Goal: Task Accomplishment & Management: Use online tool/utility

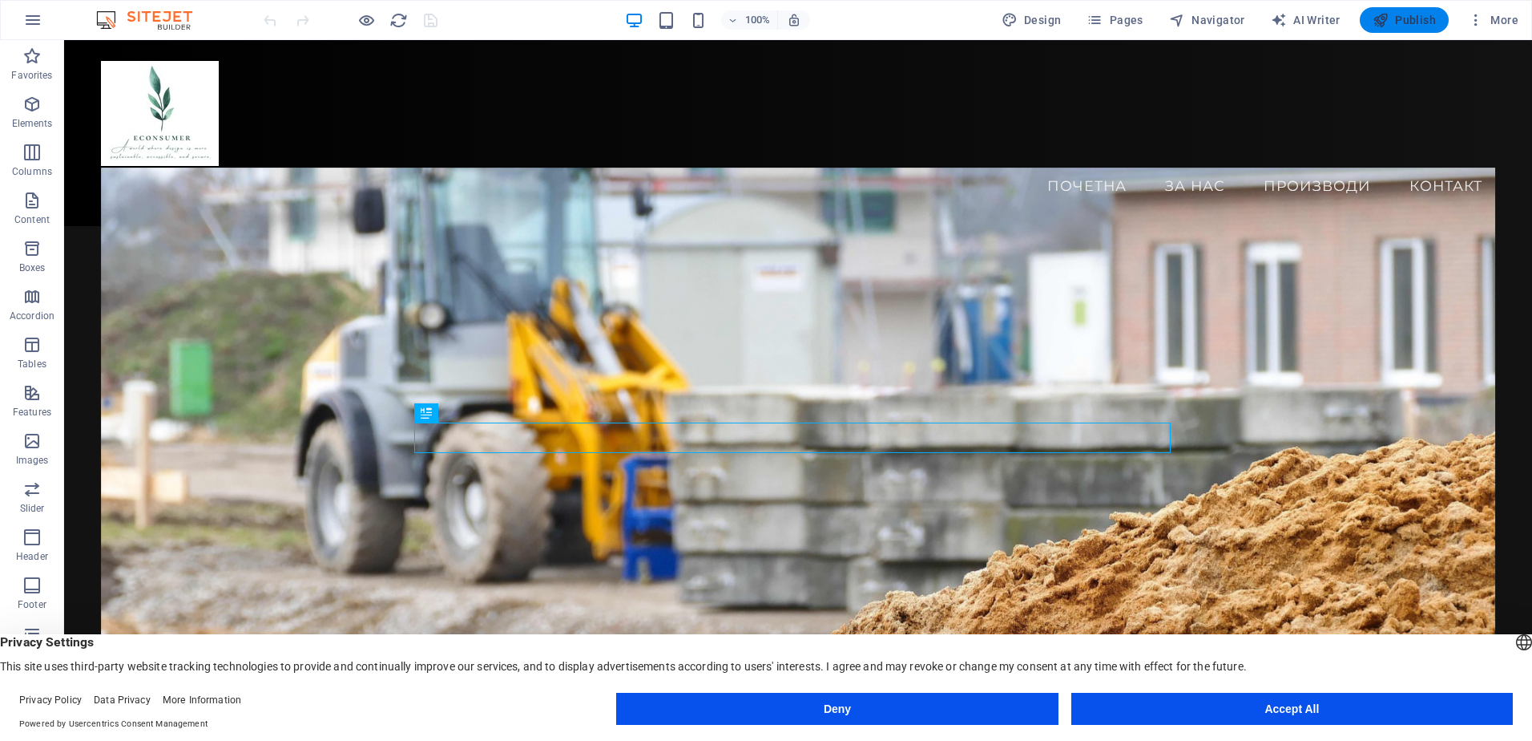
click at [1415, 27] on span "Publish" at bounding box center [1404, 20] width 63 height 16
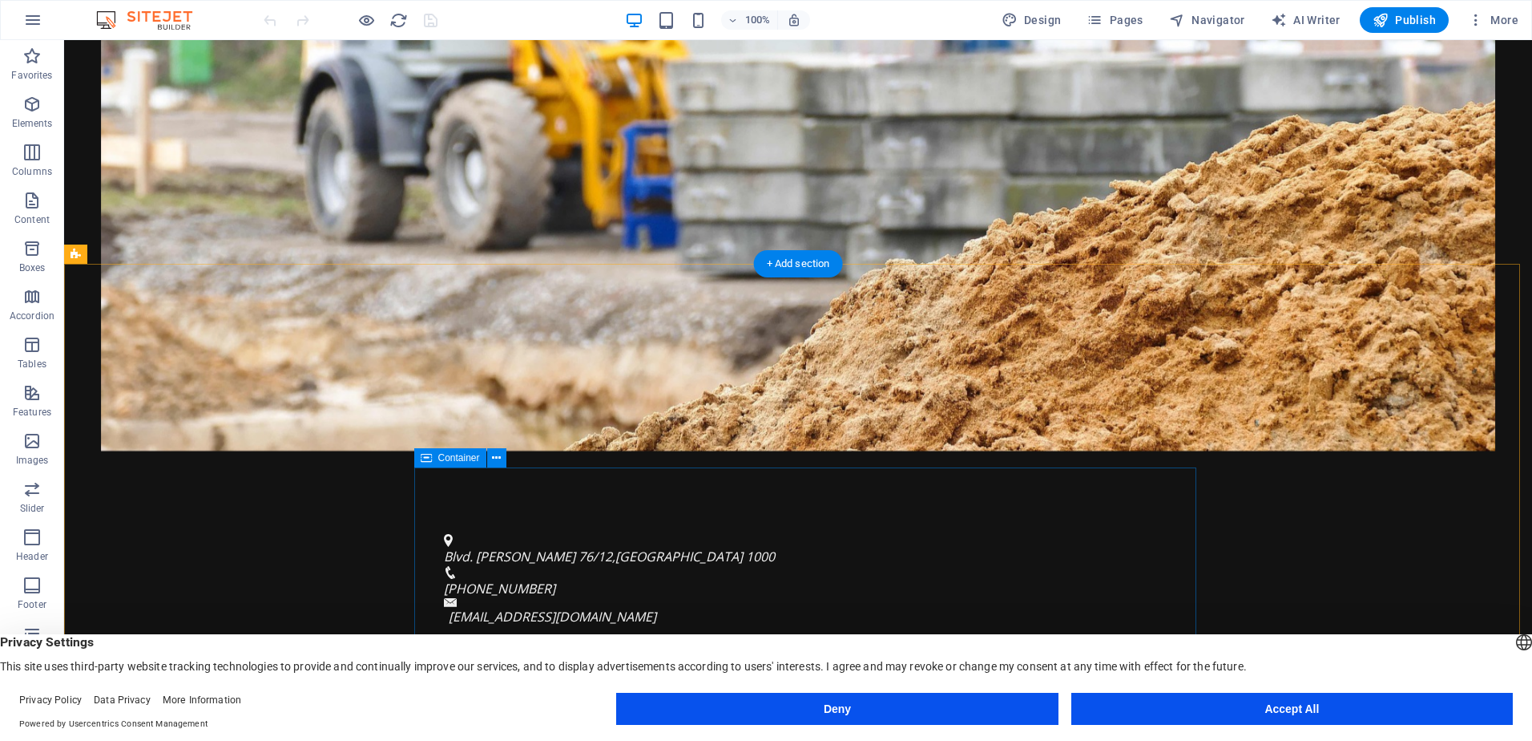
scroll to position [561, 0]
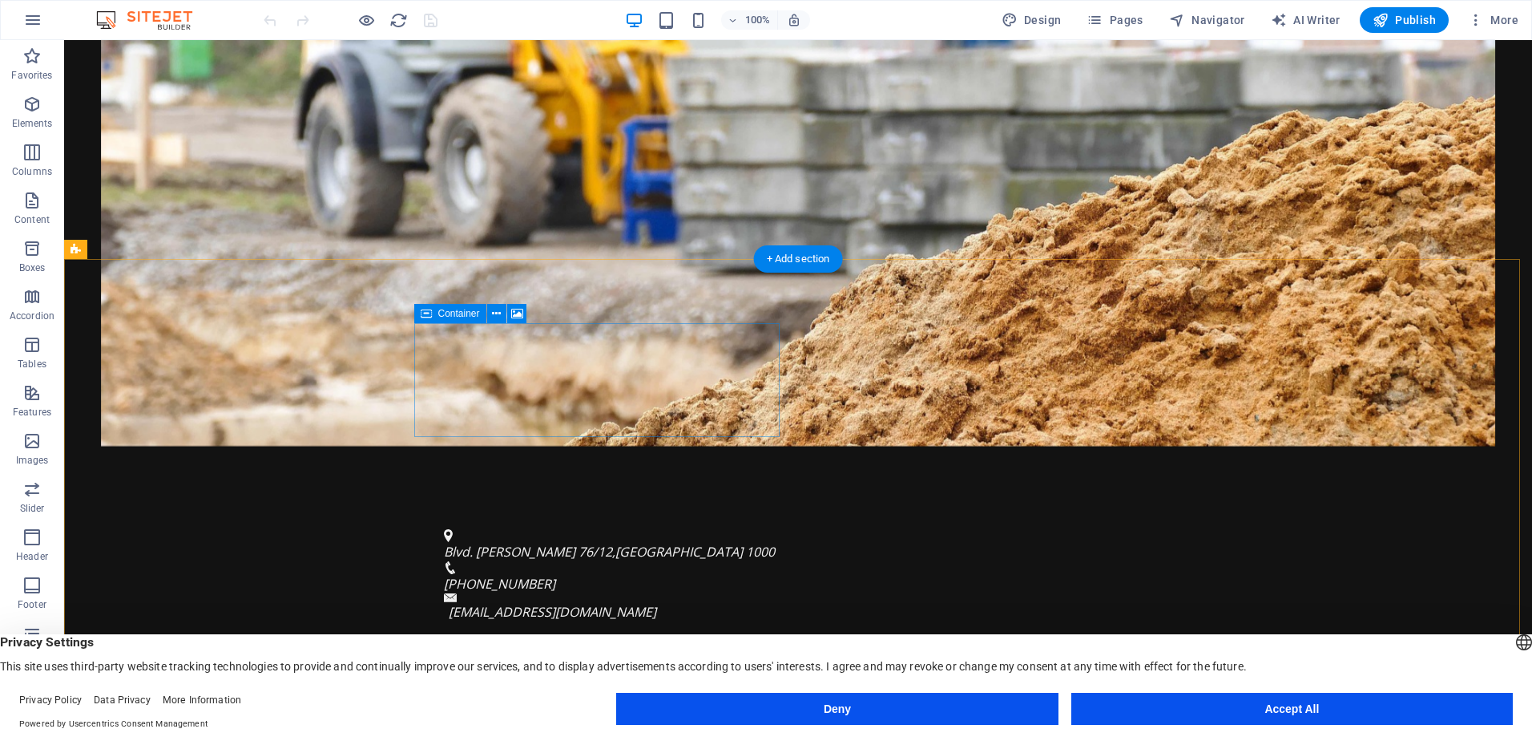
click at [556, 731] on div "За econsumer.mk" at bounding box center [455, 746] width 705 height 30
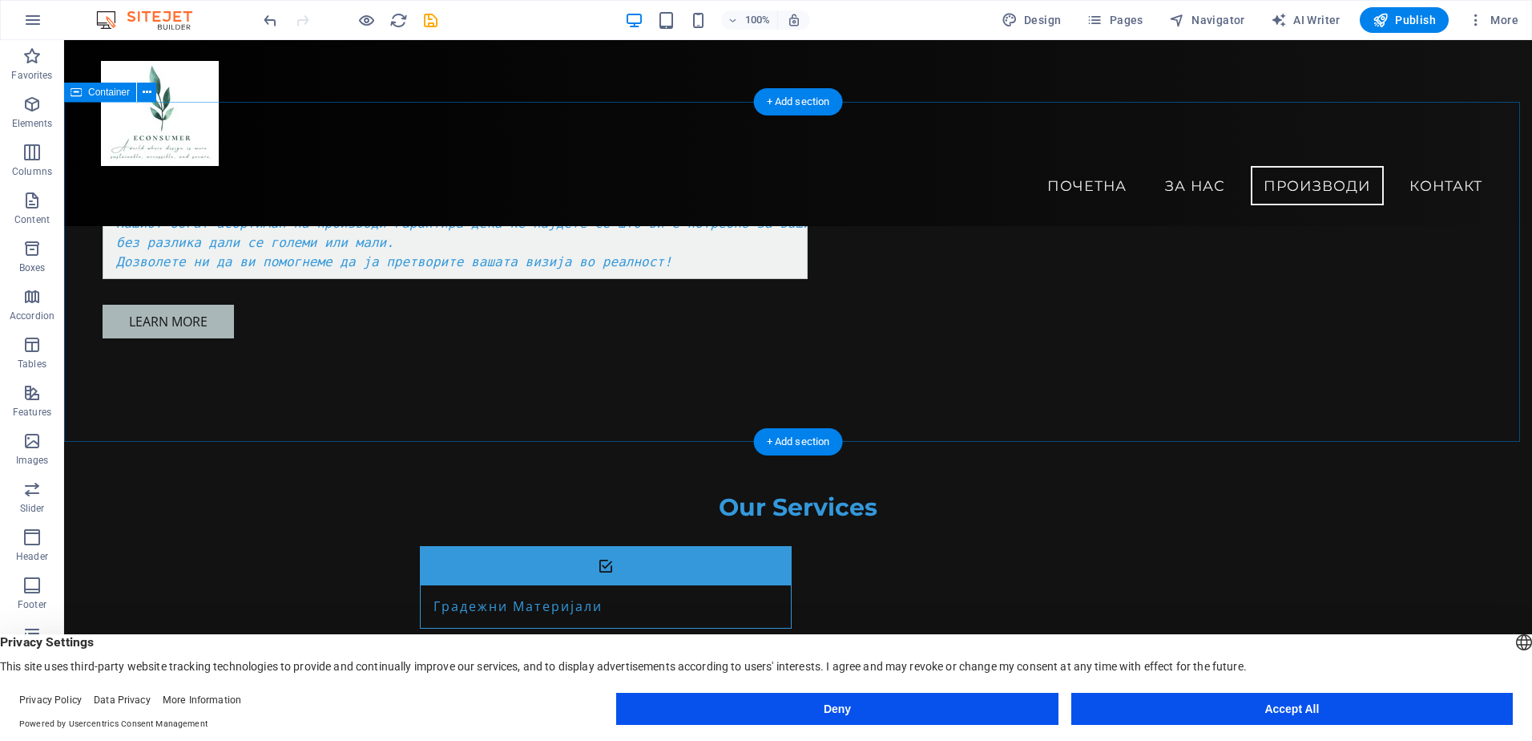
scroll to position [570, 0]
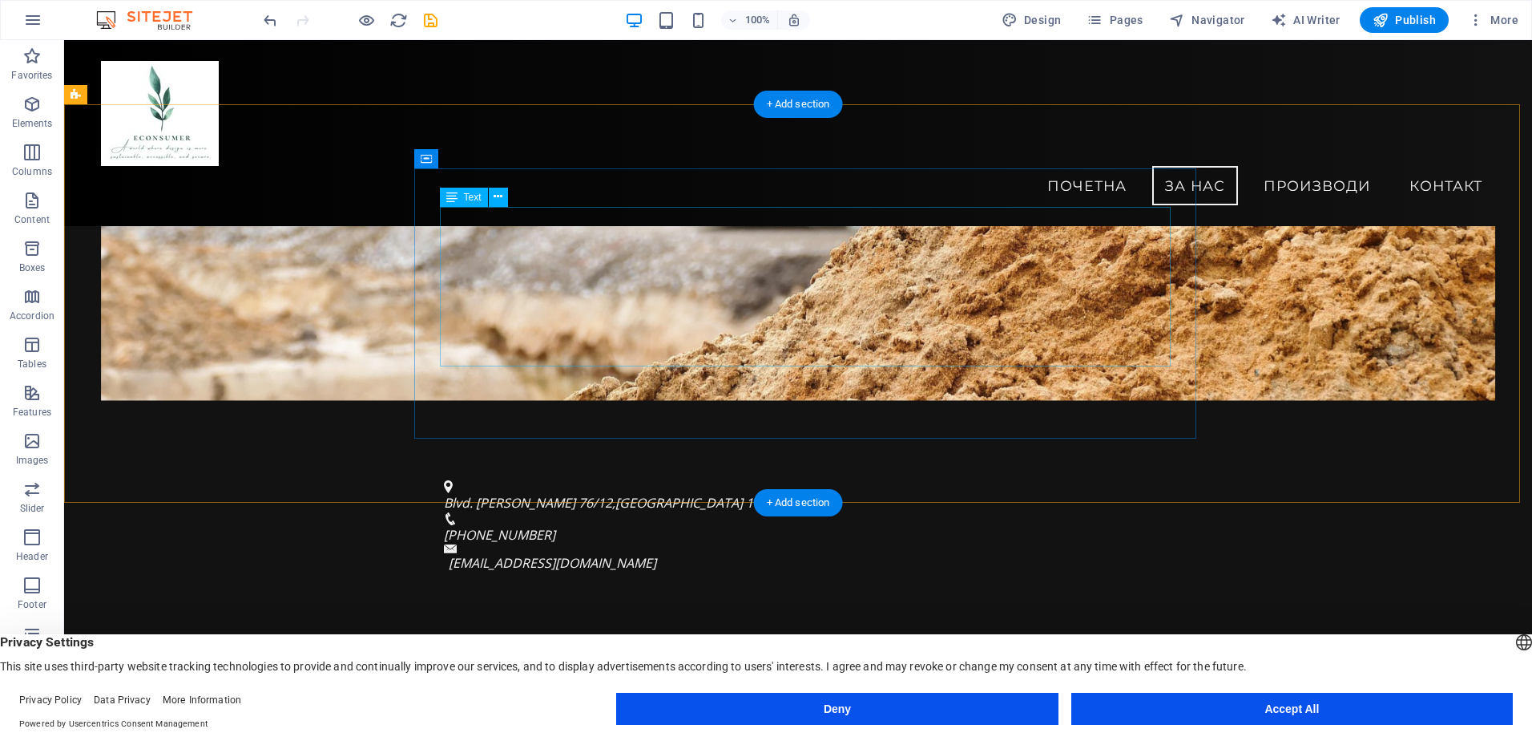
drag, startPoint x: 529, startPoint y: 328, endPoint x: 245, endPoint y: 328, distance: 283.7
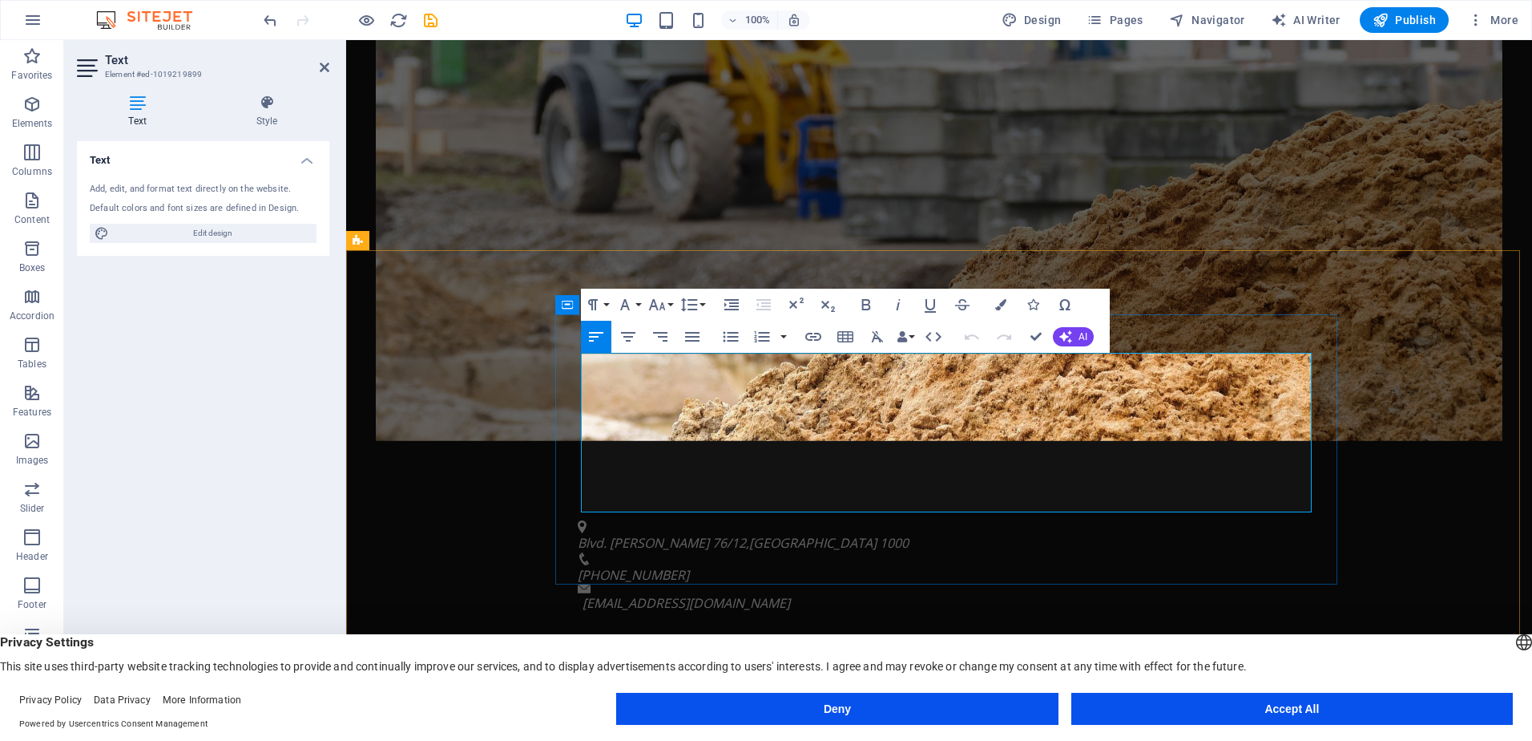
drag, startPoint x: 591, startPoint y: 370, endPoint x: 1219, endPoint y: 483, distance: 637.7
copy pre "Во econsumer.mk сме специјализирани за обезбедување градежни материјали и алатк…"
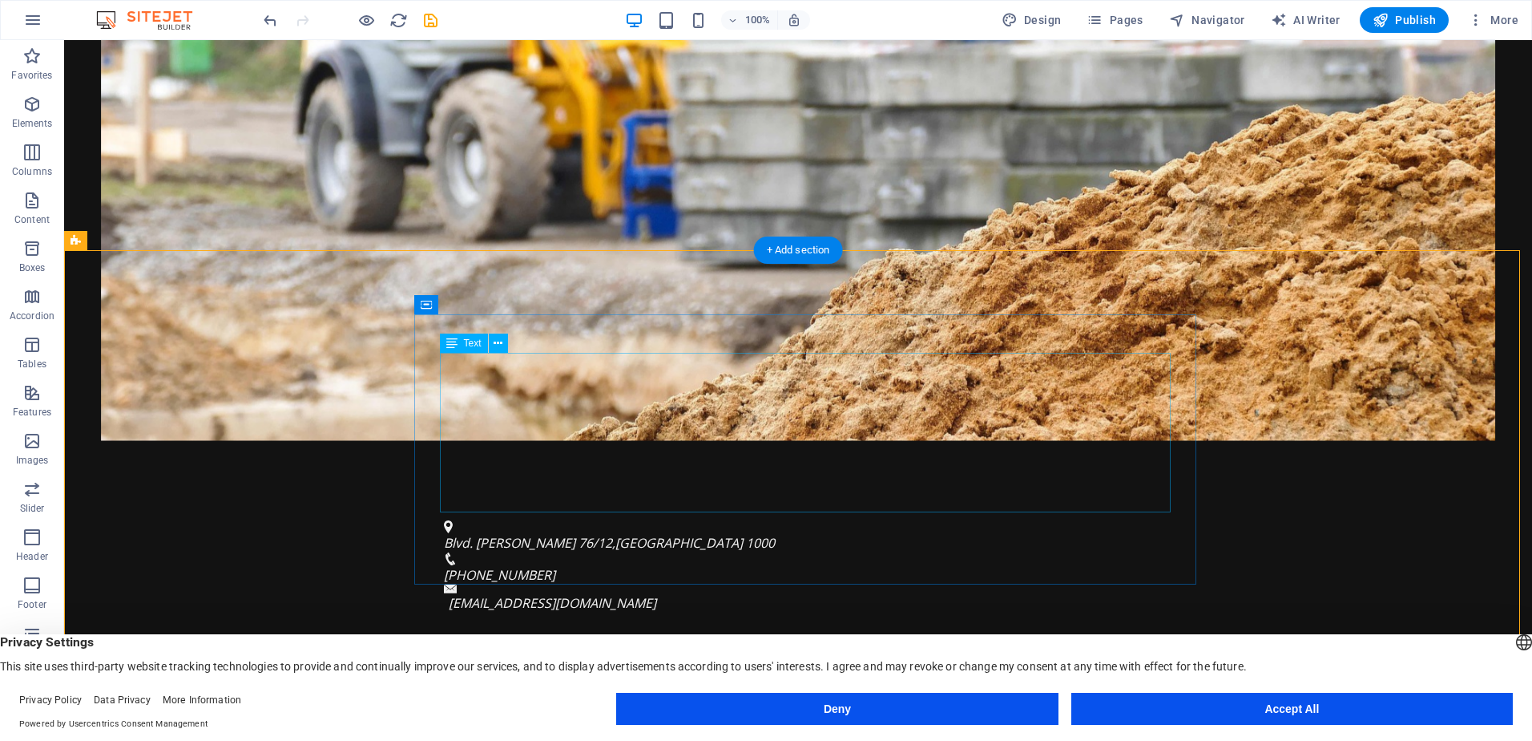
click at [496, 308] on icon at bounding box center [496, 305] width 9 height 17
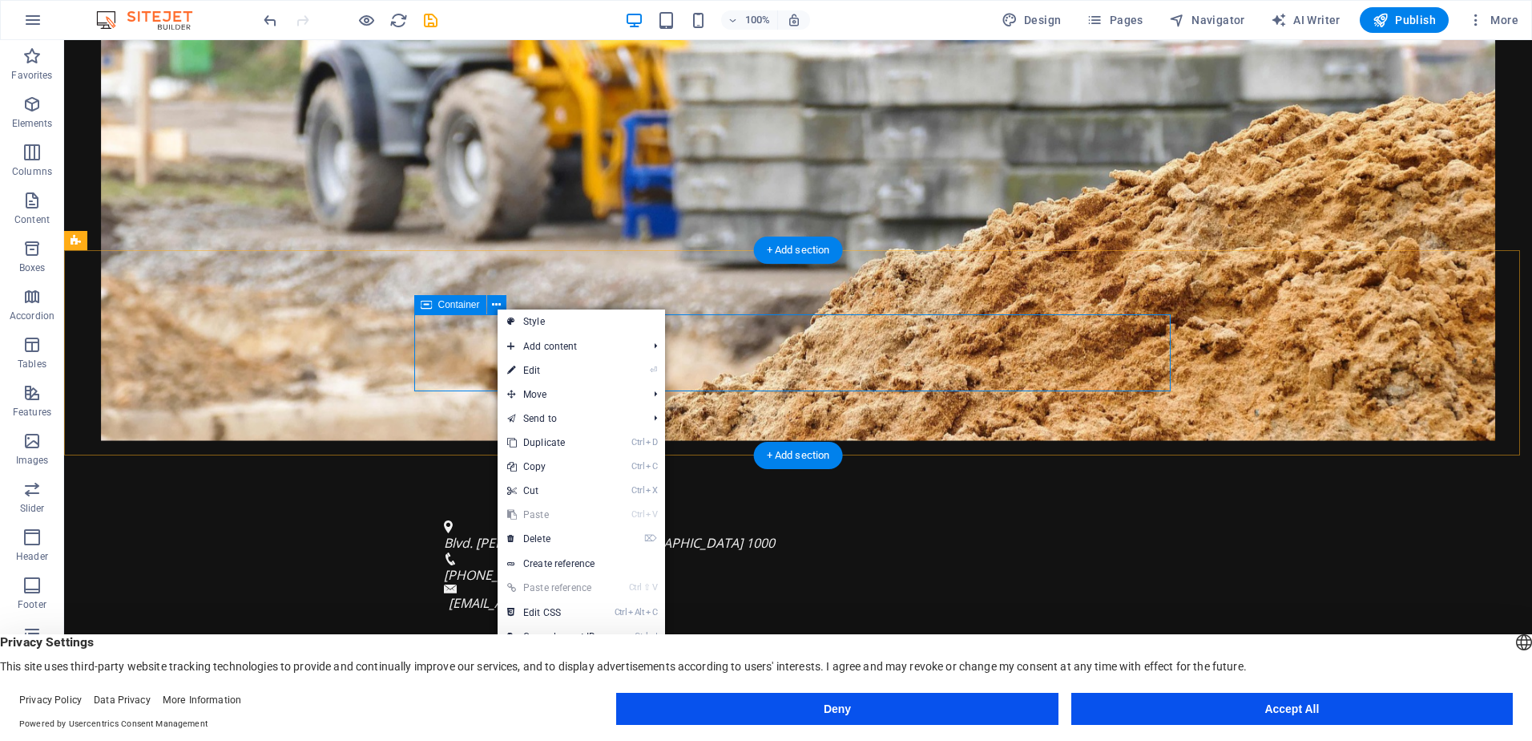
click at [484, 696] on div at bounding box center [455, 734] width 757 height 77
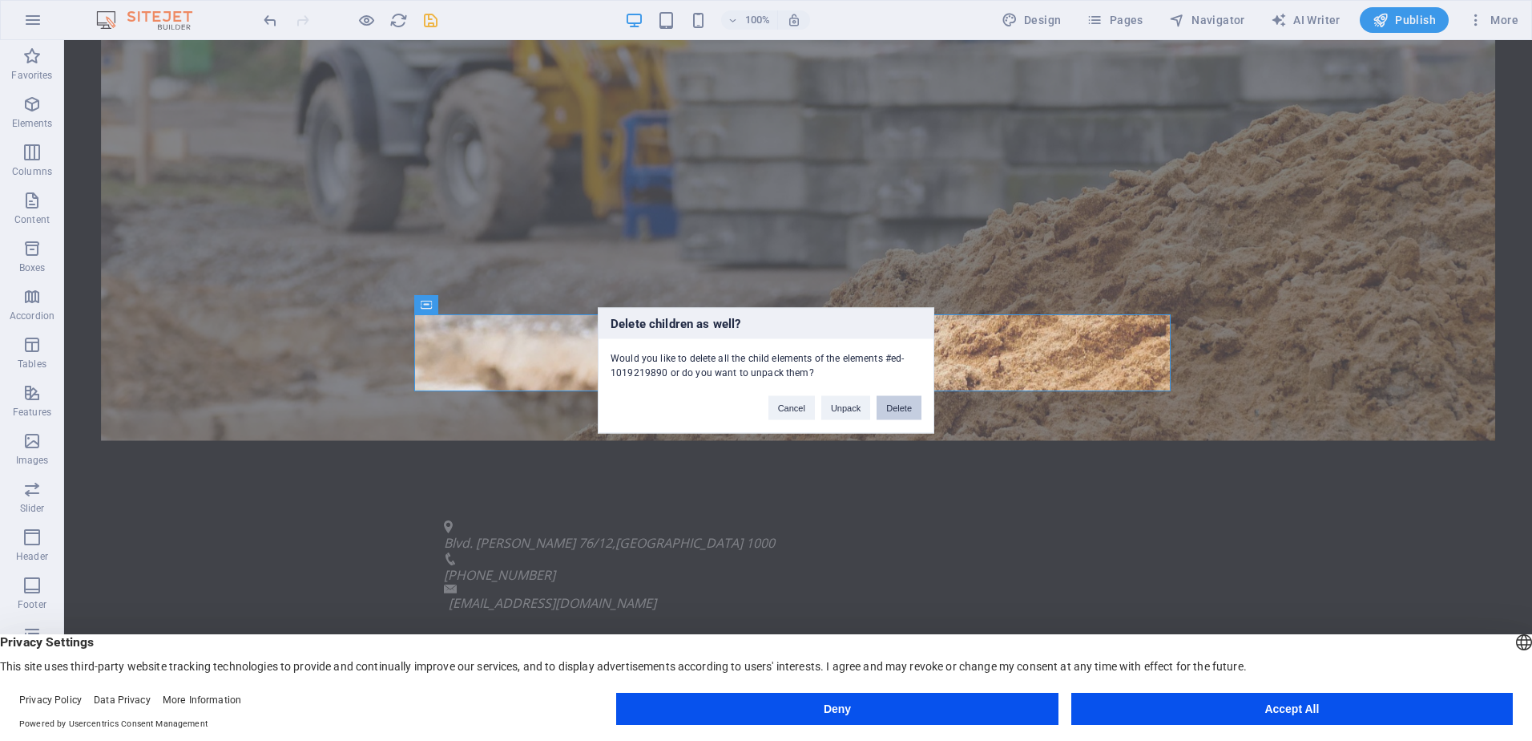
click at [877, 404] on button "Delete" at bounding box center [899, 408] width 45 height 24
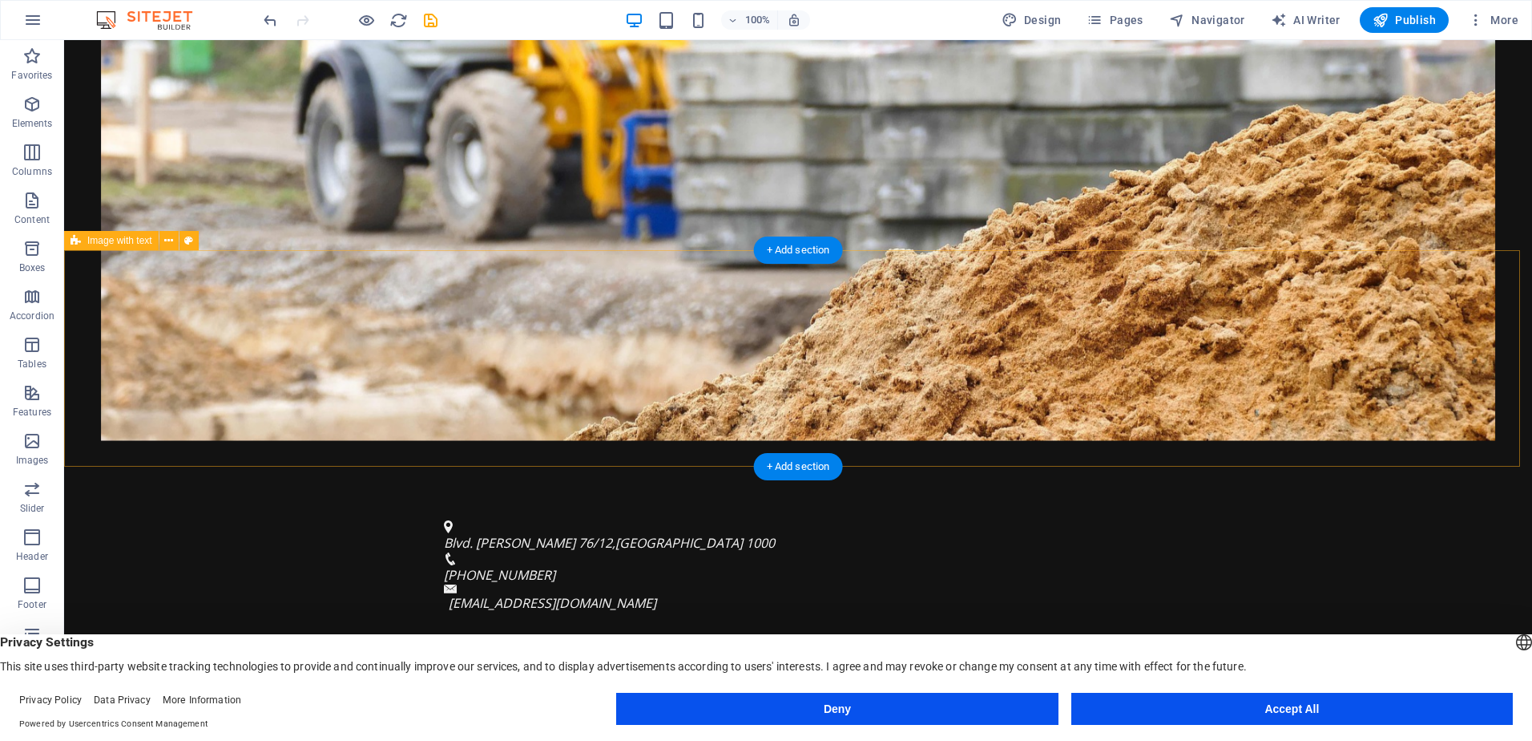
click at [499, 684] on div "Drop content here or Add elements Paste clipboard" at bounding box center [455, 741] width 782 height 114
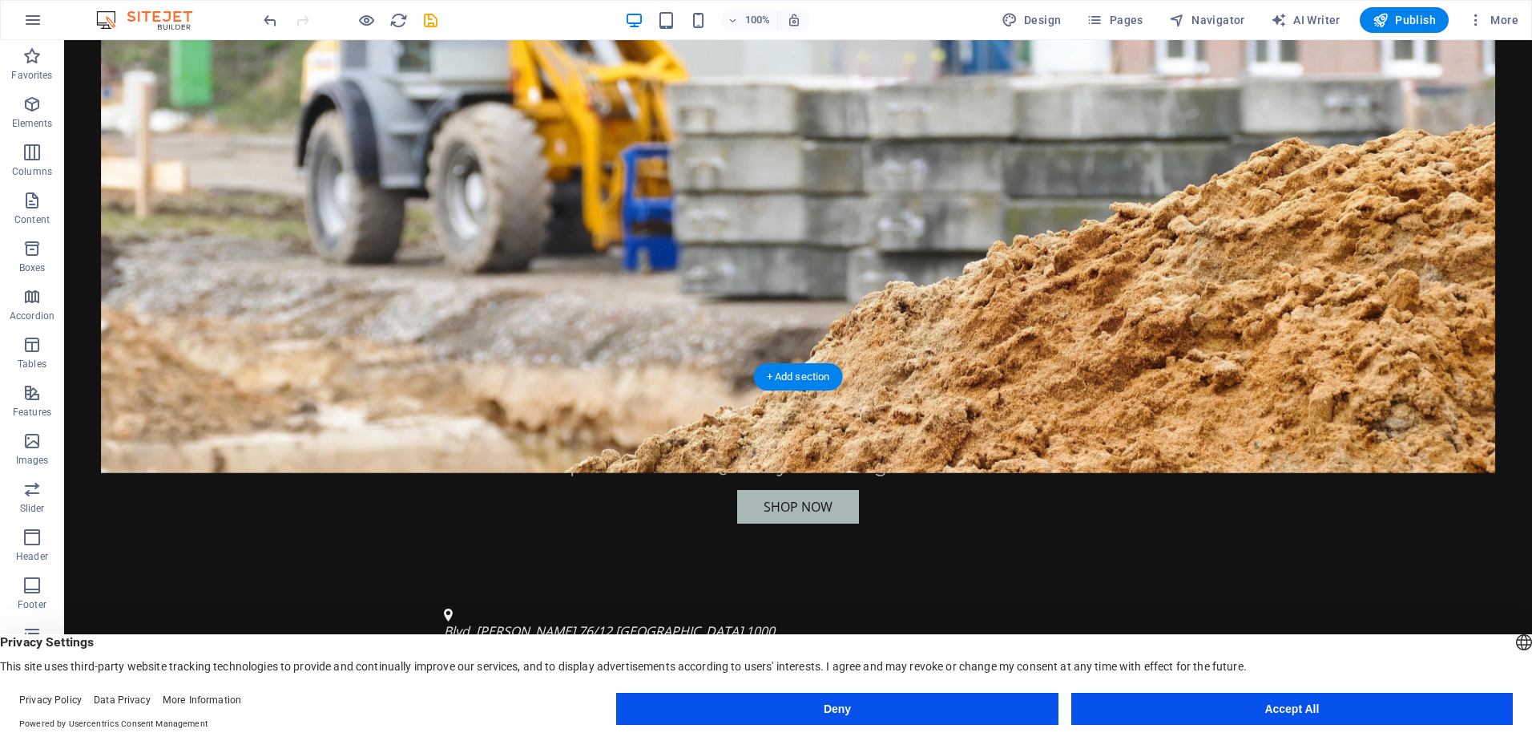
scroll to position [490, 0]
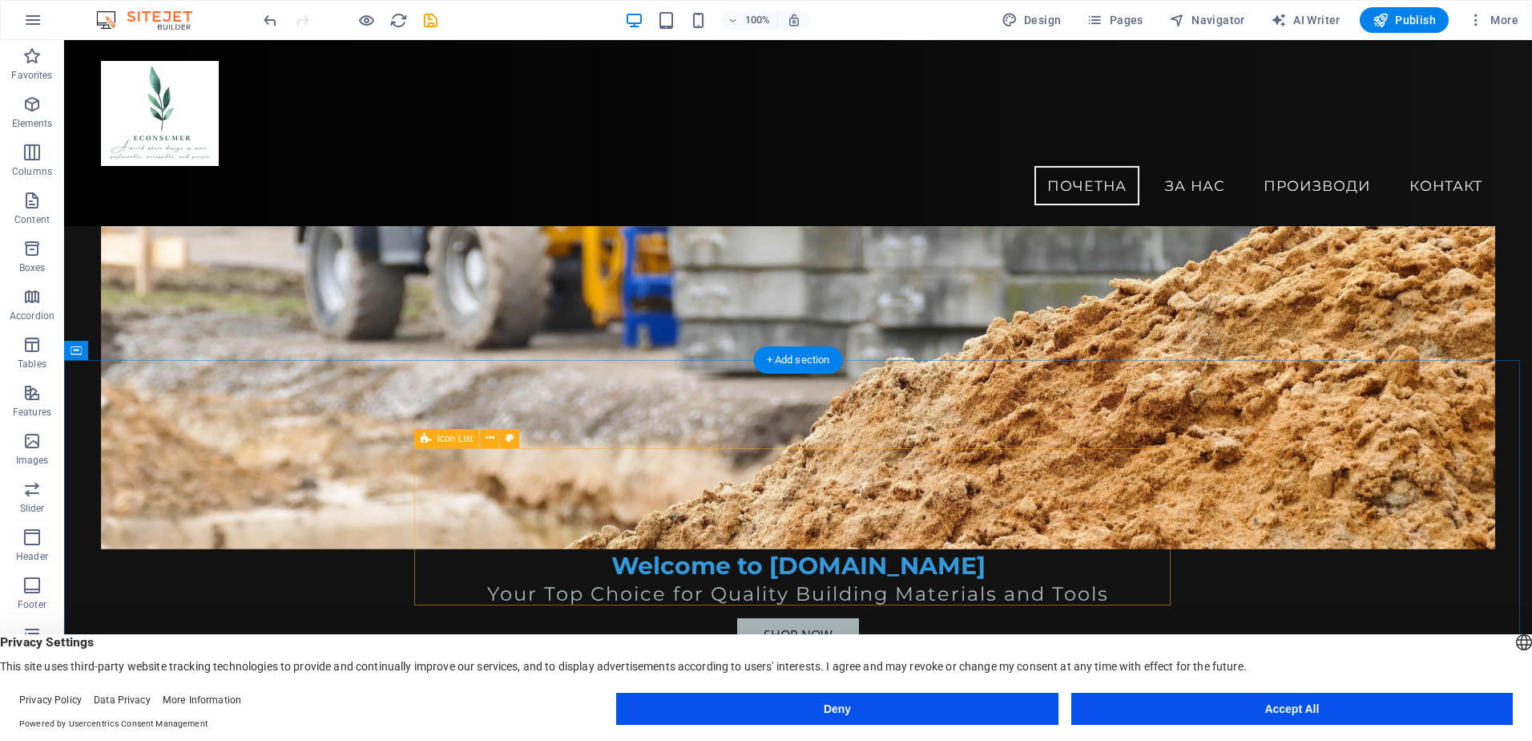
scroll to position [302, 0]
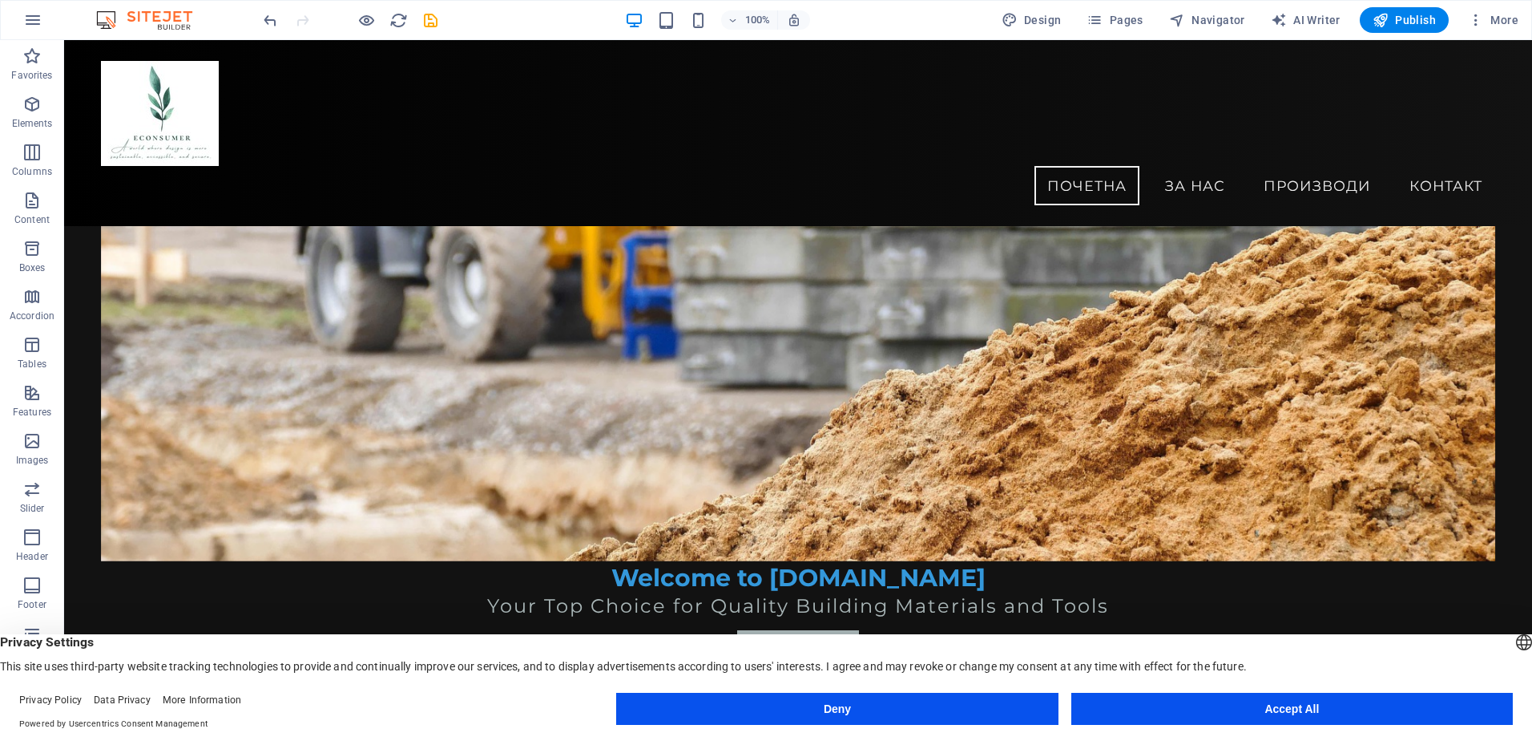
click at [1259, 686] on footer "Privacy Policy Data Privacy More Information Powered by Usercentrics Consent Ma…" at bounding box center [766, 712] width 1532 height 58
click at [1270, 704] on button "Accept All" at bounding box center [1293, 708] width 442 height 32
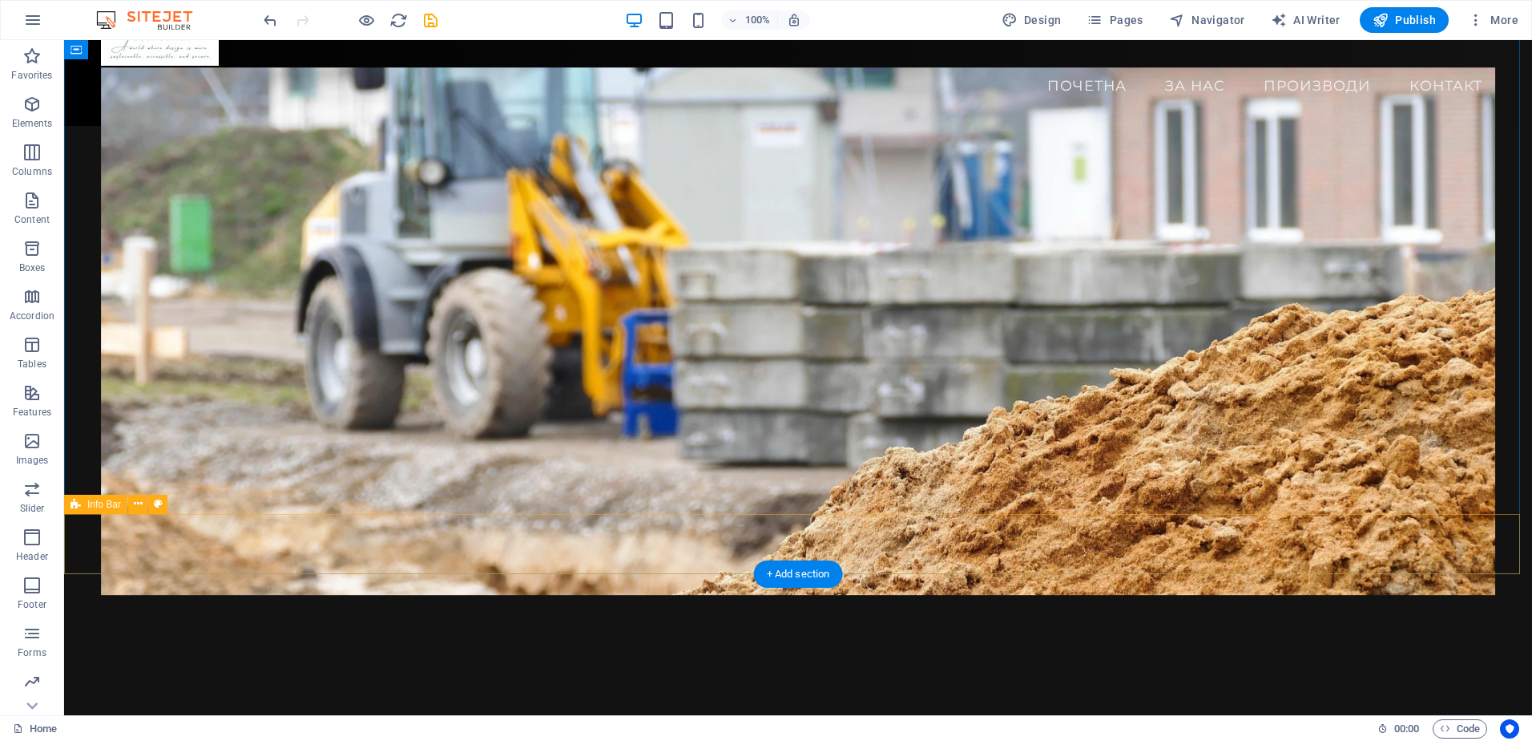
scroll to position [0, 0]
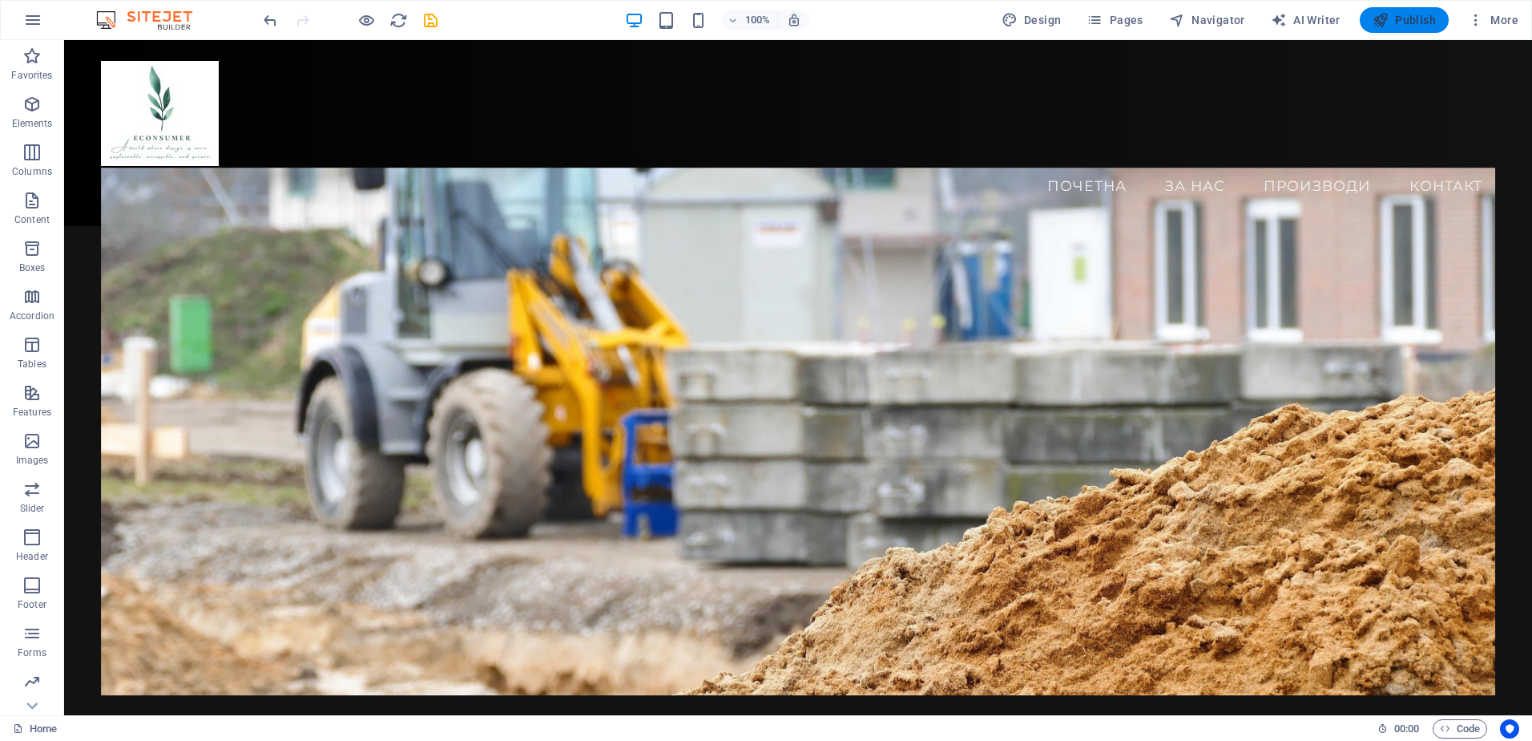
click at [1407, 22] on span "Publish" at bounding box center [1404, 20] width 63 height 16
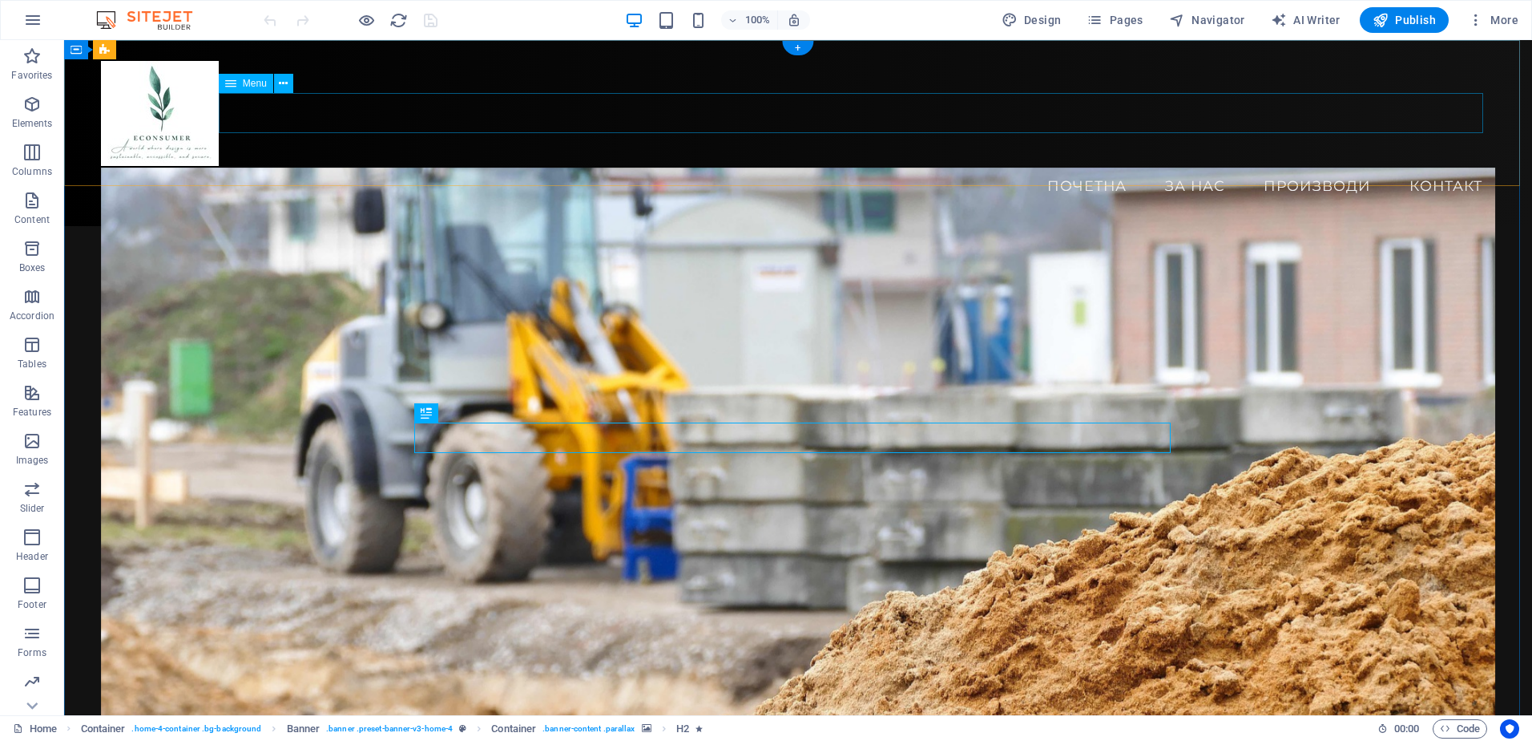
click at [1292, 166] on nav "Почетна За Нас Производи Контакт" at bounding box center [798, 186] width 1395 height 40
select select
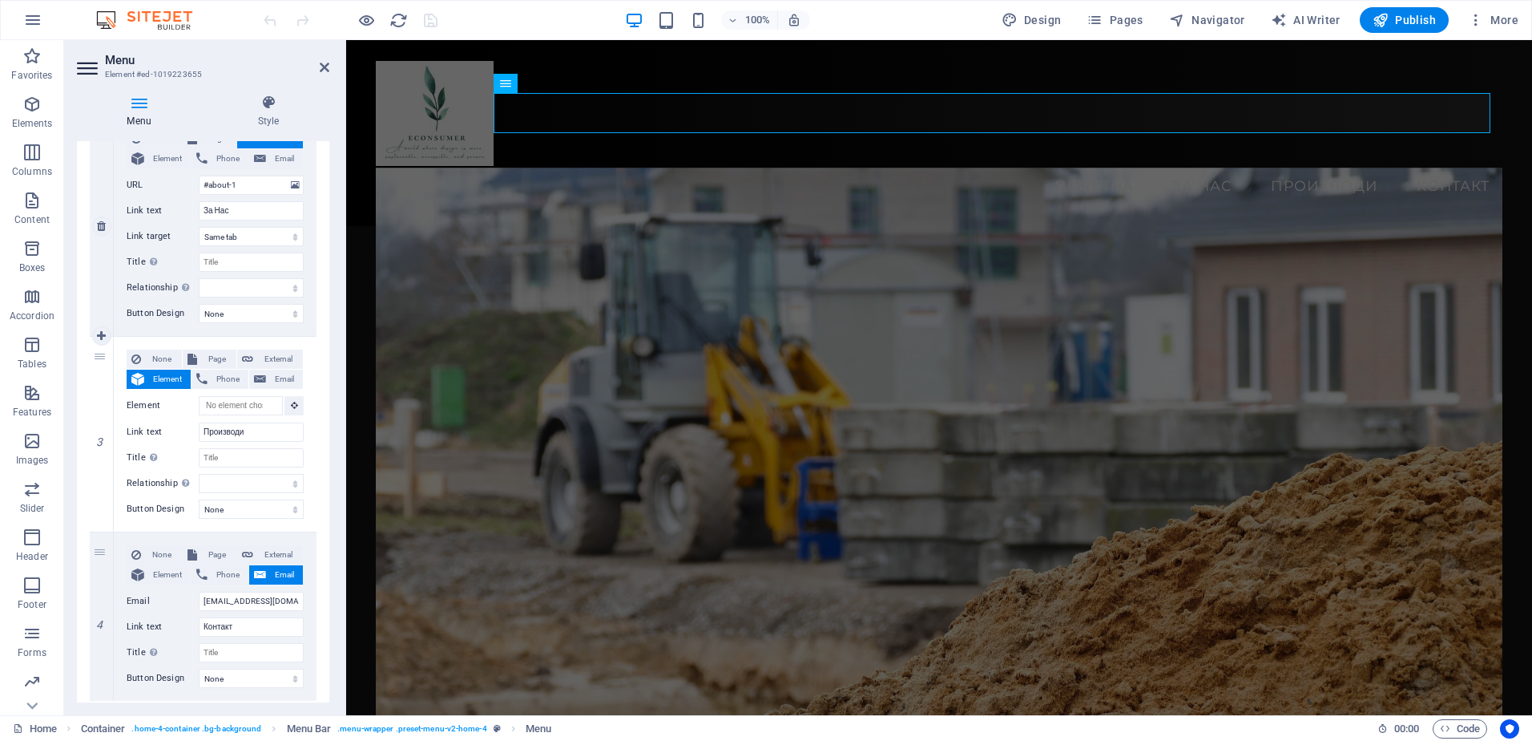
scroll to position [401, 0]
click at [168, 371] on span "Element" at bounding box center [167, 375] width 37 height 19
click at [170, 355] on span "None" at bounding box center [161, 355] width 31 height 19
select select
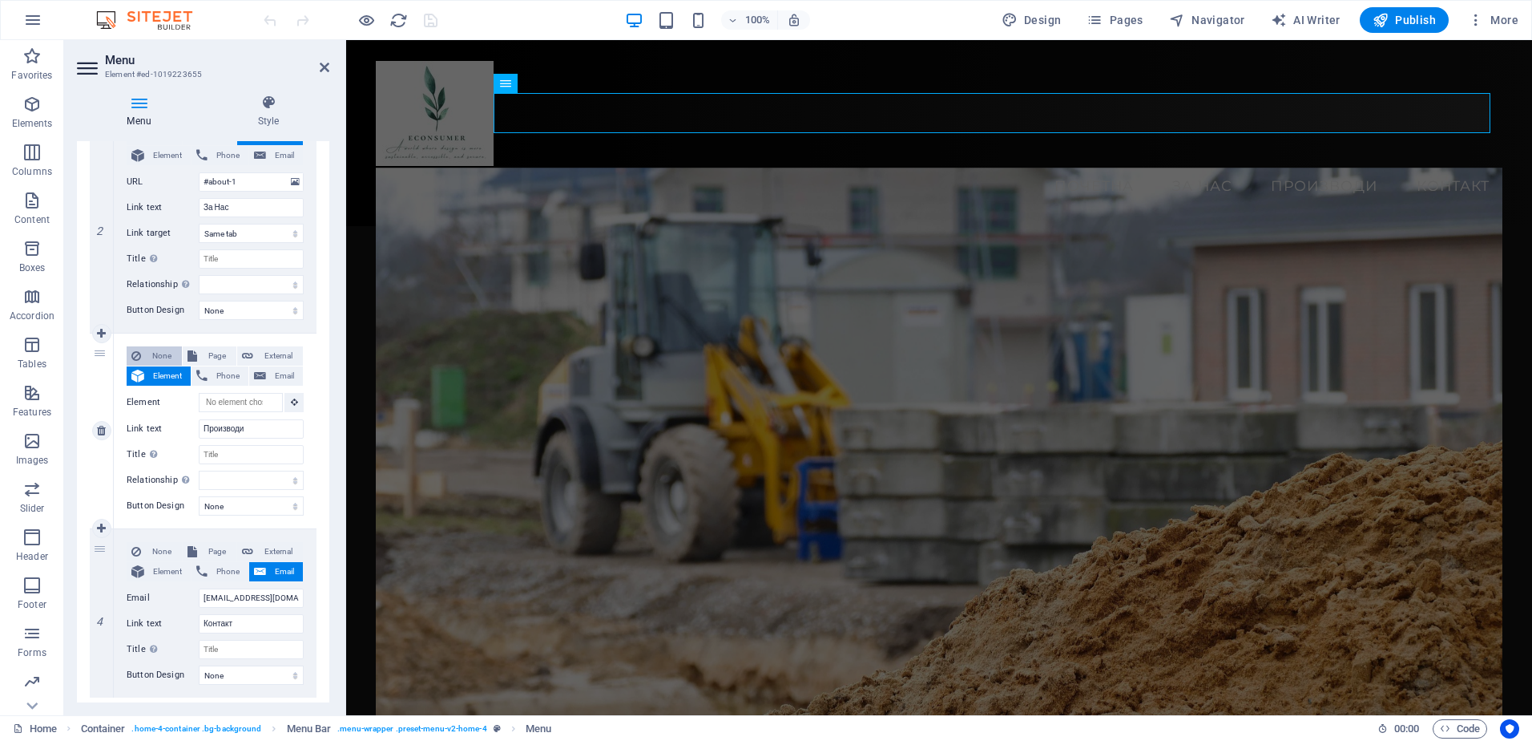
select select
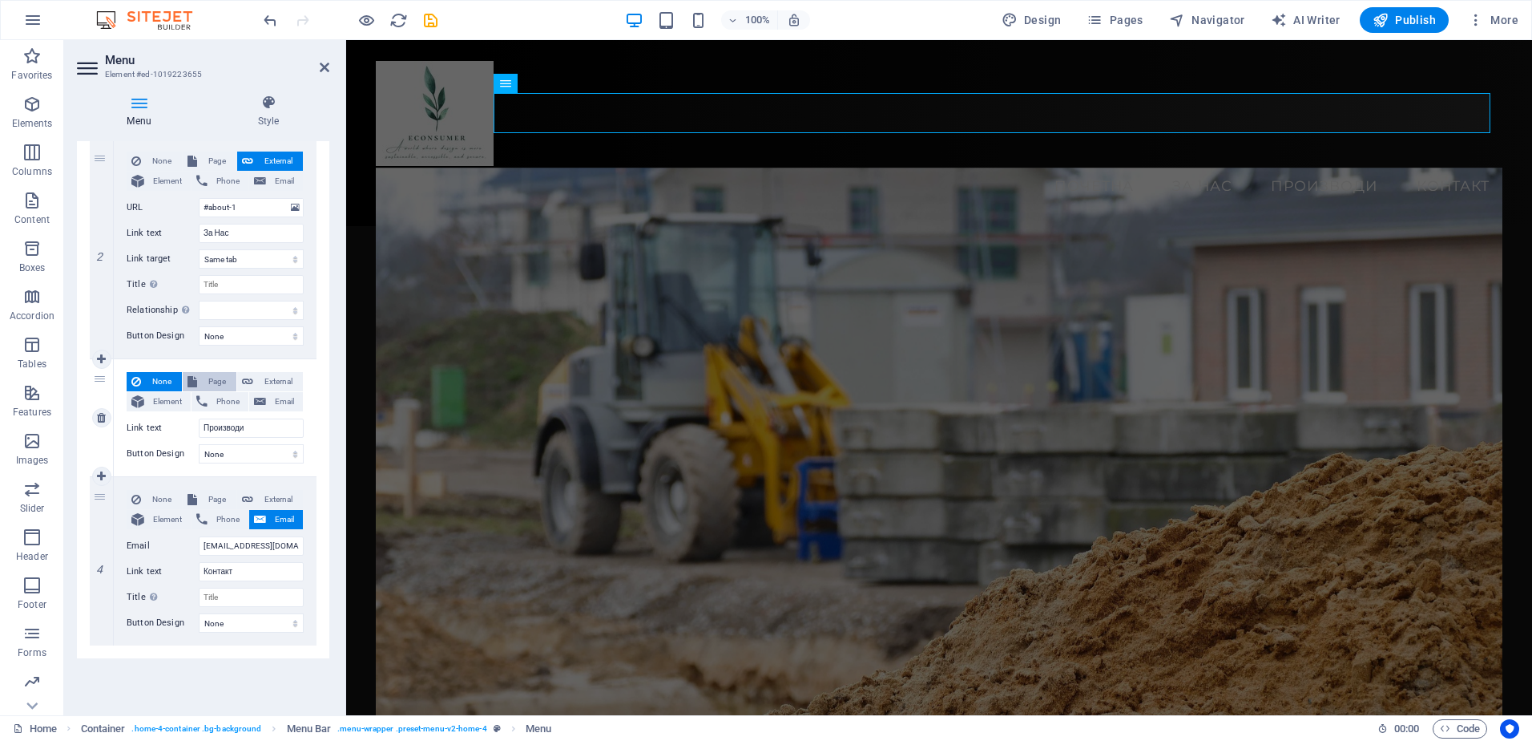
click at [203, 384] on span "Page" at bounding box center [217, 381] width 30 height 19
select select
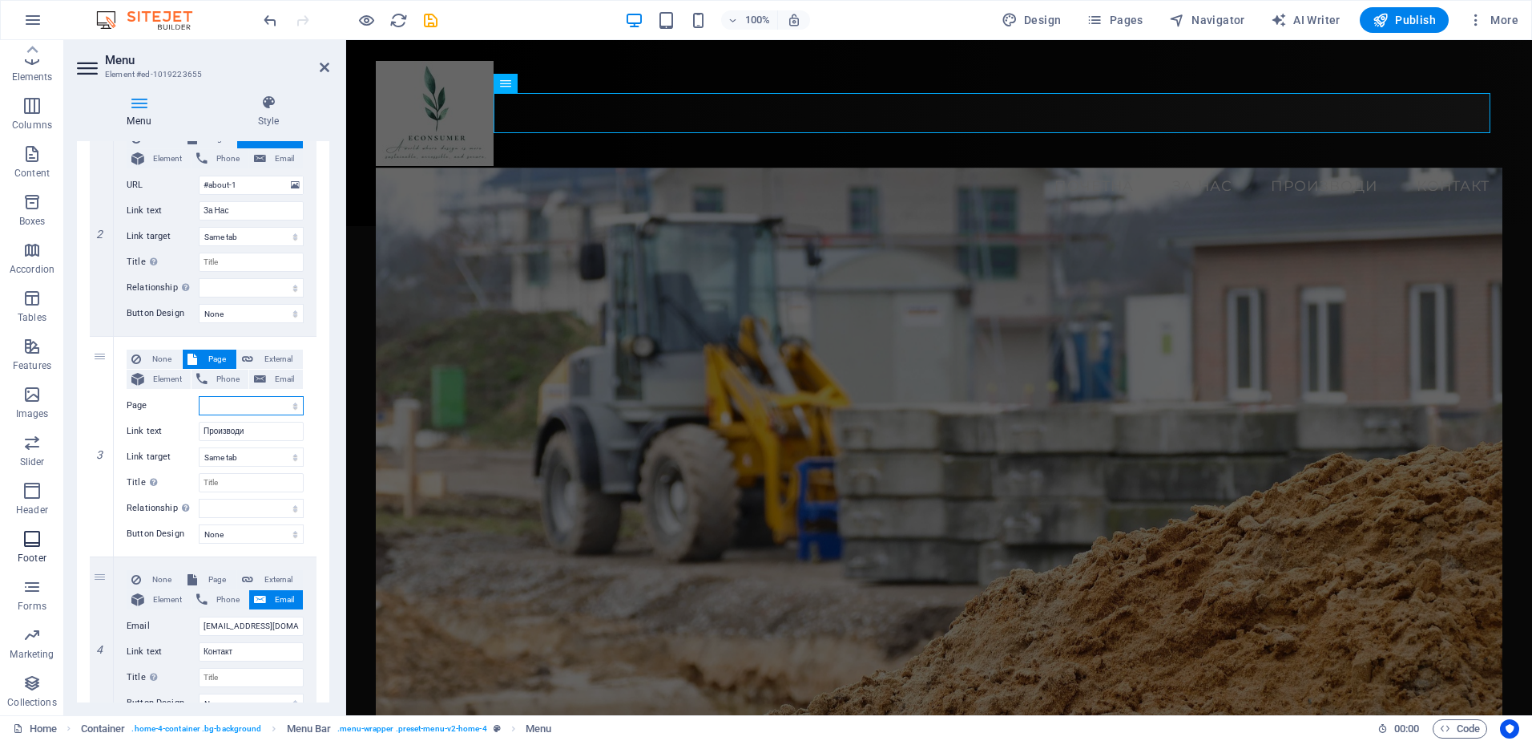
scroll to position [0, 0]
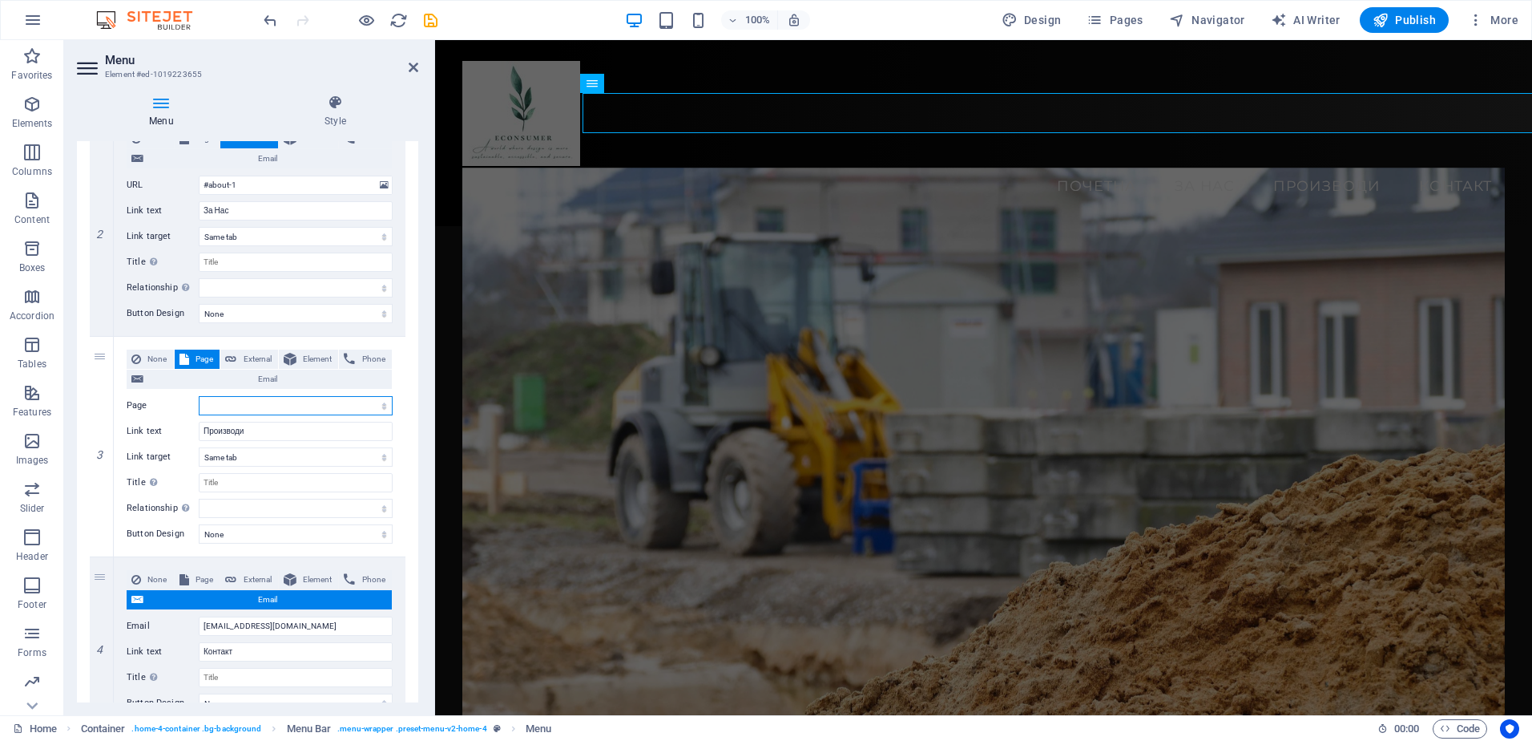
drag, startPoint x: 342, startPoint y: 131, endPoint x: 0, endPoint y: 112, distance: 342.8
click at [435, 152] on div "Menu Element #ed-1019223655 Menu Style Menu Auto Custom Create custom menu item…" at bounding box center [798, 377] width 1468 height 675
click at [268, 457] on select "New tab Same tab Overlay" at bounding box center [296, 456] width 194 height 19
select select "blank"
click at [199, 447] on select "New tab Same tab Overlay" at bounding box center [296, 456] width 194 height 19
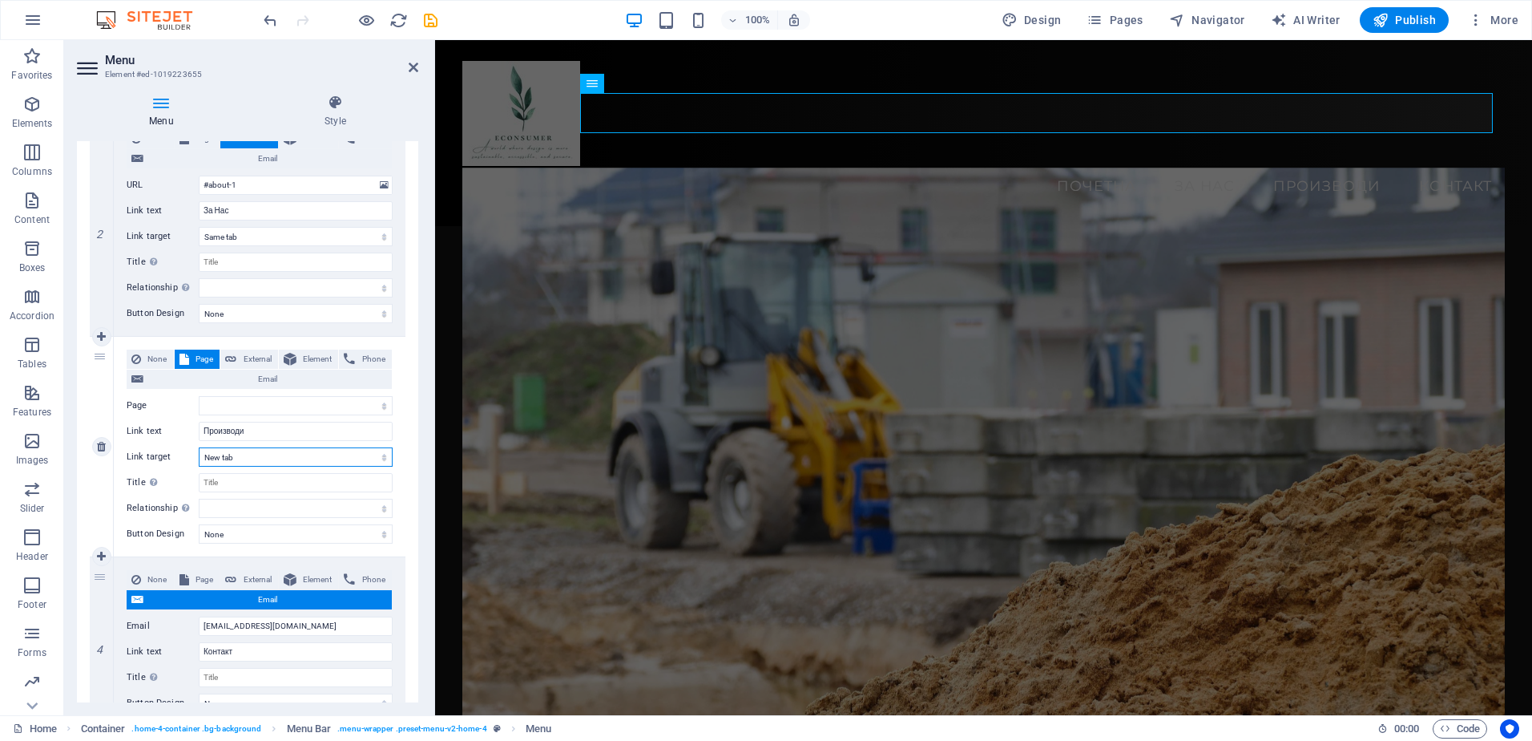
select select
click at [260, 508] on select "alternate author bookmark external help license next nofollow noreferrer noopen…" at bounding box center [296, 508] width 194 height 19
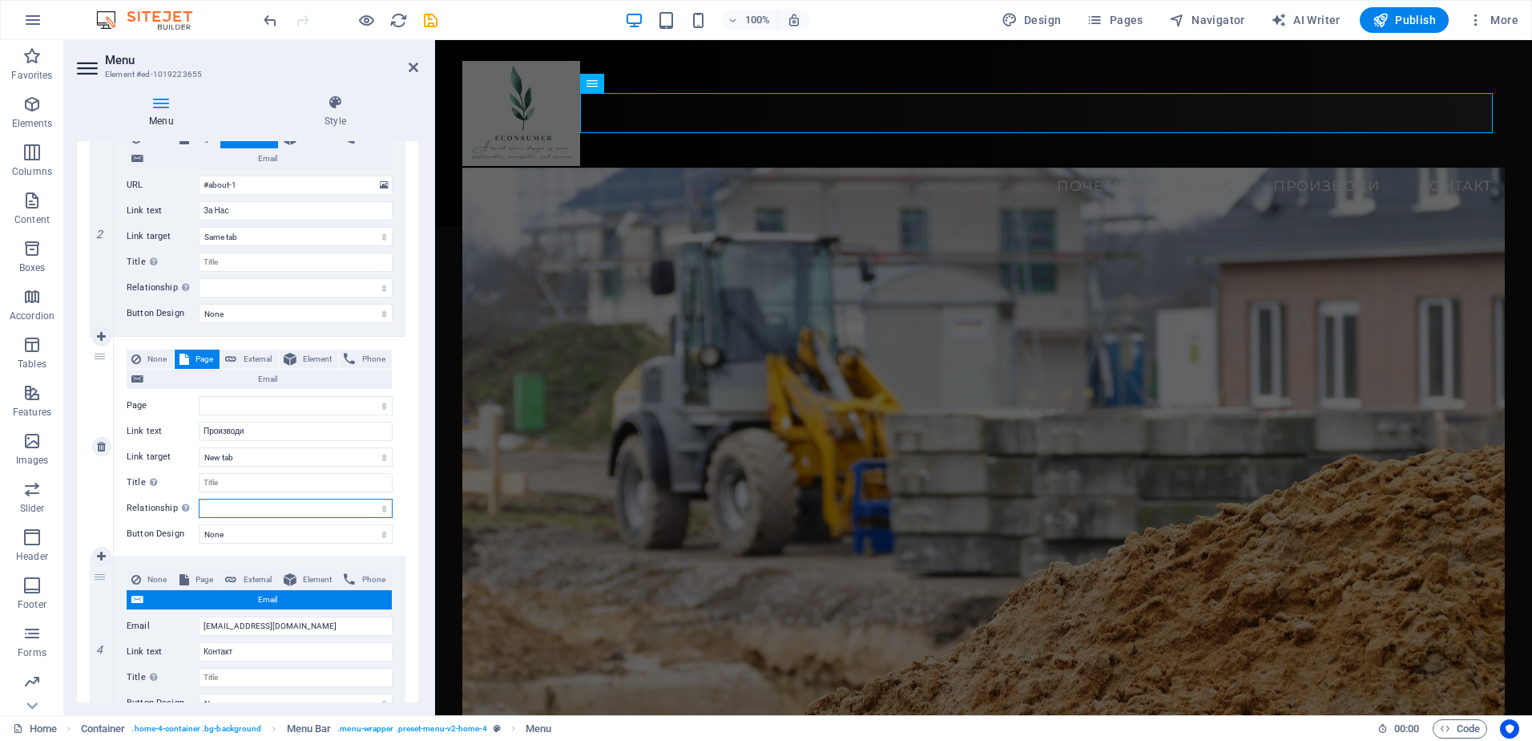
click at [260, 508] on select "alternate author bookmark external help license next nofollow noreferrer noopen…" at bounding box center [296, 508] width 194 height 19
click at [260, 532] on select "None Default Primary Secondary" at bounding box center [296, 533] width 194 height 19
select select "primary"
click at [199, 524] on select "None Default Primary Secondary" at bounding box center [296, 533] width 194 height 19
select select
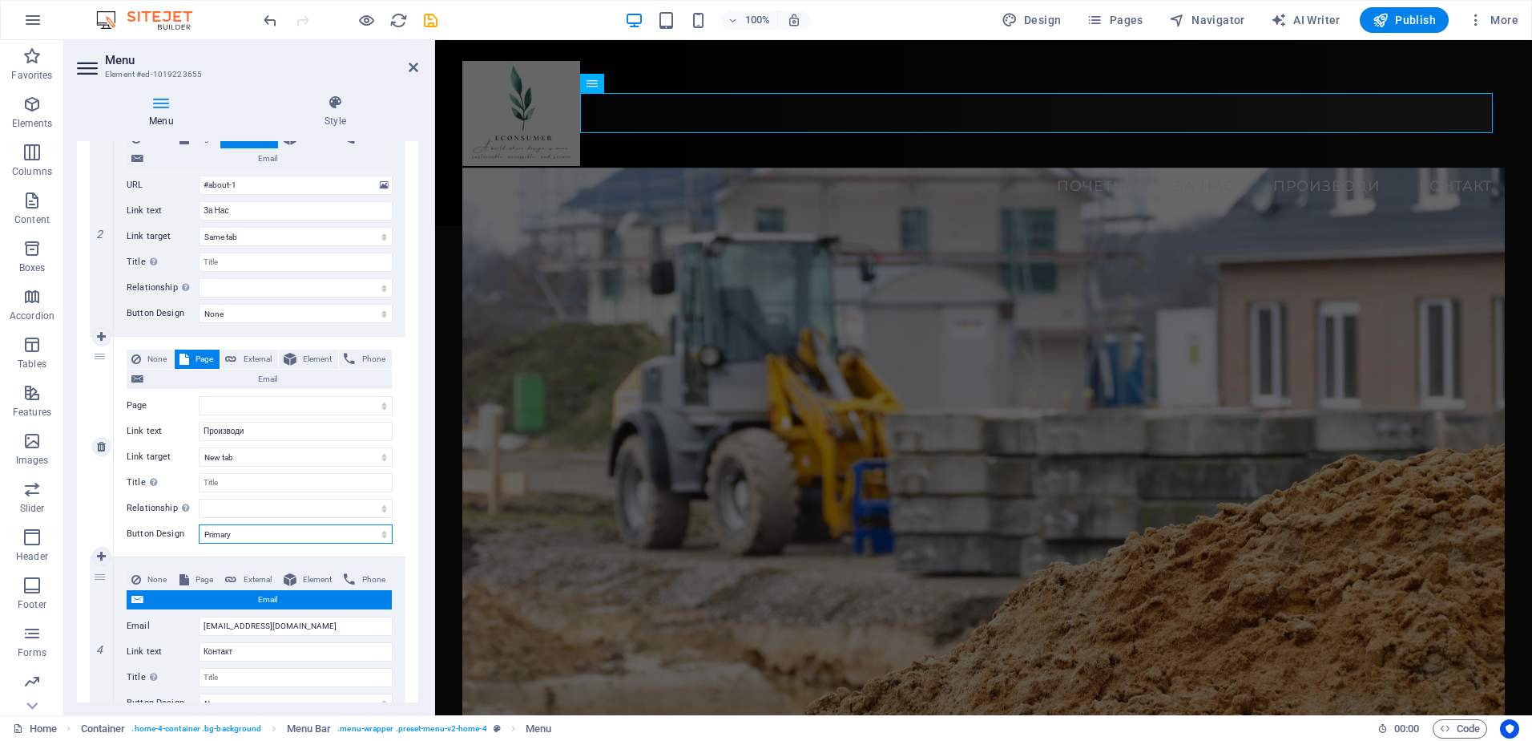
select select
click at [253, 509] on select "alternate author bookmark external help license next nofollow noreferrer noopen…" at bounding box center [296, 508] width 194 height 19
click at [264, 499] on select "alternate author bookmark external help license next nofollow noreferrer noopen…" at bounding box center [296, 508] width 194 height 19
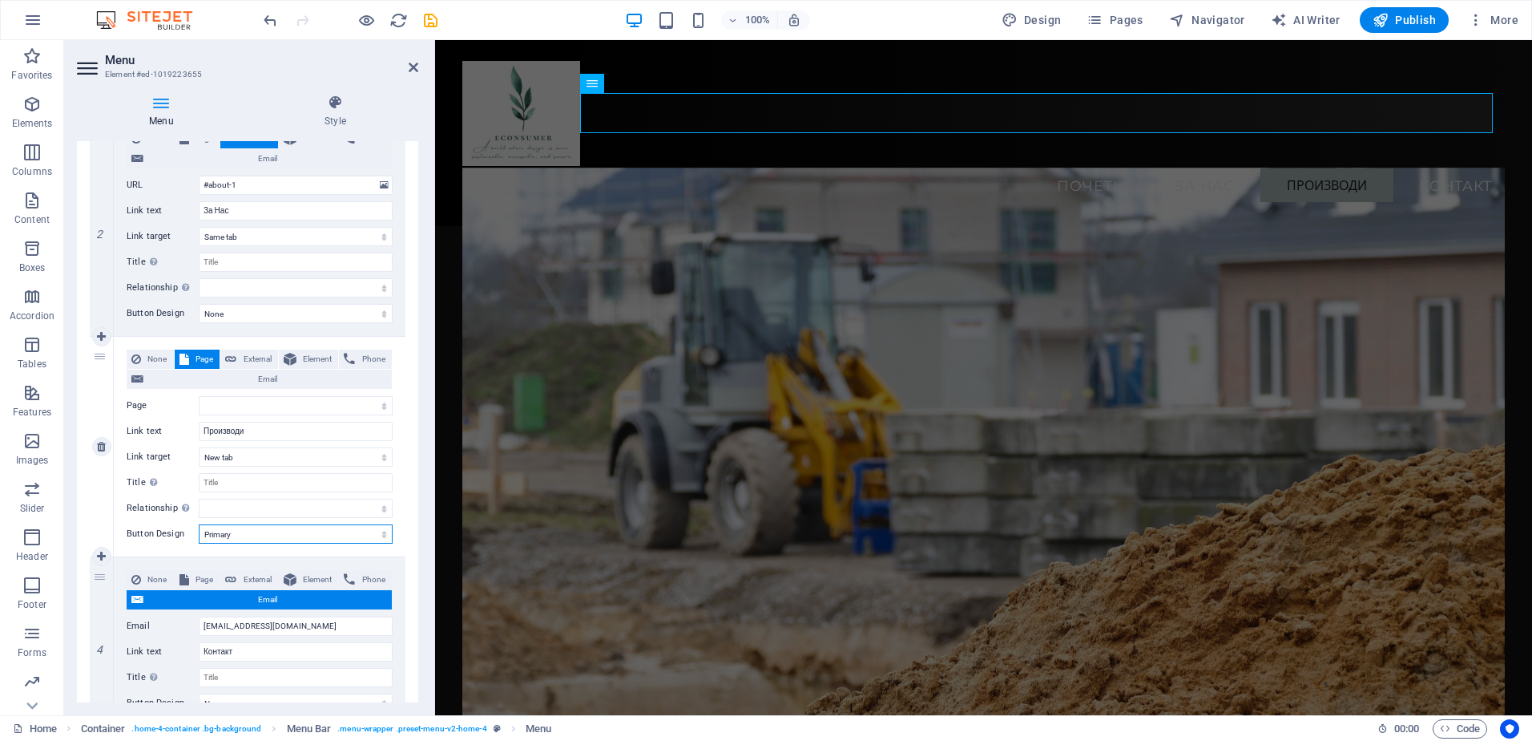
click at [259, 532] on select "None Default Primary Secondary" at bounding box center [296, 533] width 194 height 19
select select
click at [199, 524] on select "None Default Primary Secondary" at bounding box center [296, 533] width 194 height 19
select select
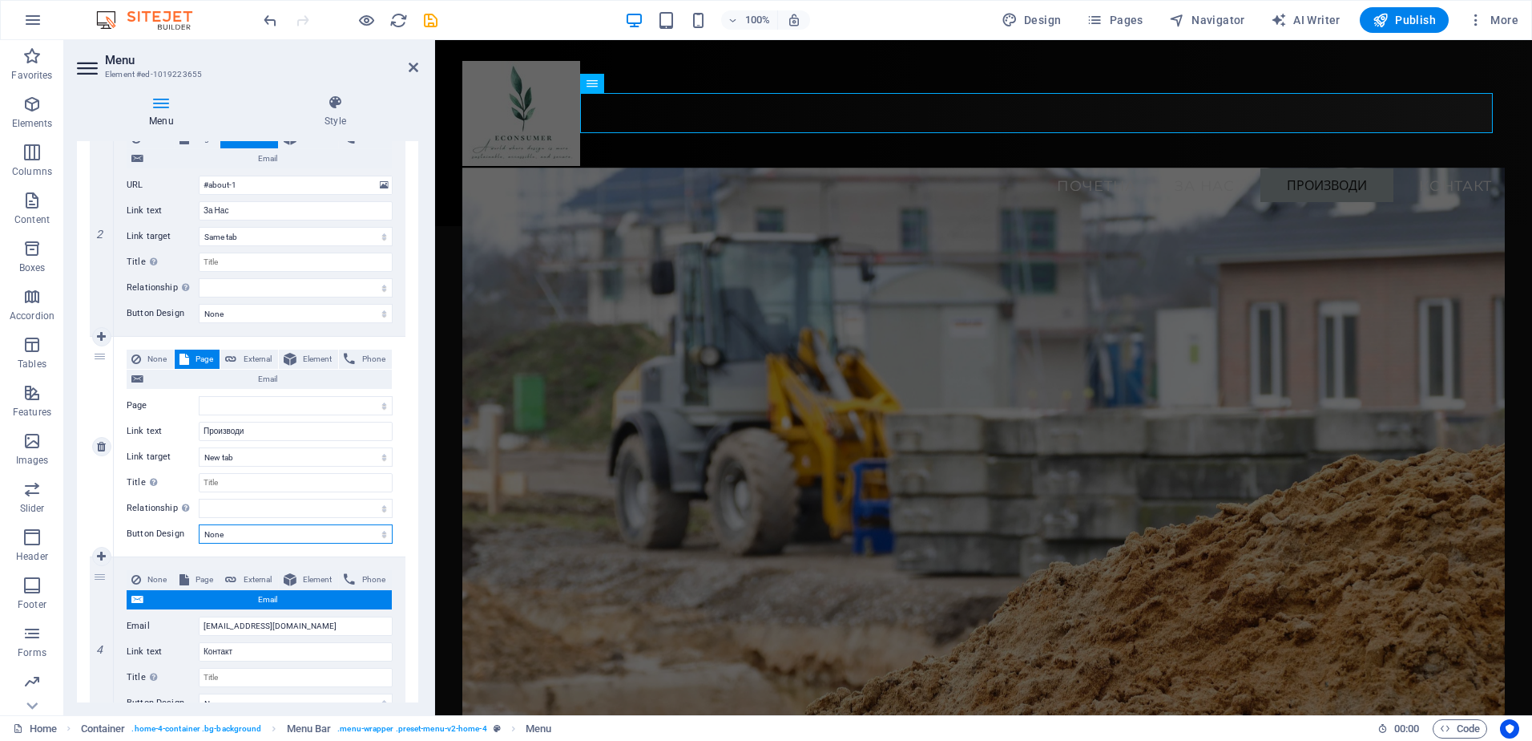
select select
click at [253, 409] on select "Home Subpage Legal Notice Privacy" at bounding box center [296, 405] width 194 height 19
select select "1"
click at [199, 396] on select "Home Subpage Legal Notice Privacy" at bounding box center [296, 405] width 194 height 19
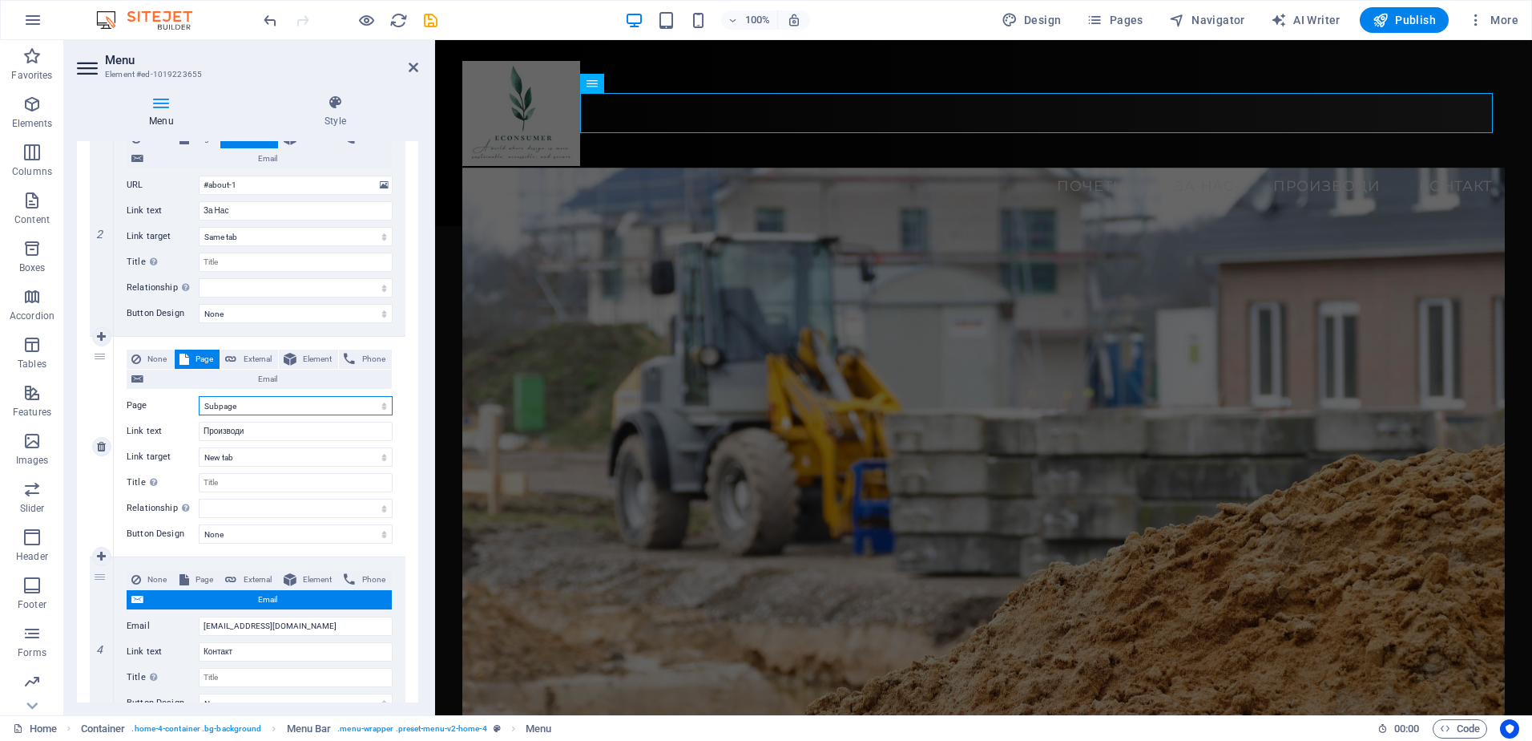
select select
click at [252, 404] on select "Home Subpage Legal Notice Privacy" at bounding box center [296, 405] width 194 height 19
click at [199, 396] on select "Home Subpage Legal Notice Privacy" at bounding box center [296, 405] width 194 height 19
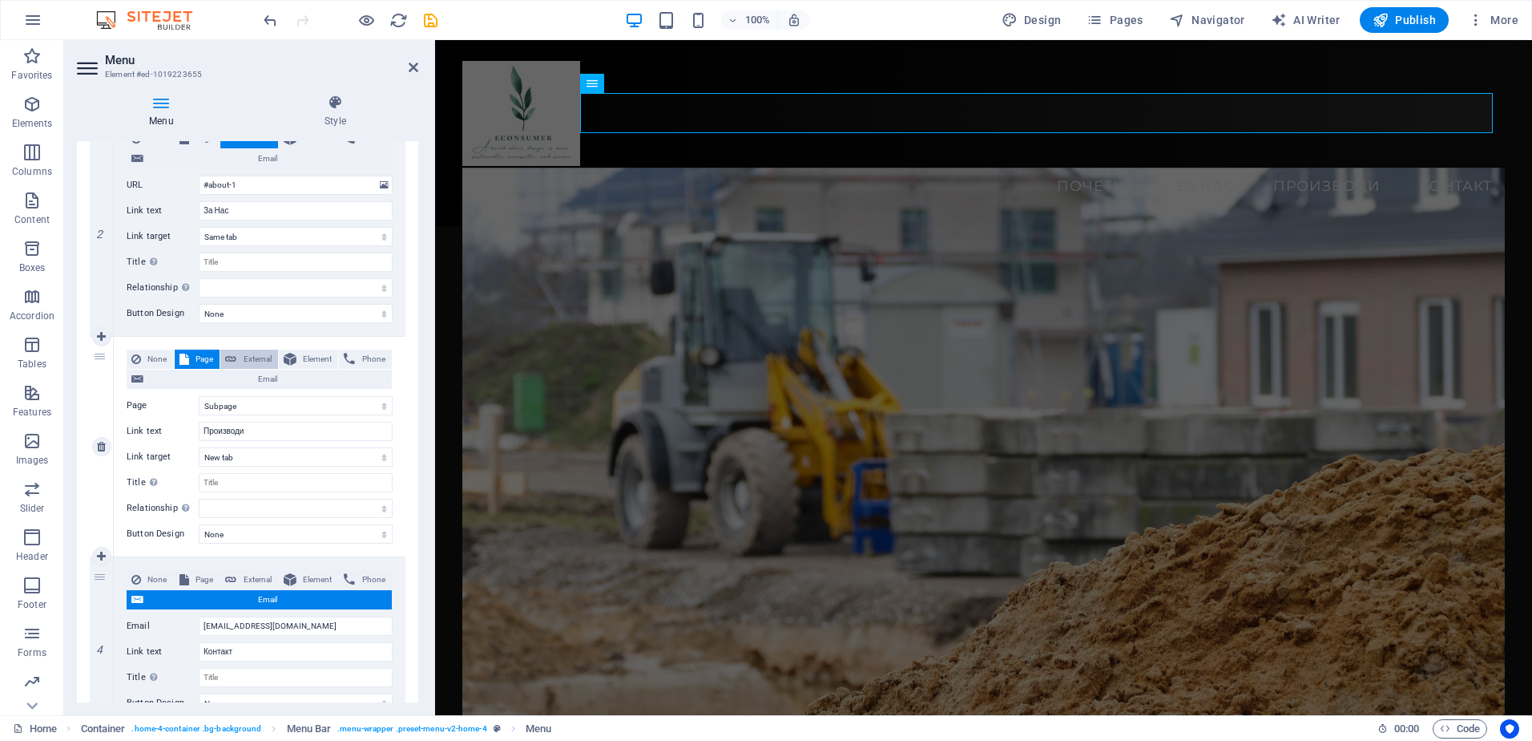
click at [252, 361] on span "External" at bounding box center [257, 358] width 32 height 19
select select
click at [248, 409] on input "URL" at bounding box center [296, 405] width 194 height 19
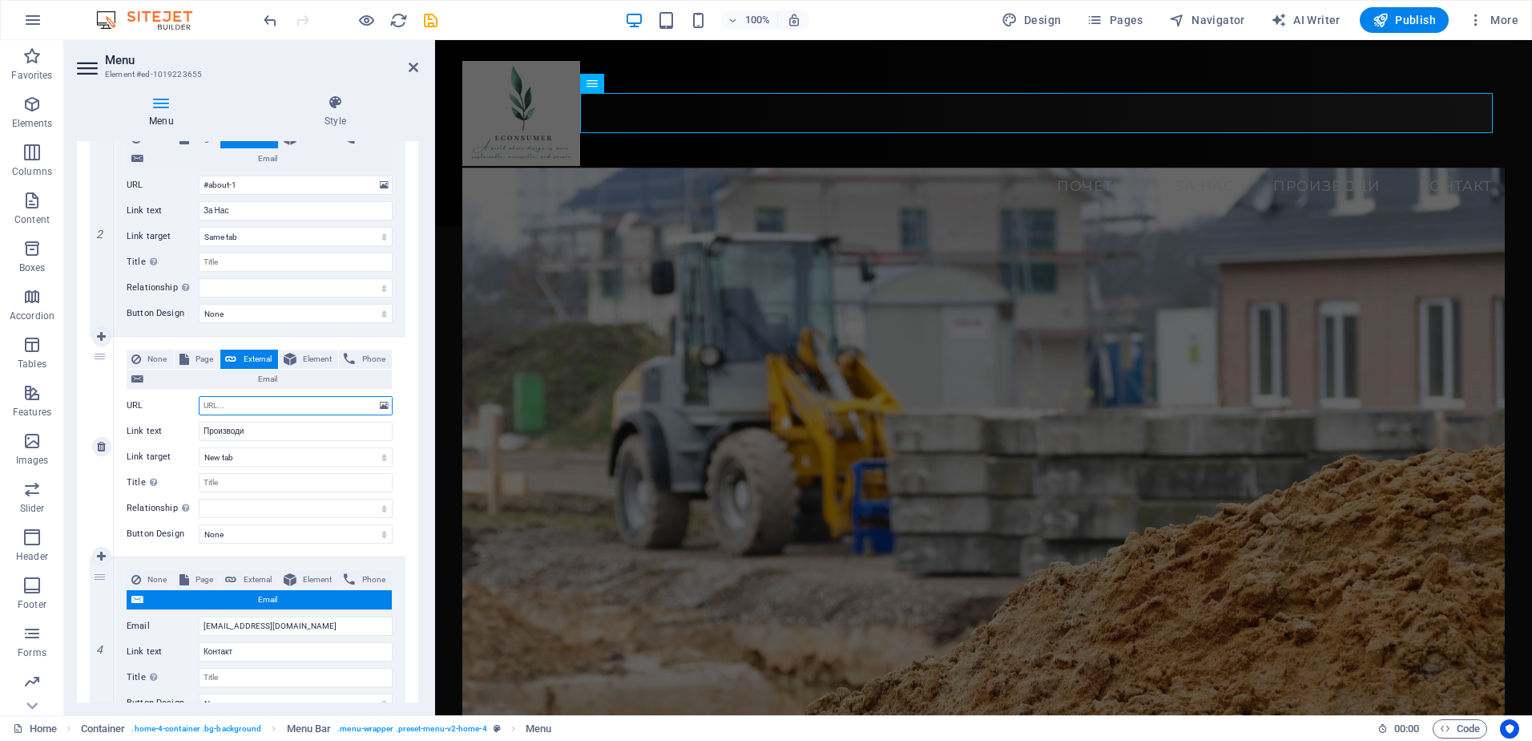
click at [221, 413] on input "URL" at bounding box center [296, 405] width 194 height 19
click at [302, 357] on span "Element" at bounding box center [317, 358] width 33 height 19
select select
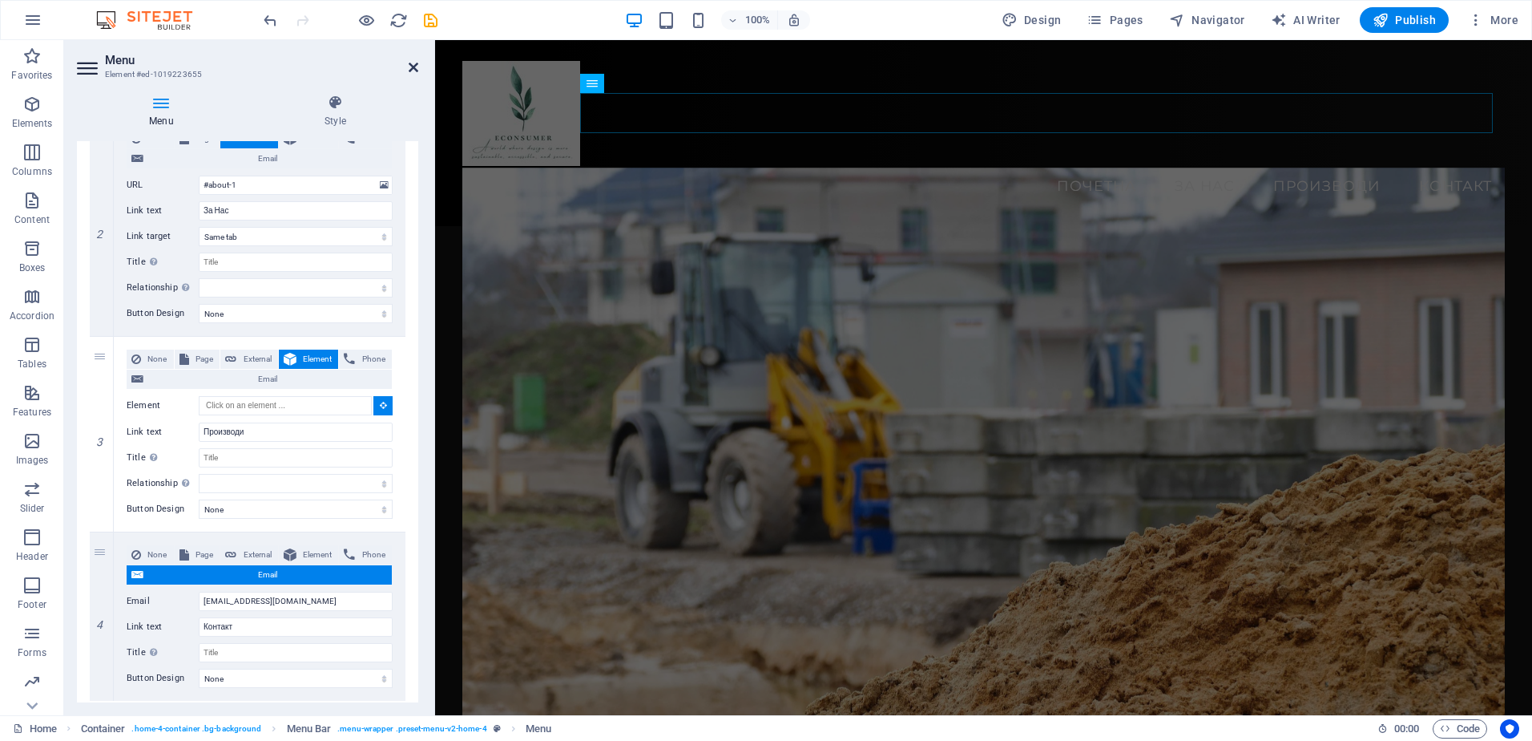
click at [411, 64] on icon at bounding box center [414, 67] width 10 height 13
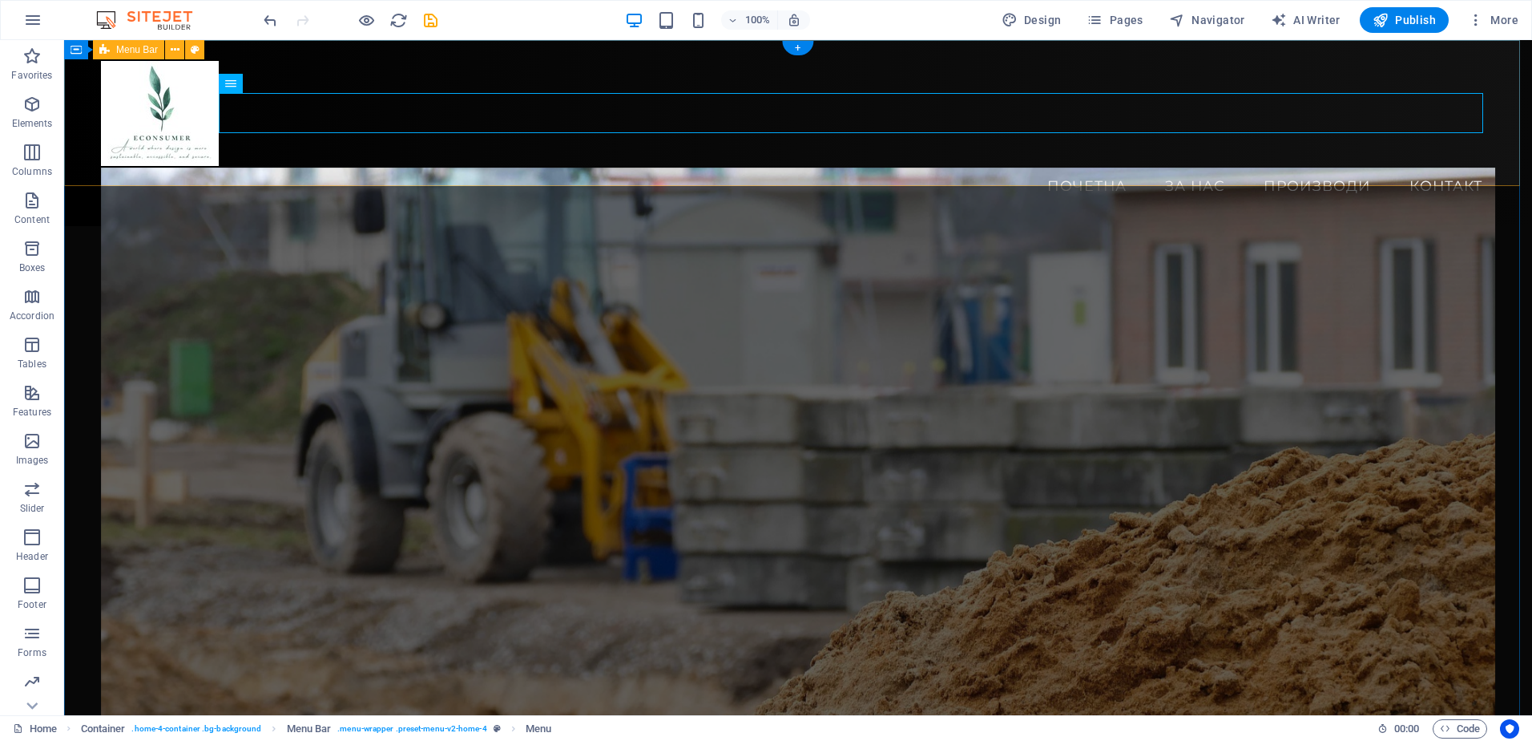
click at [805, 162] on div "Menu Почетна За Нас Производи Контакт" at bounding box center [798, 133] width 1468 height 186
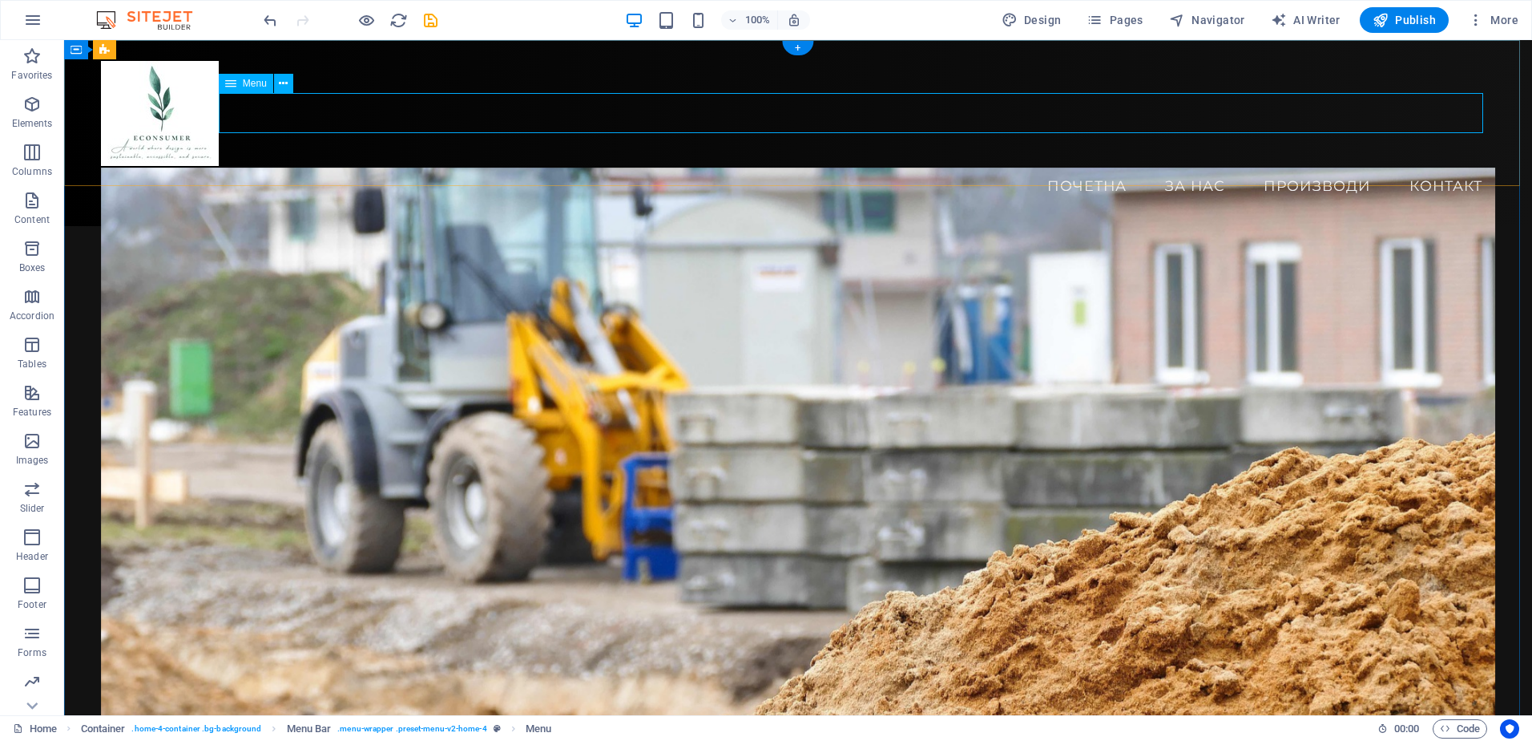
click at [1265, 166] on nav "Почетна За Нас Производи Контакт" at bounding box center [798, 186] width 1395 height 40
select select
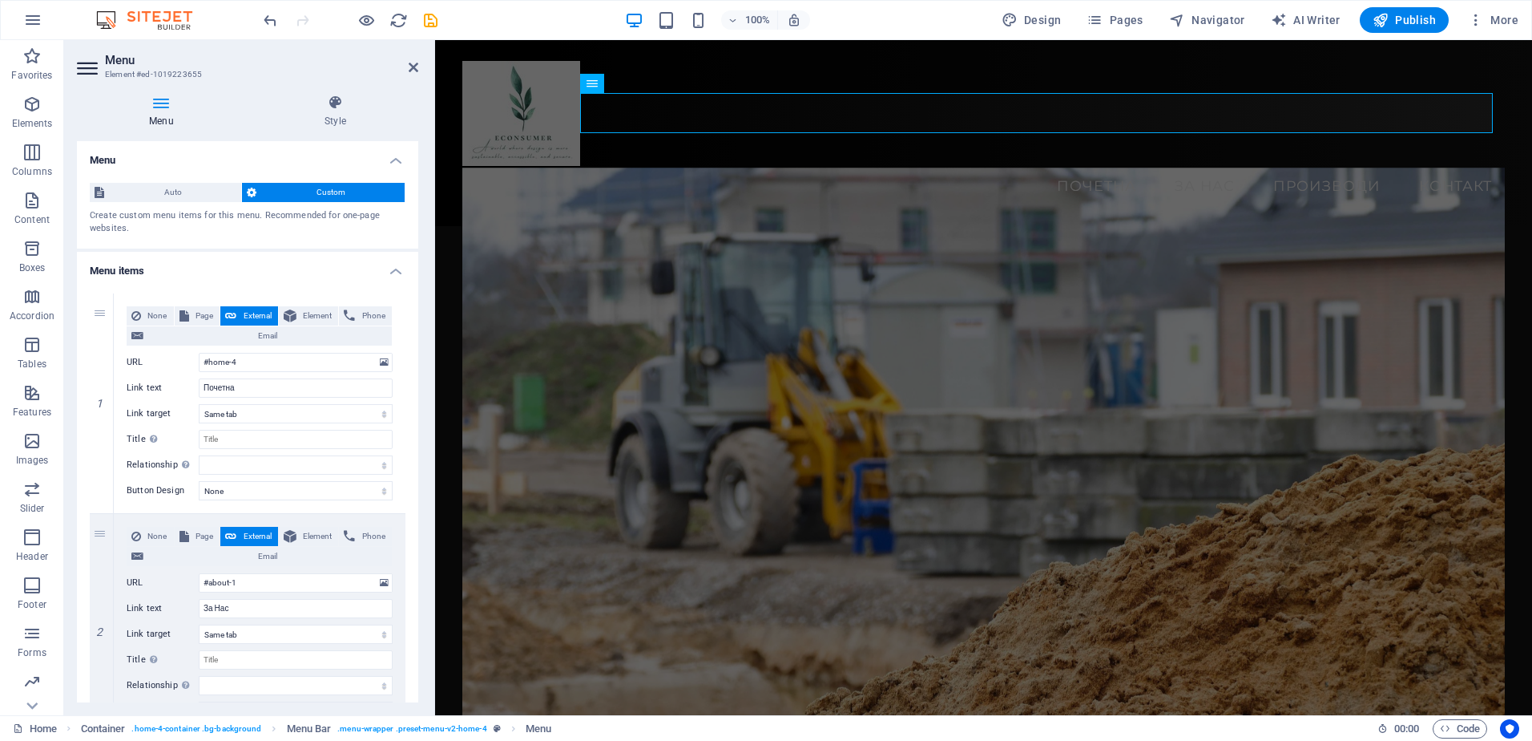
click at [407, 69] on header "Menu Element #ed-1019223655" at bounding box center [247, 61] width 341 height 42
click at [411, 69] on icon at bounding box center [414, 67] width 10 height 13
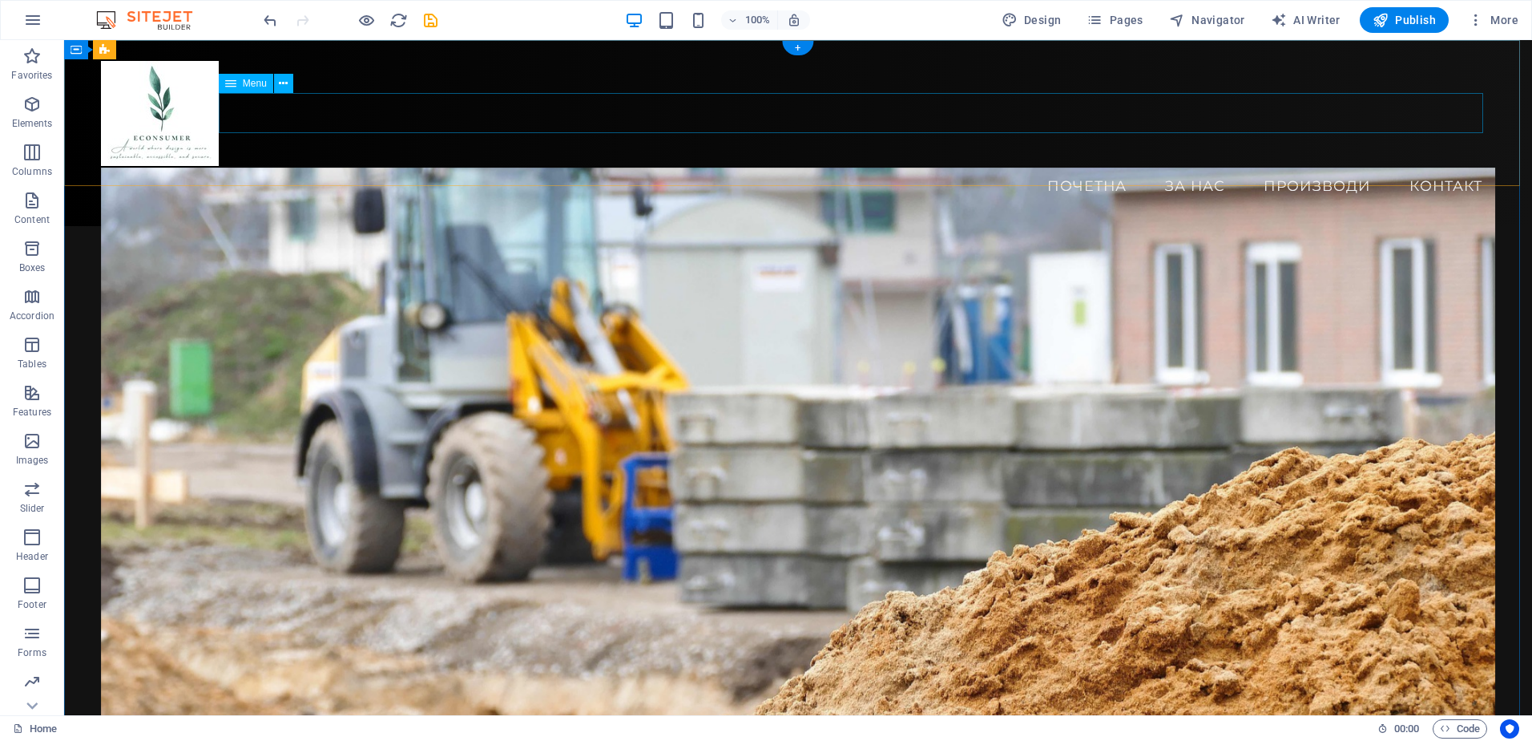
click at [1293, 166] on nav "Почетна За Нас Производи Контакт" at bounding box center [798, 186] width 1395 height 40
select select
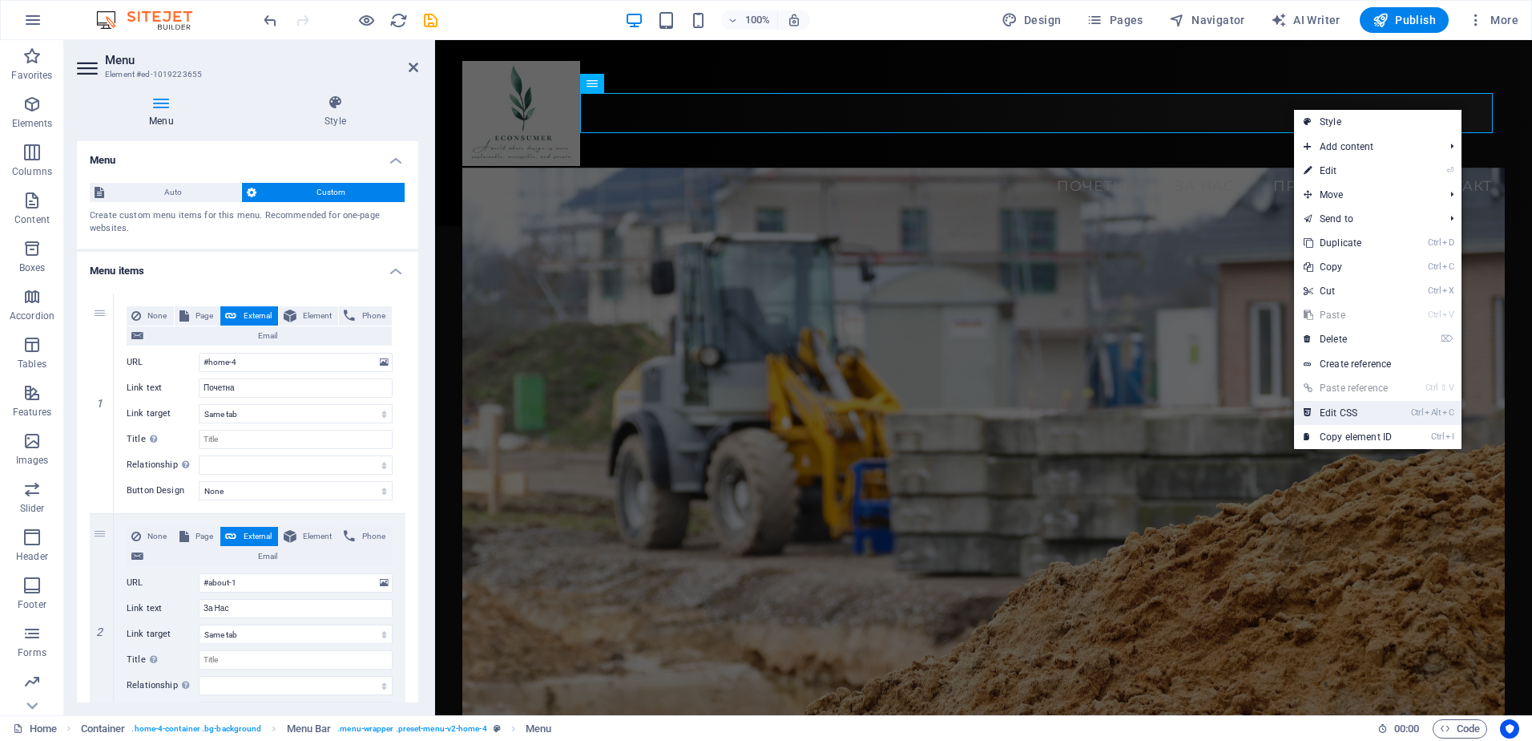
click at [1347, 406] on link "Ctrl Alt C Edit CSS" at bounding box center [1347, 413] width 107 height 24
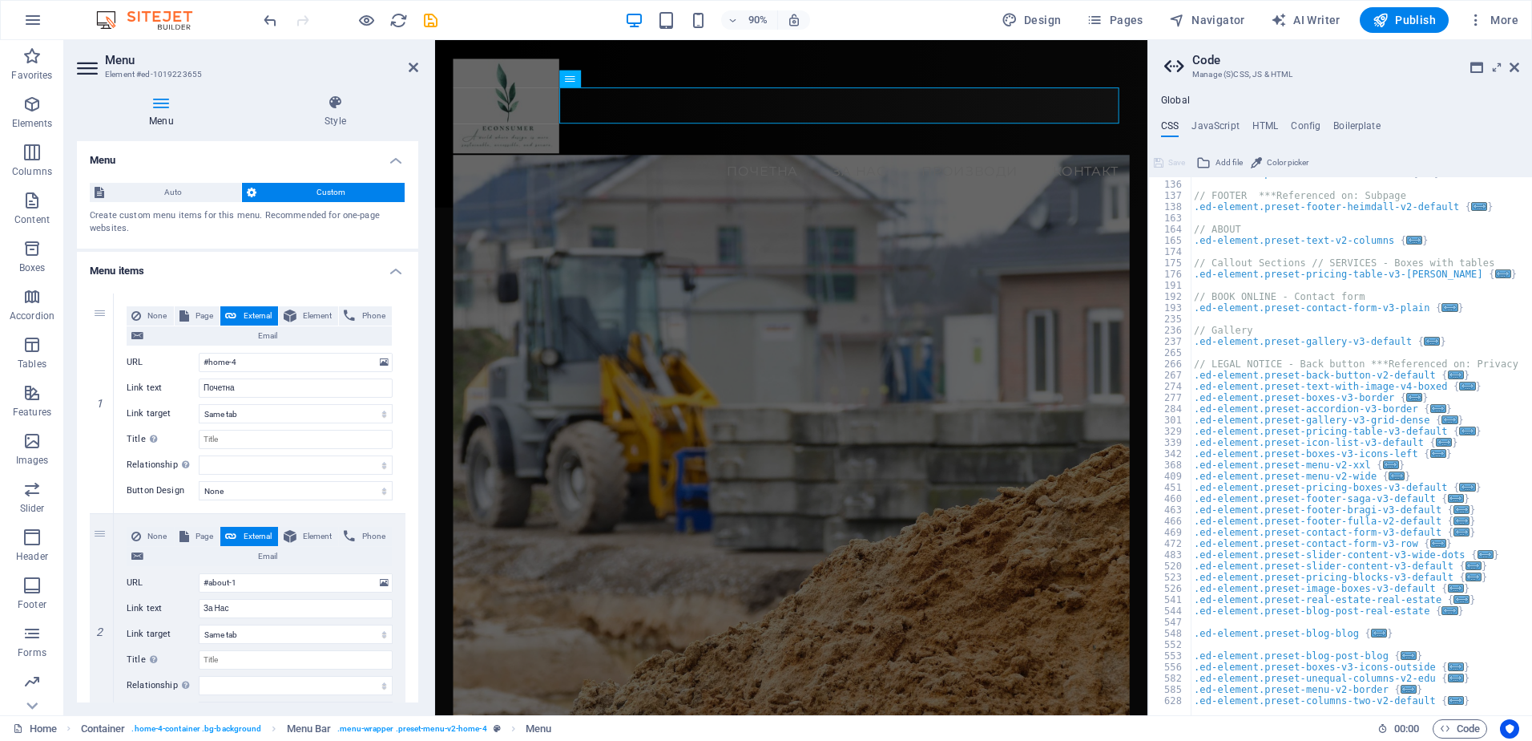
scroll to position [48, 0]
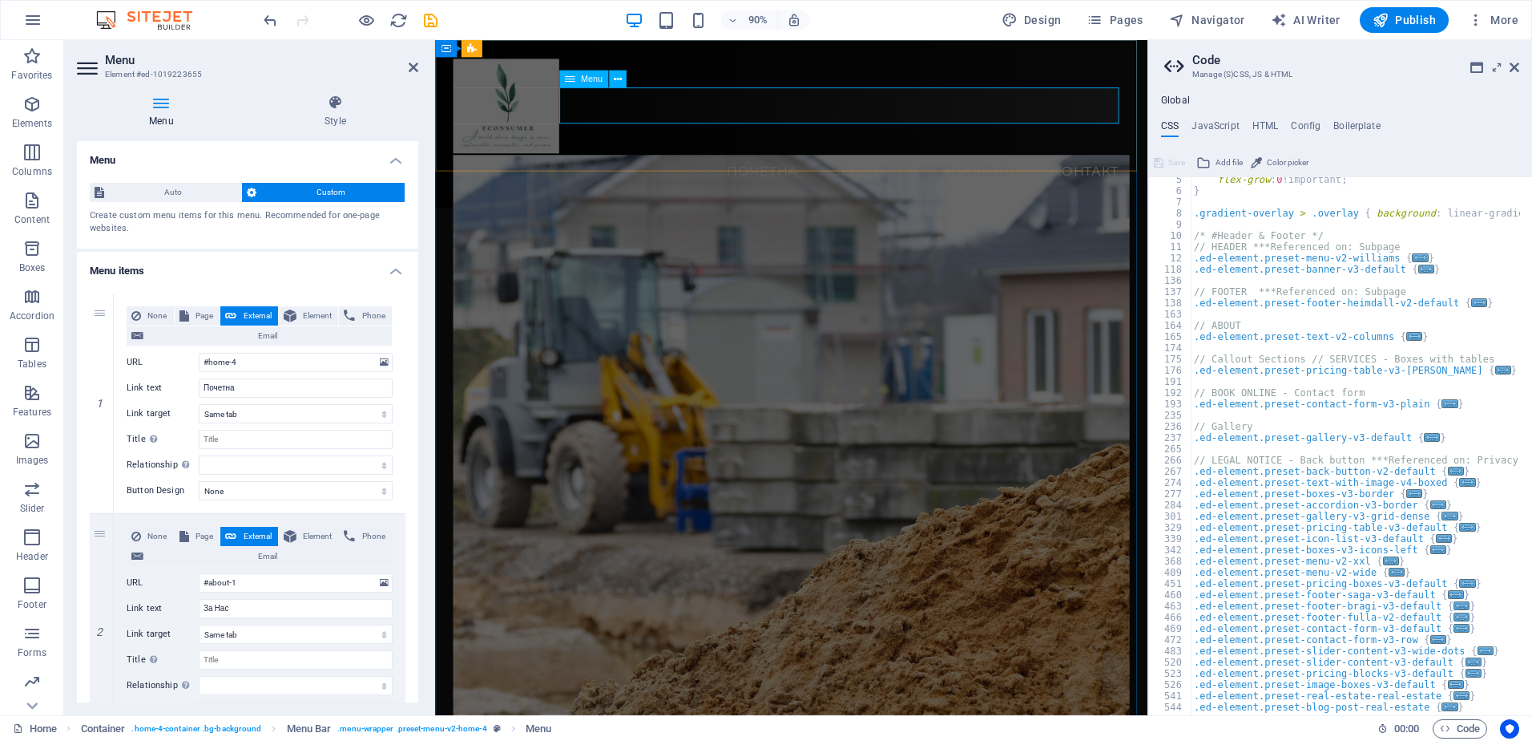
click at [997, 166] on nav "Почетна За Нас Производи Контакт" at bounding box center [831, 186] width 753 height 40
click at [1006, 166] on nav "Почетна За Нас Производи Контакт" at bounding box center [831, 186] width 753 height 40
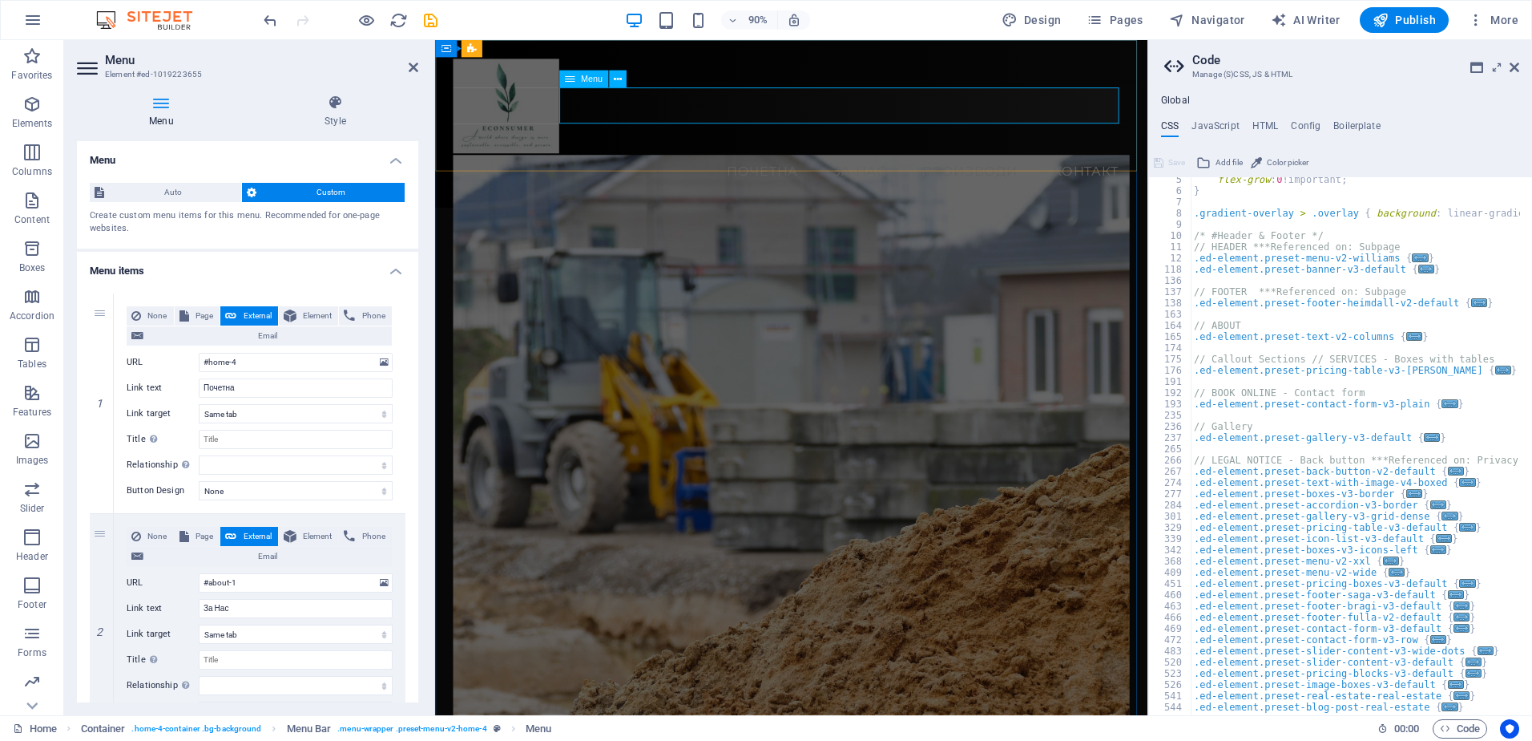
click at [1006, 166] on nav "Почетна За Нас Производи Контакт" at bounding box center [831, 186] width 753 height 40
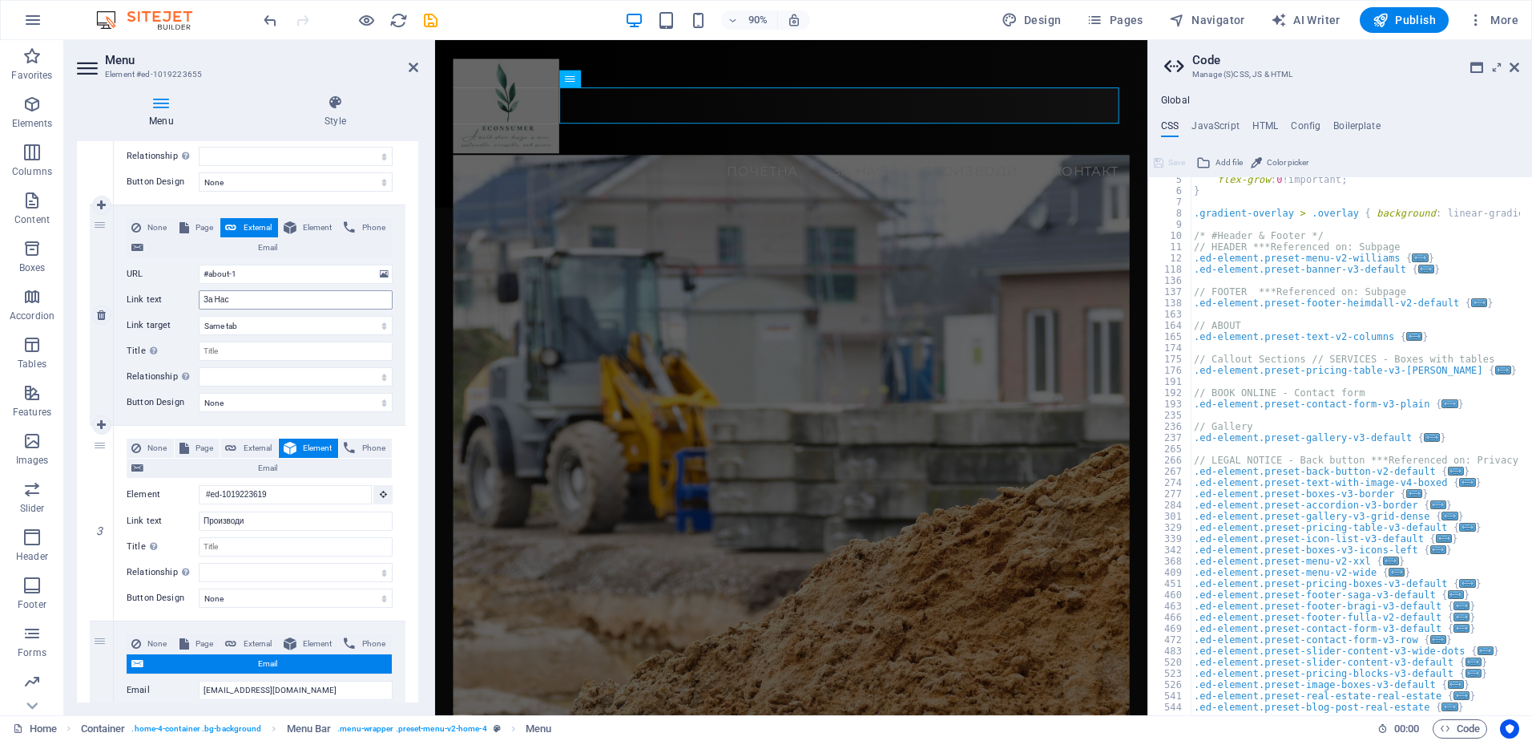
scroll to position [321, 0]
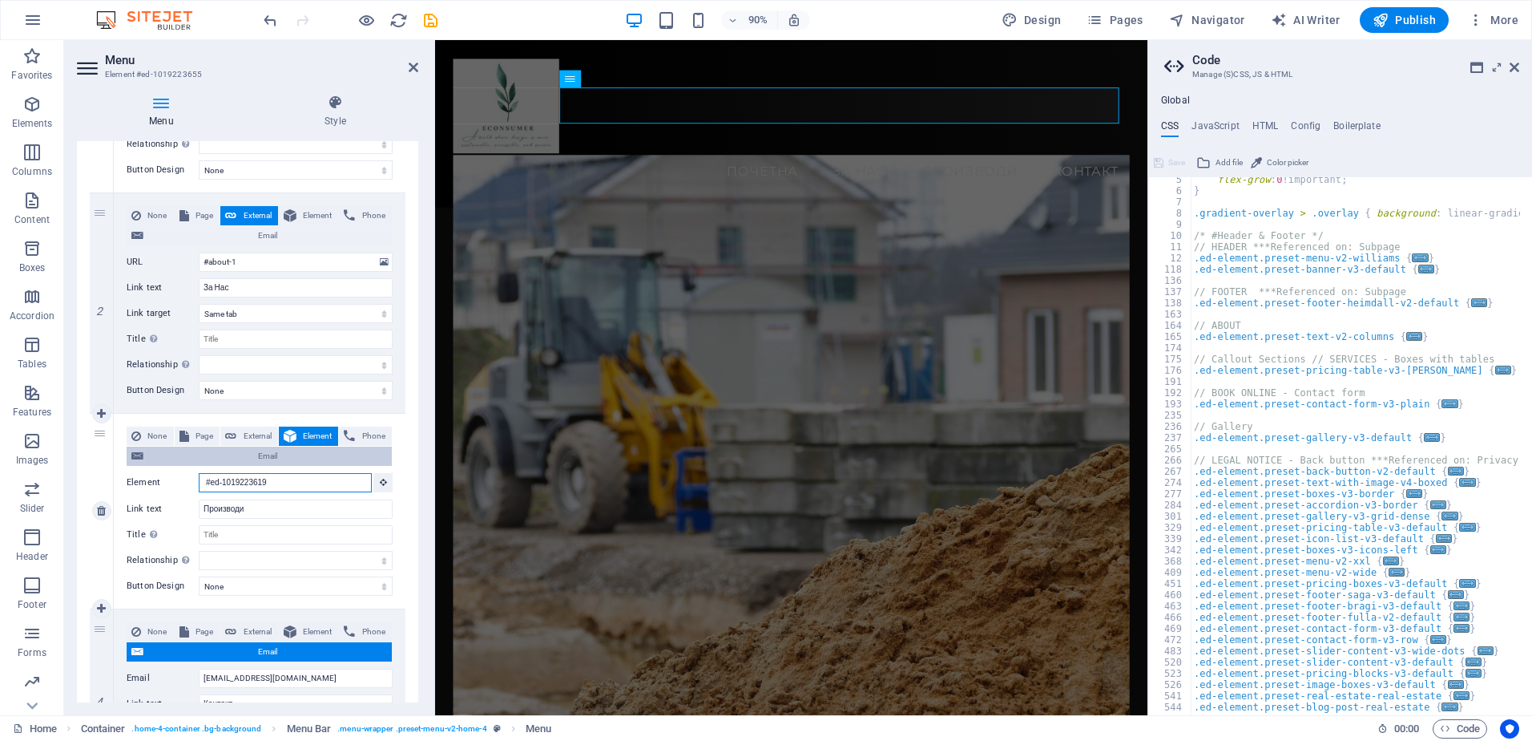
drag, startPoint x: 295, startPoint y: 486, endPoint x: 179, endPoint y: 464, distance: 118.2
click at [179, 464] on div "None Page External Element Phone Email Page Home Subpage Legal Notice Privacy E…" at bounding box center [260, 497] width 266 height 143
type textarea "// Gallery"
click at [1243, 426] on div "flex-grow : 0 !important; } .gradient-overlay > .overlay { background : linear-…" at bounding box center [1521, 448] width 660 height 548
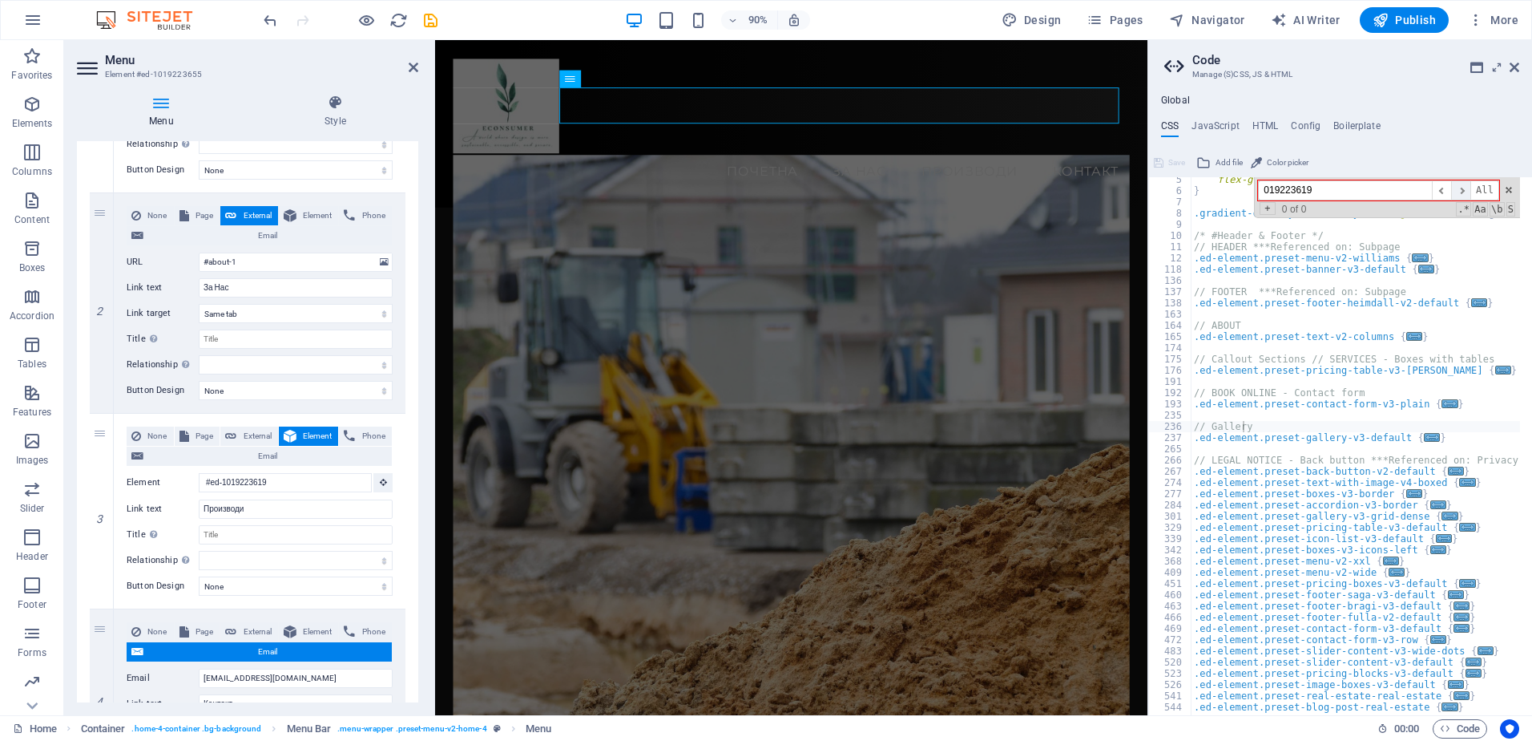
type input "019223619"
click at [1465, 192] on span "​" at bounding box center [1460, 190] width 19 height 20
click at [1465, 189] on span "​" at bounding box center [1460, 190] width 19 height 20
click at [1439, 421] on div "flex-grow : 0 !important; } .gradient-overlay > .overlay { background : linear-…" at bounding box center [1521, 448] width 660 height 548
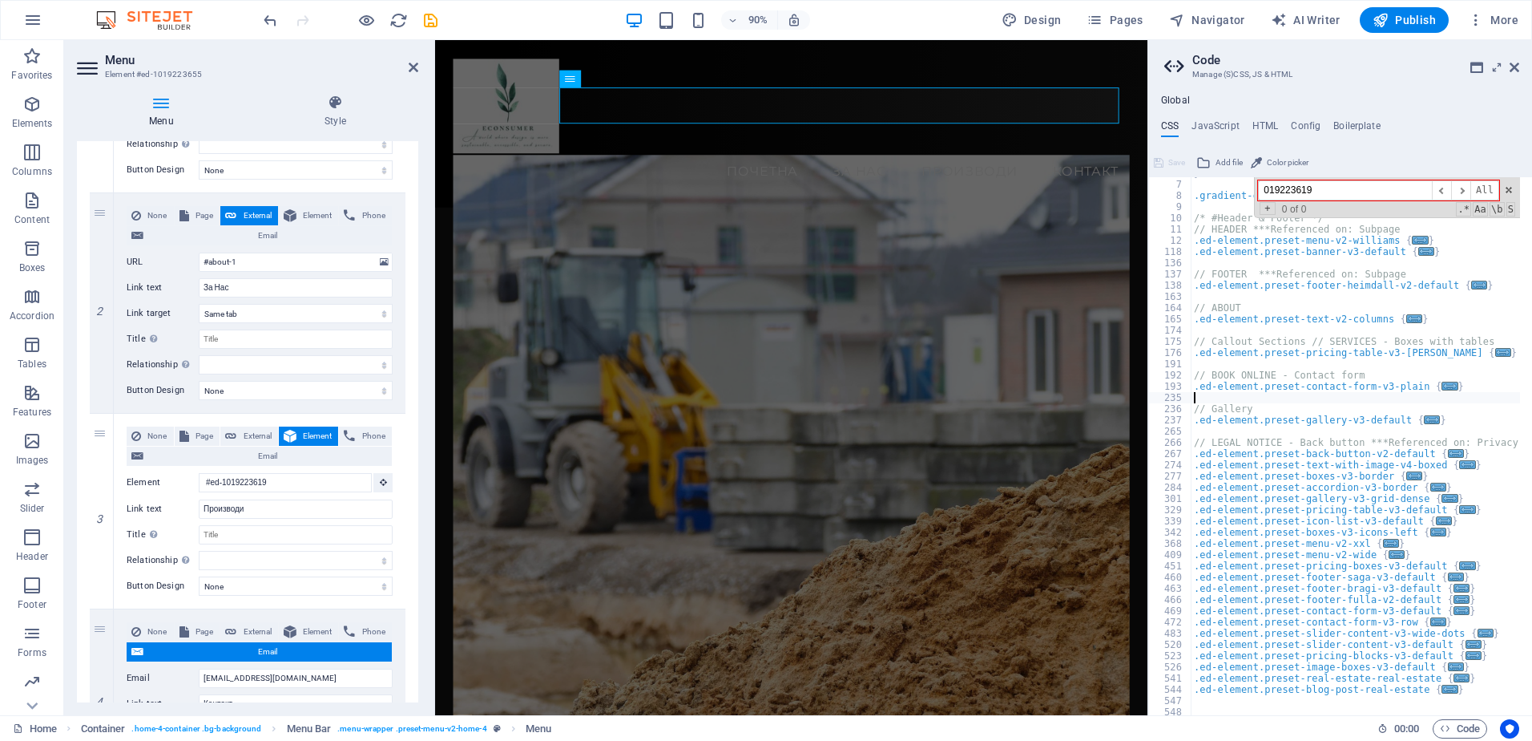
scroll to position [0, 0]
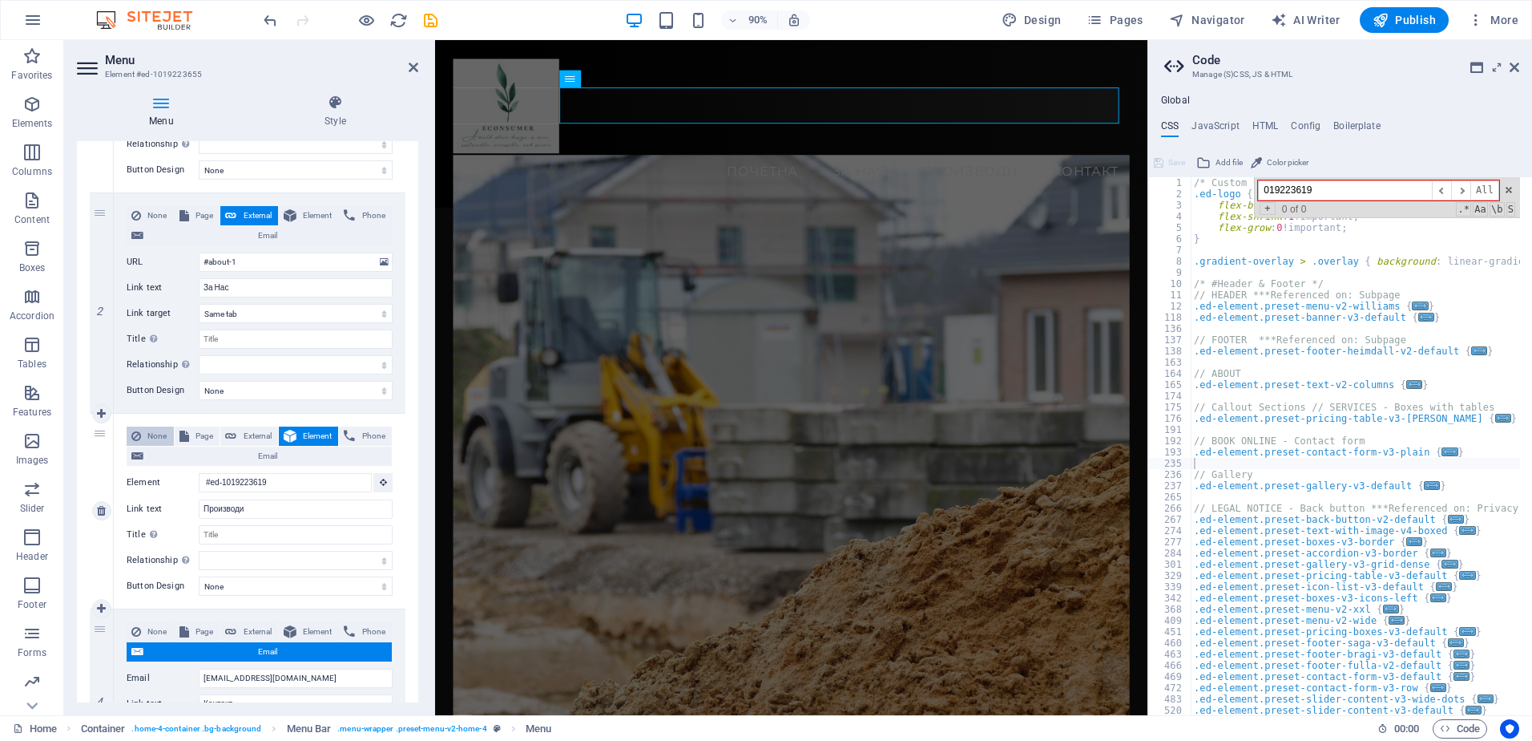
click at [155, 438] on span "None" at bounding box center [157, 435] width 23 height 19
select select
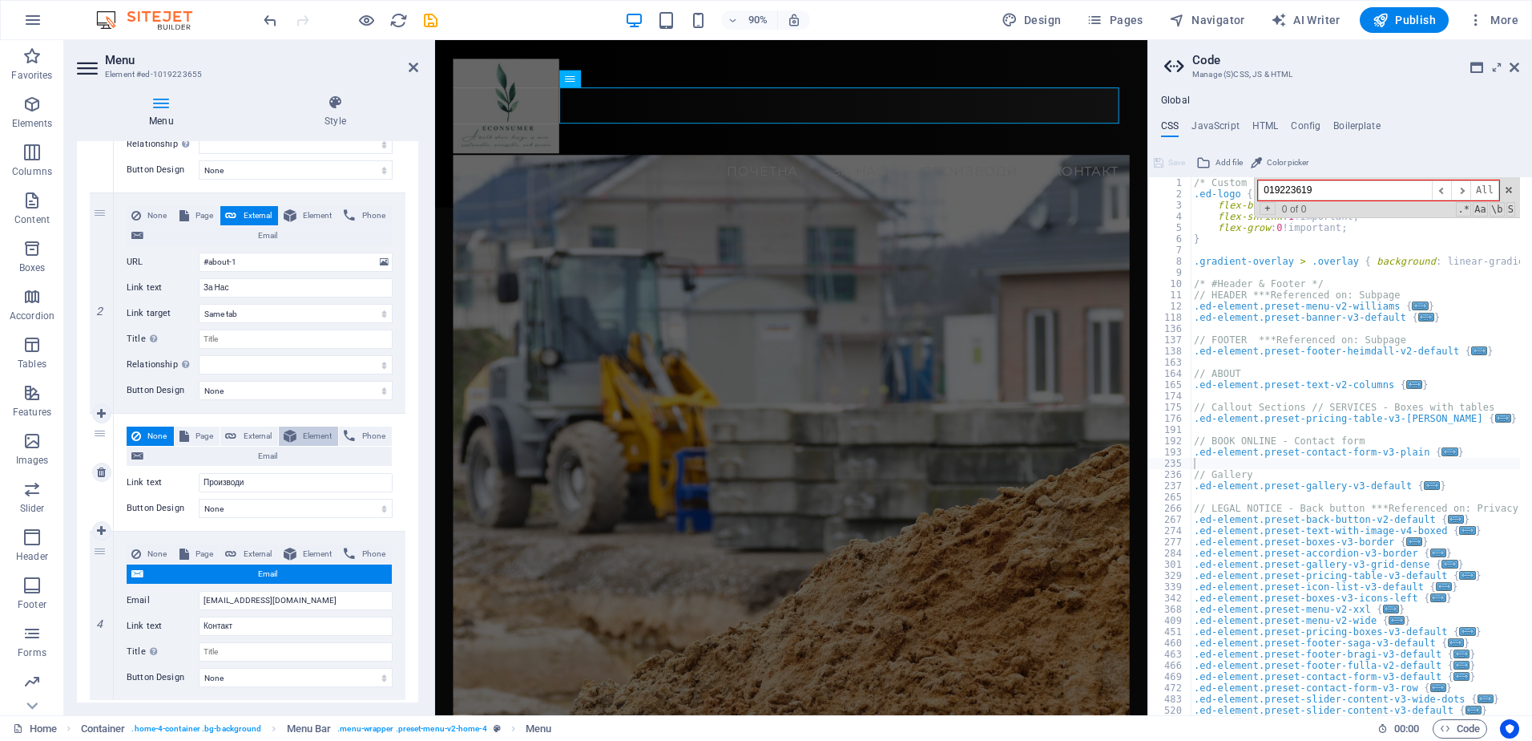
click at [316, 434] on span "Element" at bounding box center [317, 435] width 33 height 19
select select
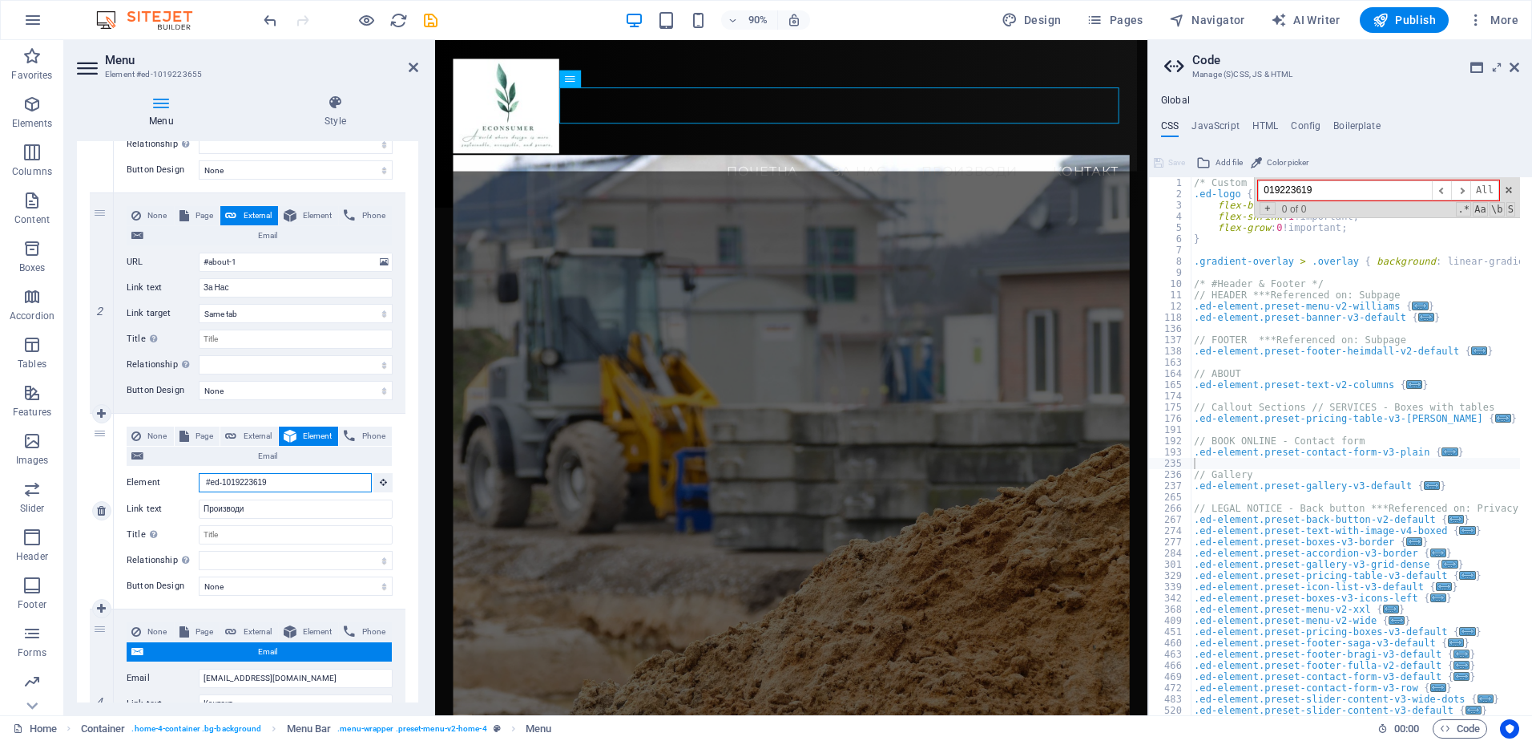
click at [285, 478] on input "#ed-1019223619" at bounding box center [285, 482] width 173 height 19
drag, startPoint x: 285, startPoint y: 482, endPoint x: 220, endPoint y: 480, distance: 65.0
click at [220, 480] on input "#ed-1019223619" at bounding box center [285, 482] width 173 height 19
click at [274, 483] on input "#ed-1019223619" at bounding box center [285, 482] width 173 height 19
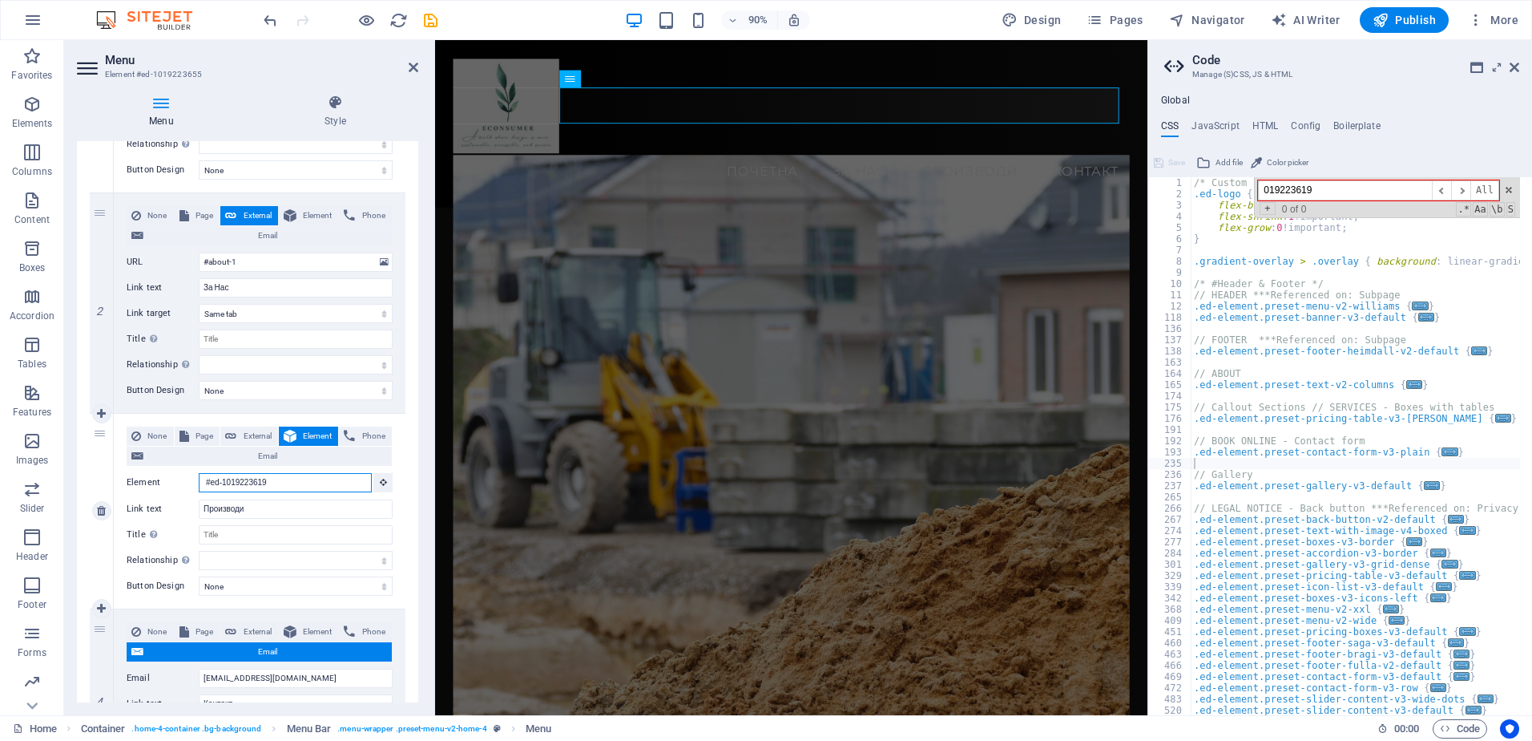
drag, startPoint x: 281, startPoint y: 483, endPoint x: 176, endPoint y: 483, distance: 104.2
click at [176, 483] on div "Element #ed-1019223619" at bounding box center [260, 483] width 266 height 20
type input "P"
select select
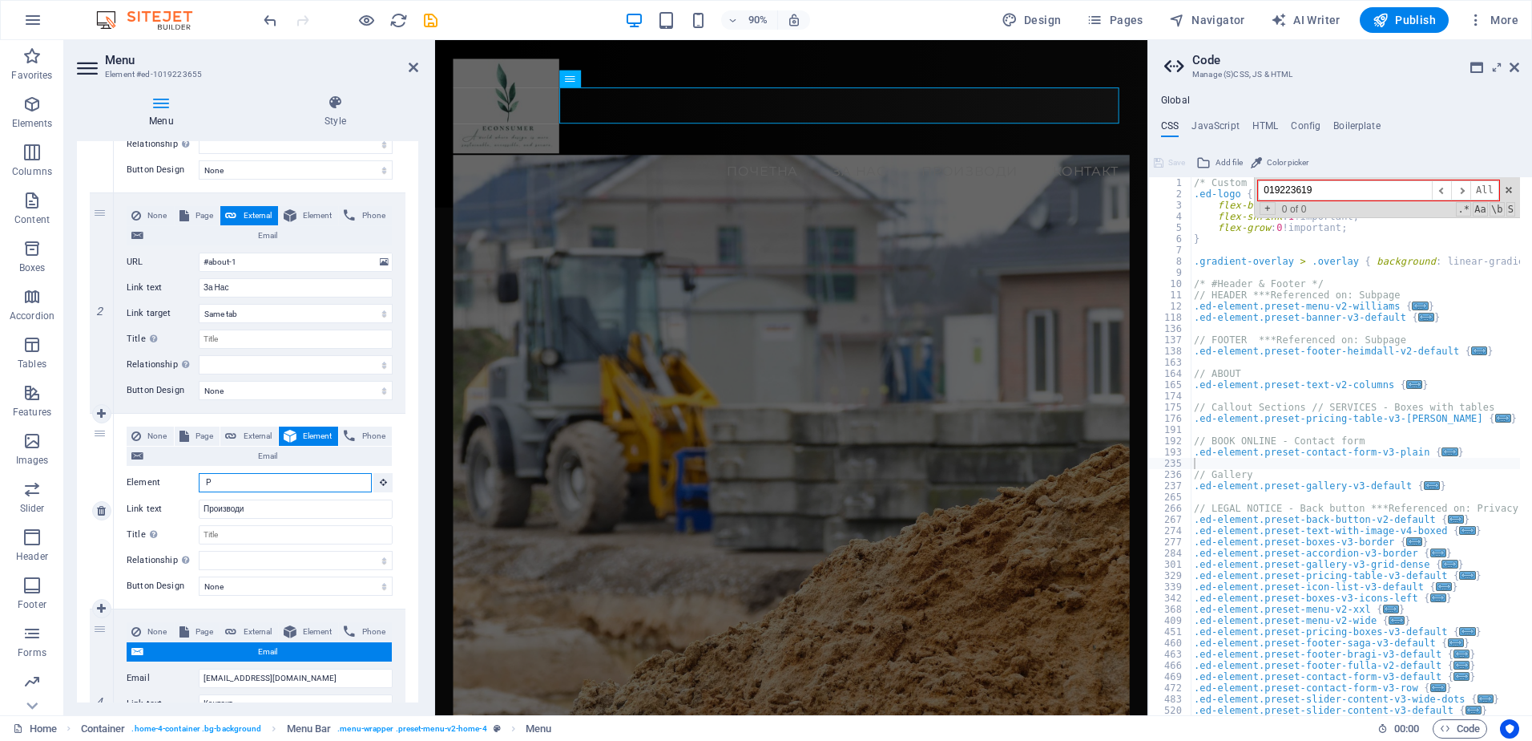
select select
type input "r"
type input "Products"
click at [631, 188] on figure at bounding box center [831, 509] width 753 height 683
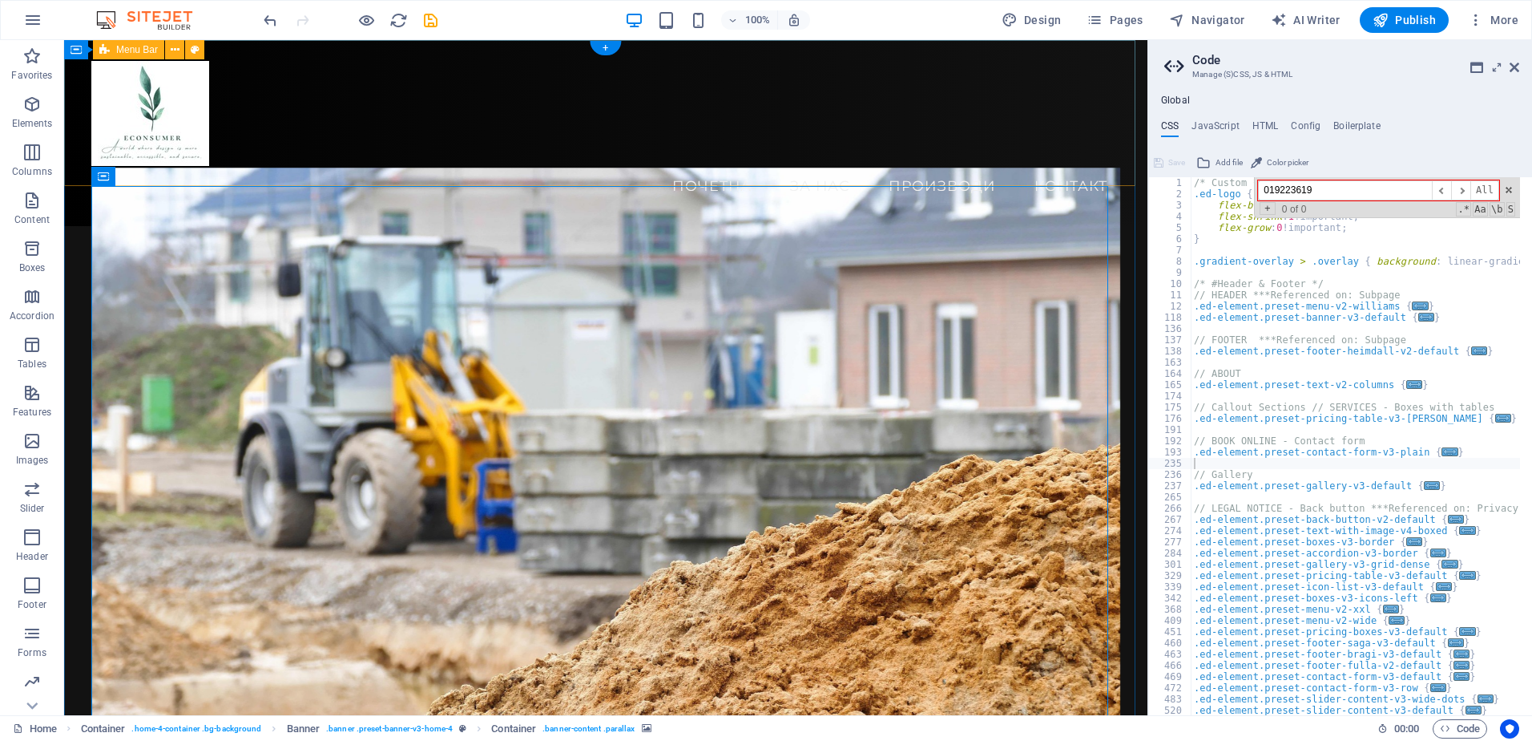
click at [620, 158] on div "Menu Почетна За Нас Производи Контакт" at bounding box center [606, 133] width 1084 height 186
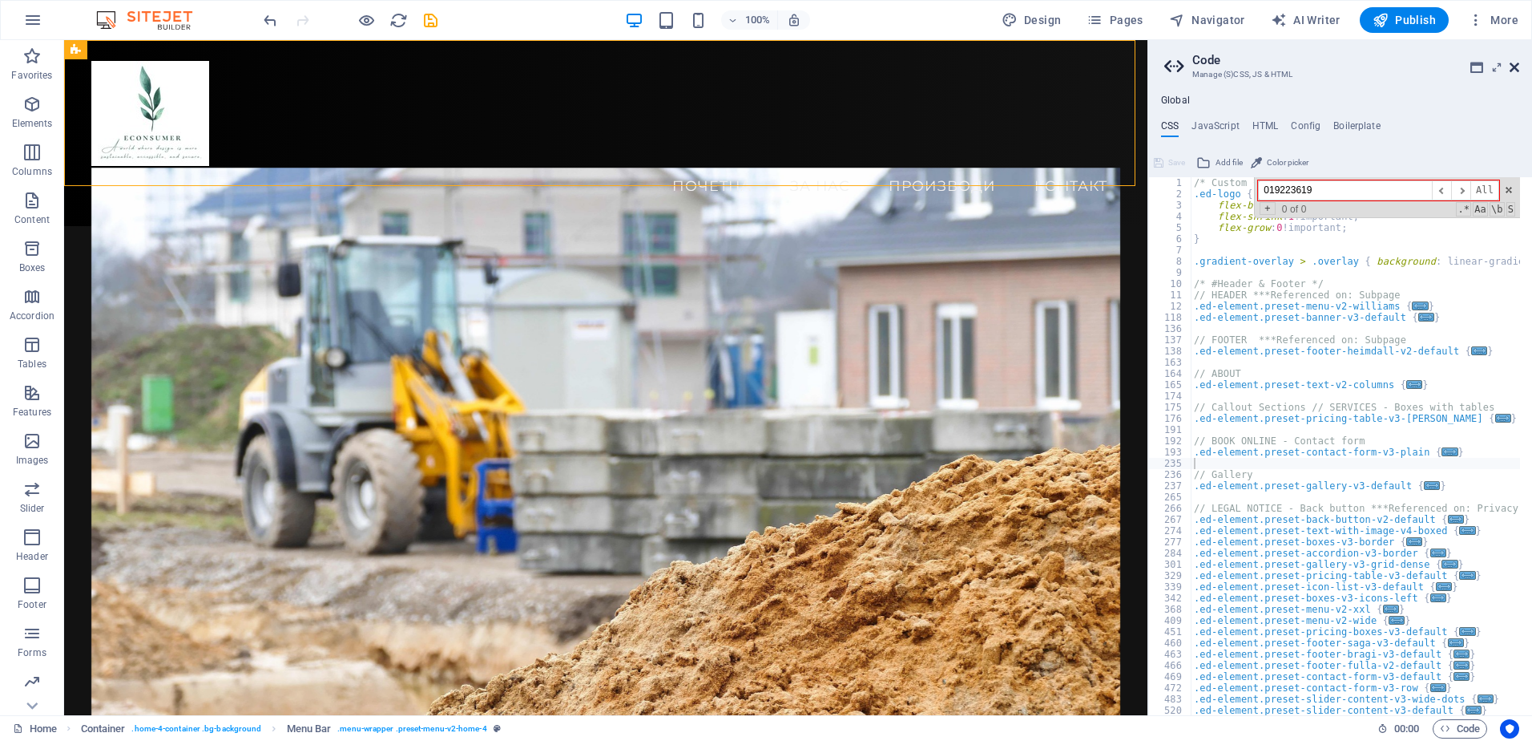
click at [1515, 63] on icon at bounding box center [1515, 67] width 10 height 13
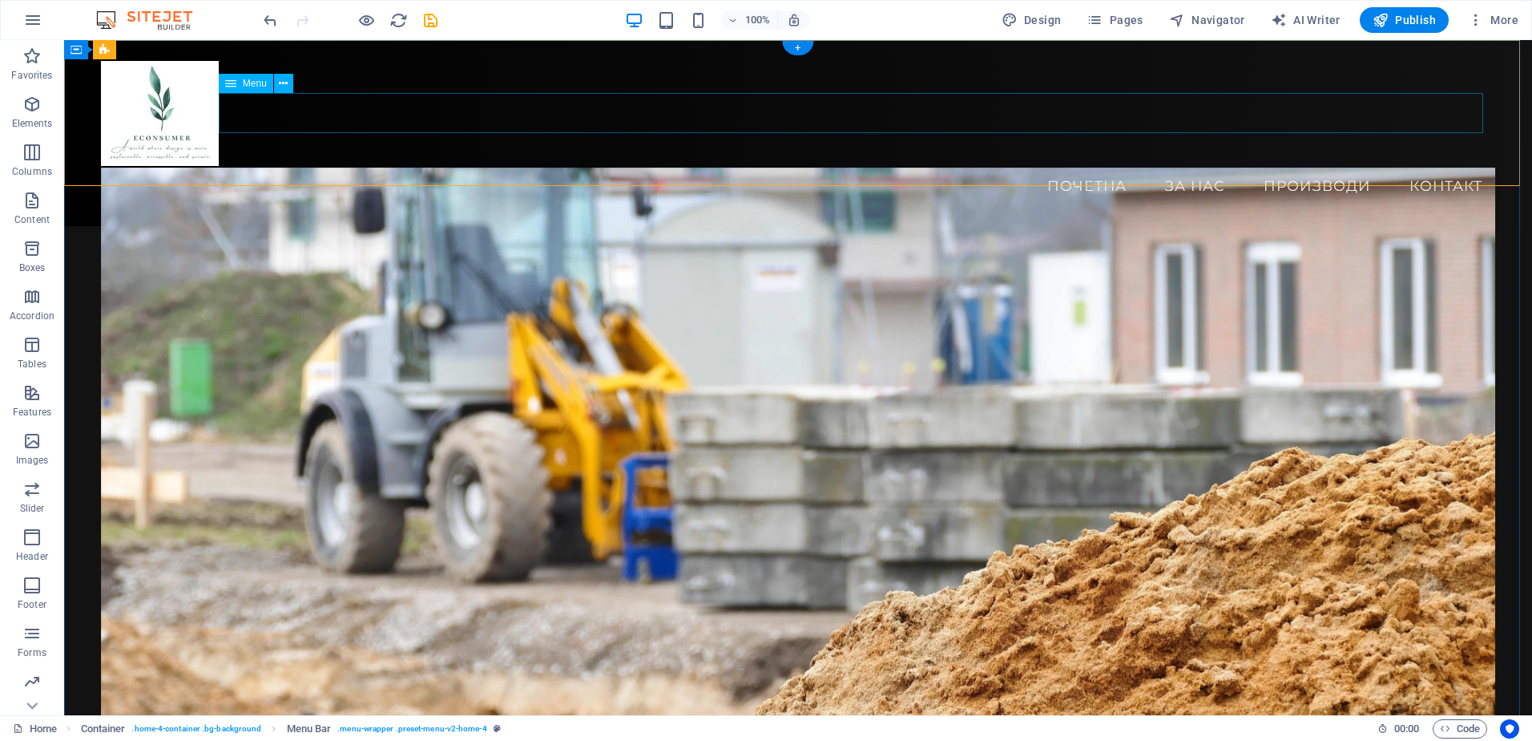
click at [1322, 166] on nav "Почетна За Нас Производи Контакт" at bounding box center [798, 186] width 1395 height 40
select select
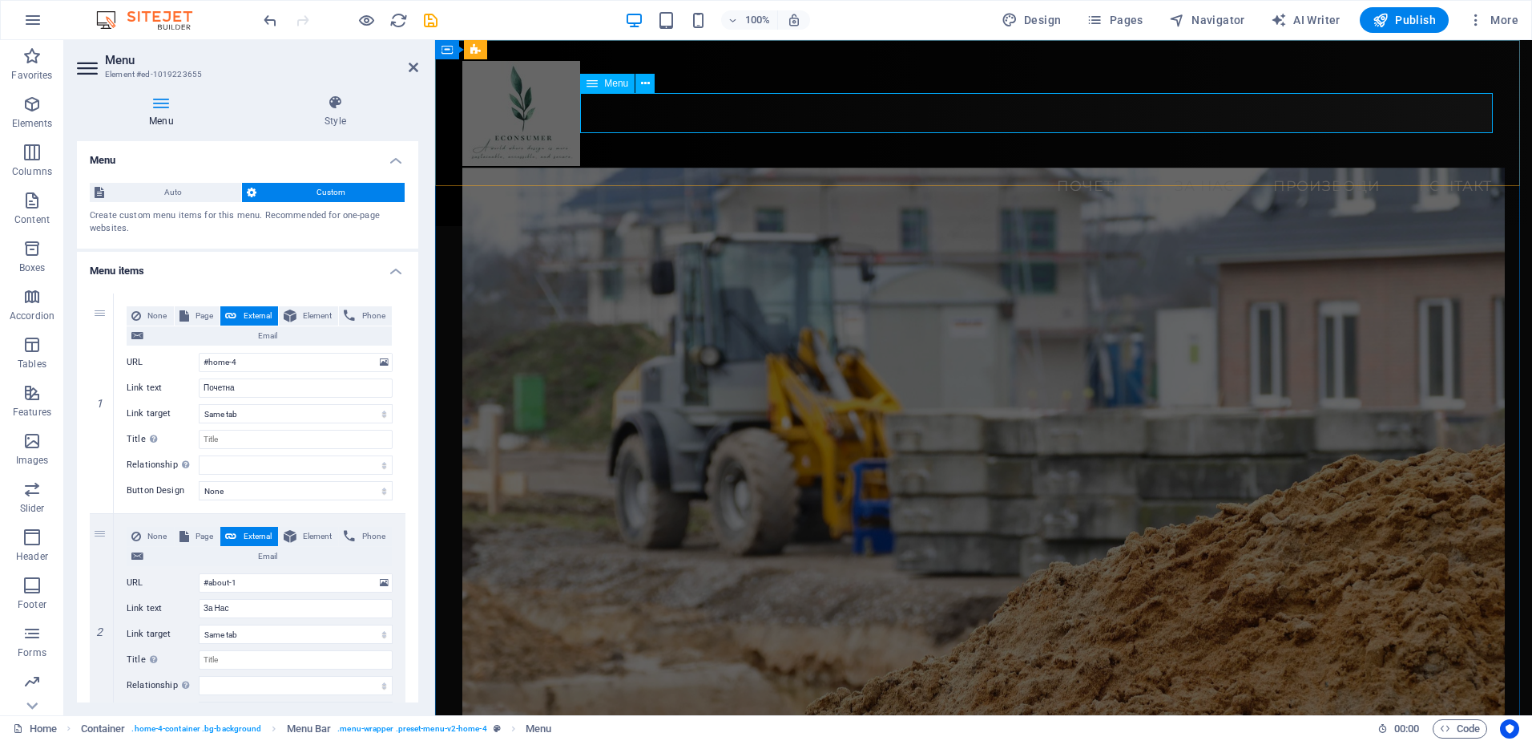
click at [1326, 166] on nav "Почетна За Нас Производи Контакт" at bounding box center [983, 186] width 1043 height 40
click at [1472, 729] on span "Code" at bounding box center [1460, 728] width 40 height 19
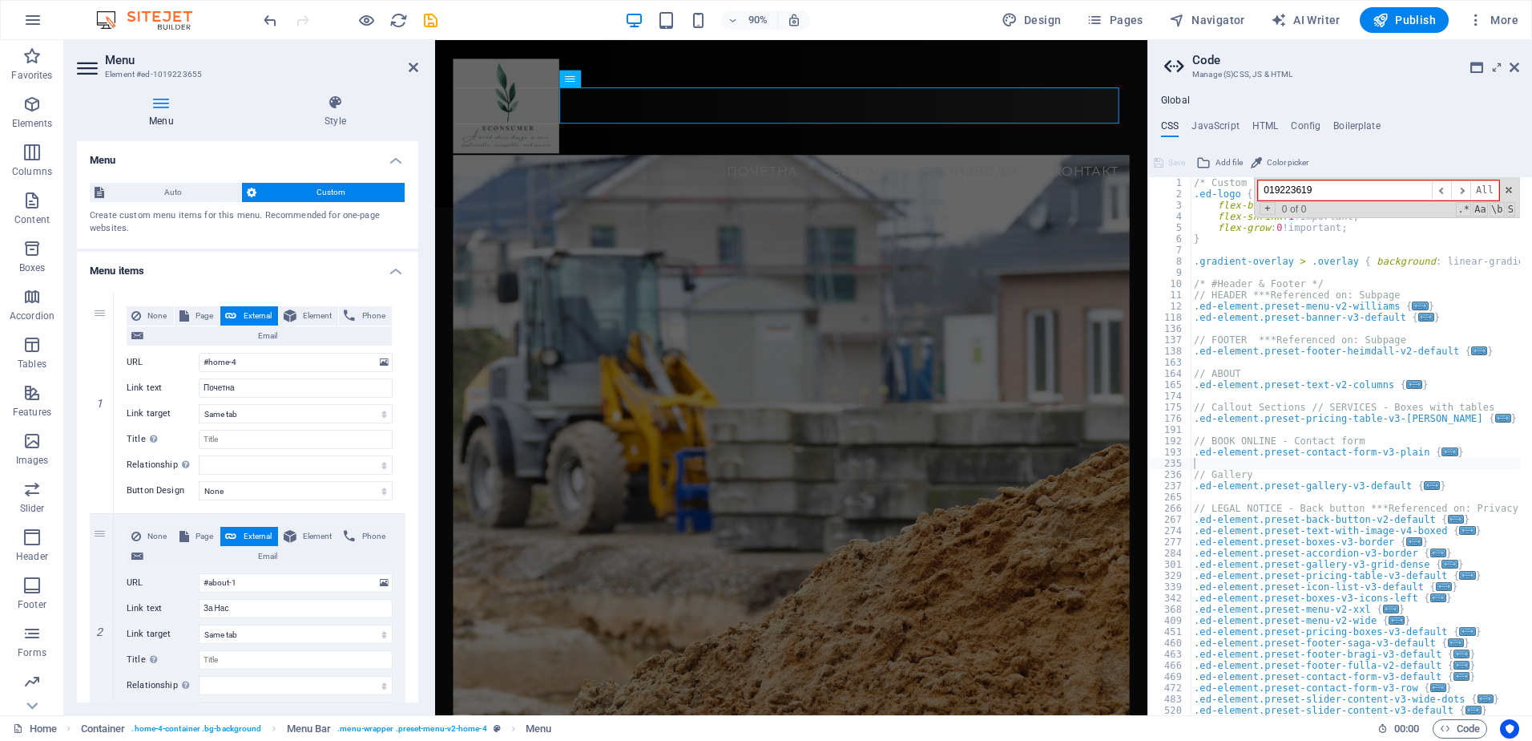
drag, startPoint x: 1342, startPoint y: 190, endPoint x: 1173, endPoint y: 168, distance: 170.5
click at [1173, 168] on div "1 2 3 4 5 6 7 8 9 10 11 12 118 136 137 138 163 164 165 174 175 176 191 192 193 …" at bounding box center [1341, 432] width 384 height 565
type input "P"
paste input "#ed-1019223619"
type input "9"
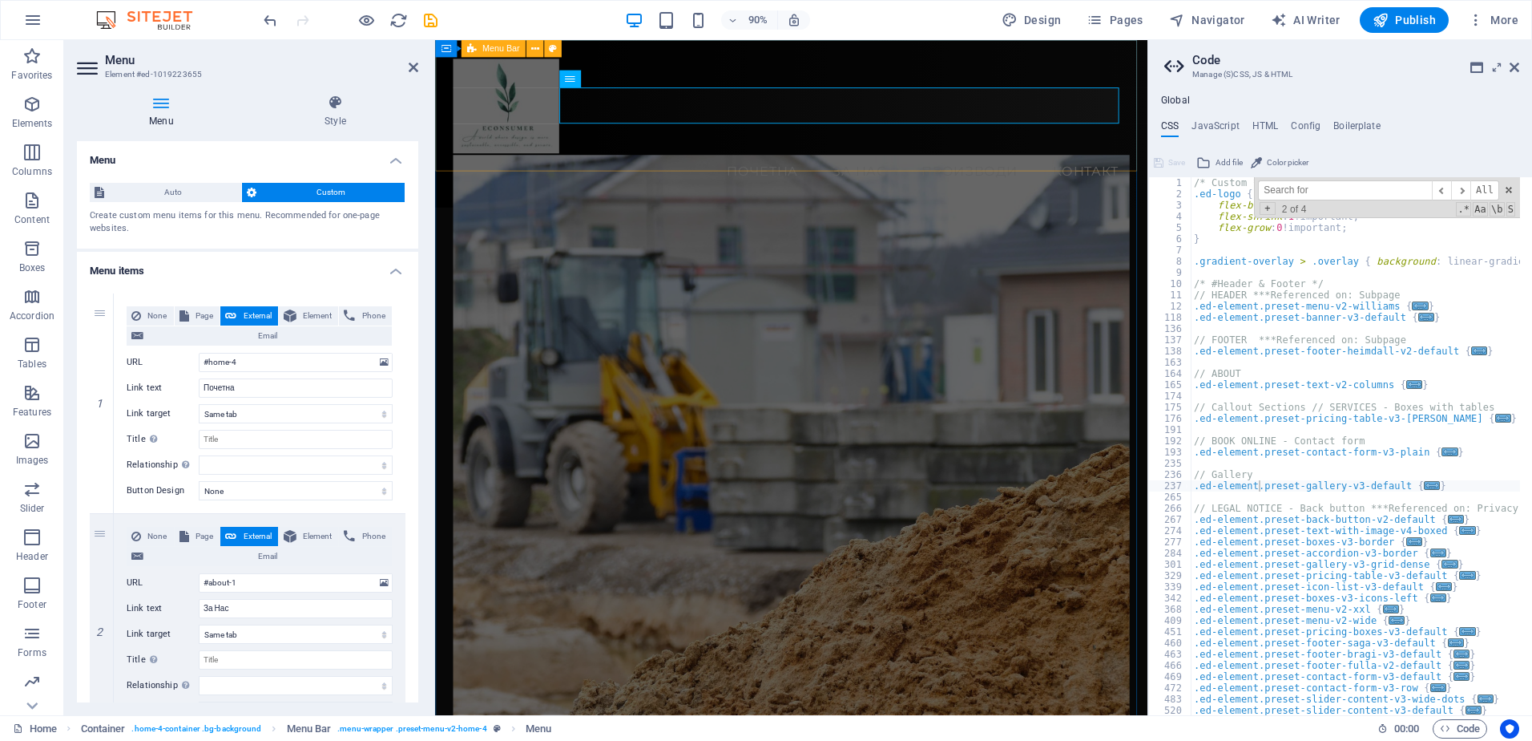
scroll to position [2, 0]
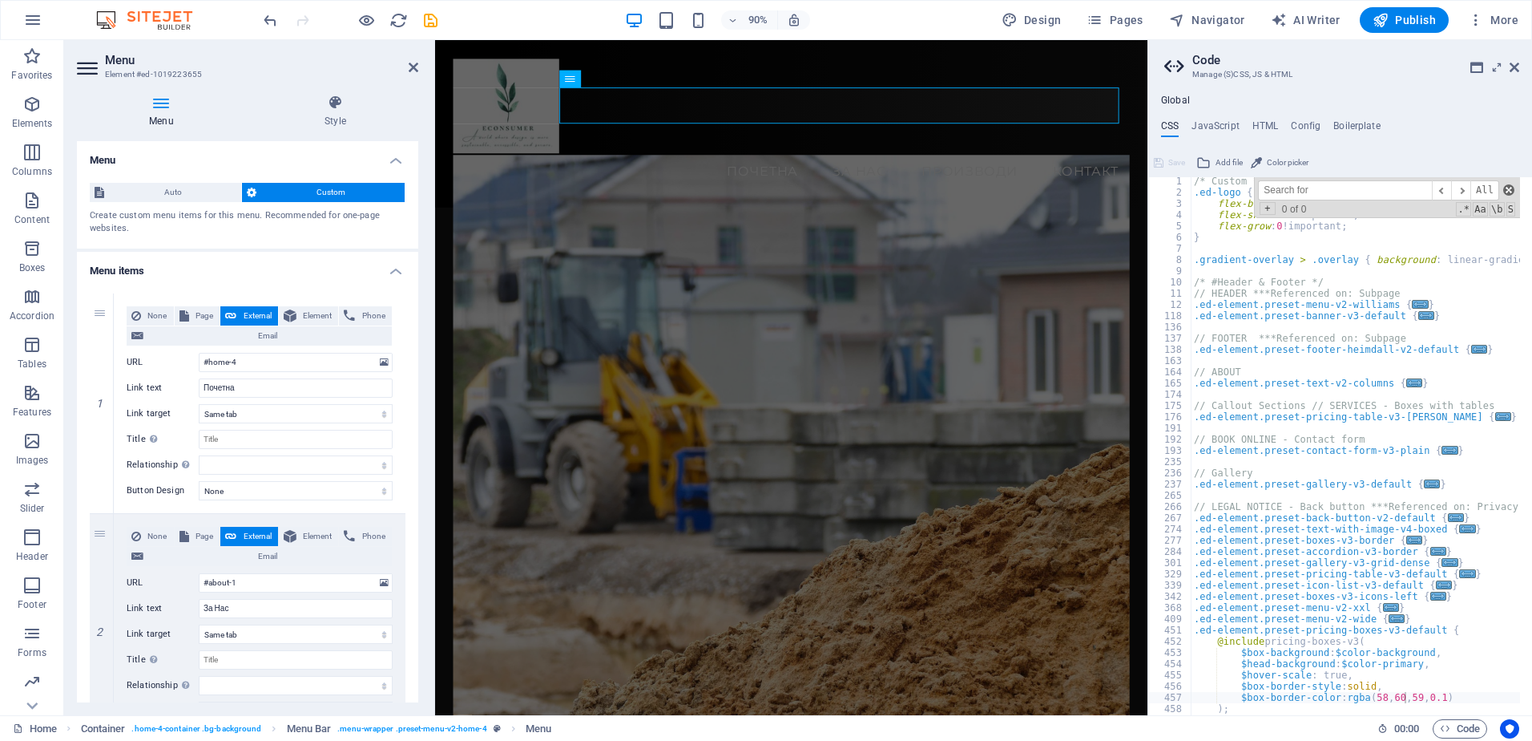
click at [1510, 194] on span at bounding box center [1509, 189] width 11 height 11
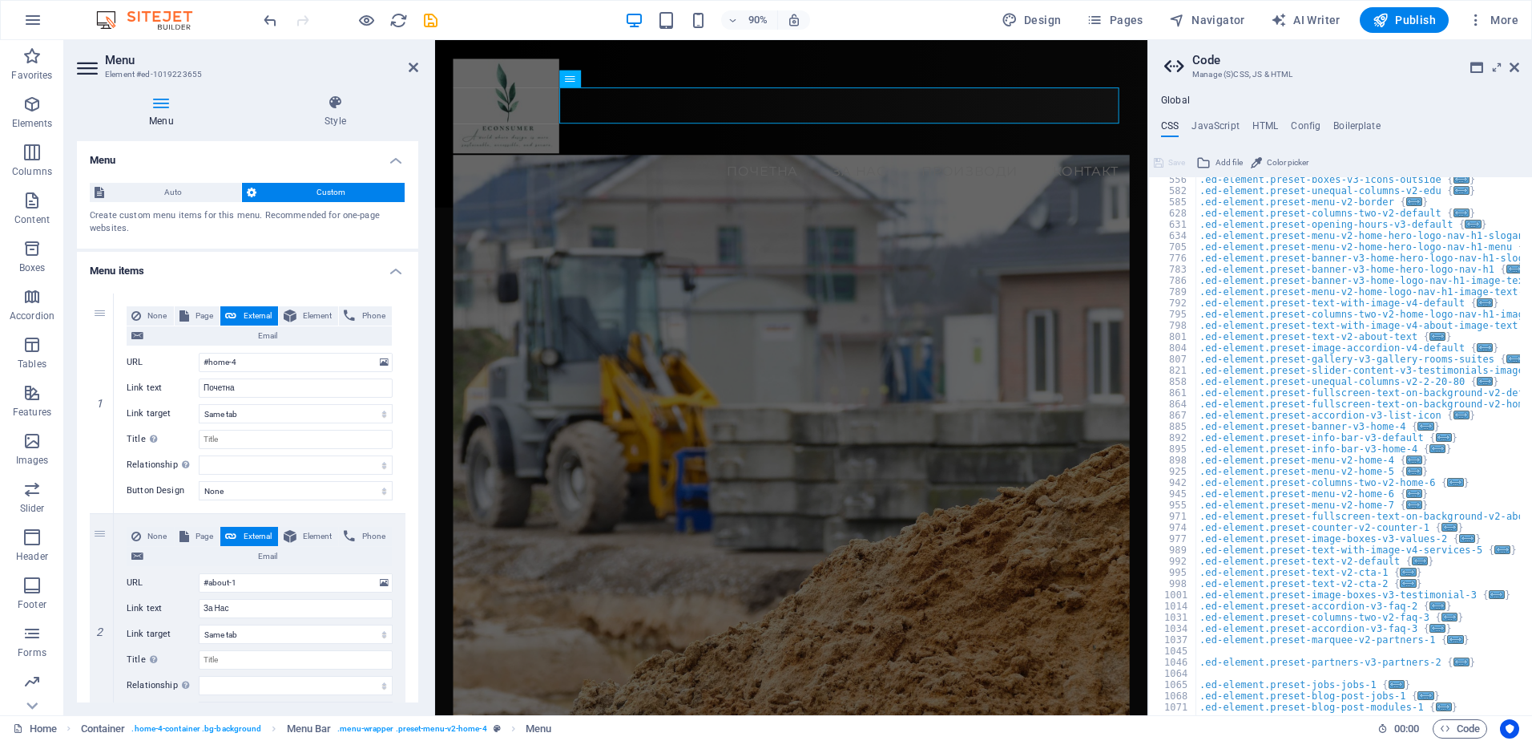
scroll to position [721, 0]
click at [1415, 462] on div ".ed-element.preset-boxes-v3-icons-outside { ... } .ed-element.preset-unequal-co…" at bounding box center [1527, 448] width 660 height 548
type textarea "}"
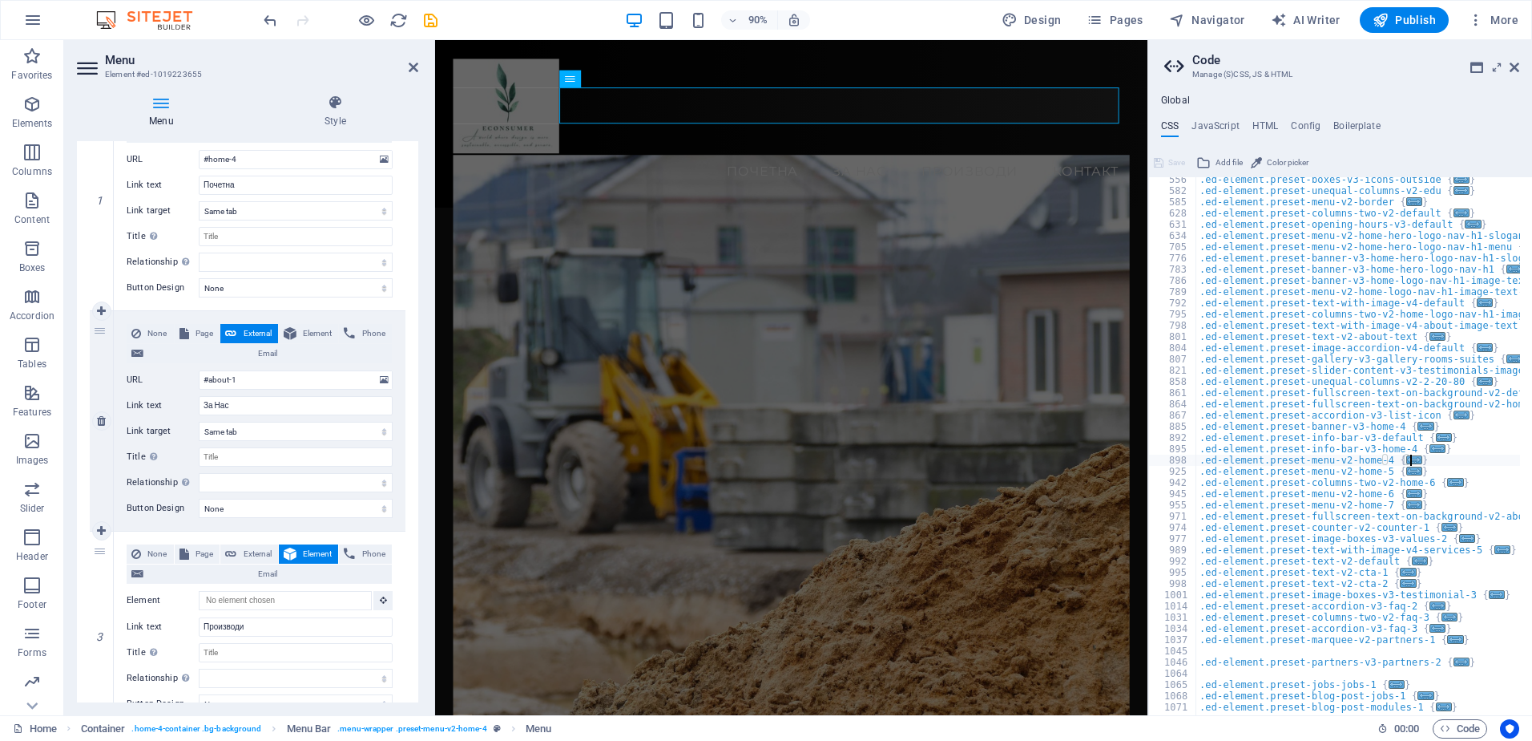
scroll to position [240, 0]
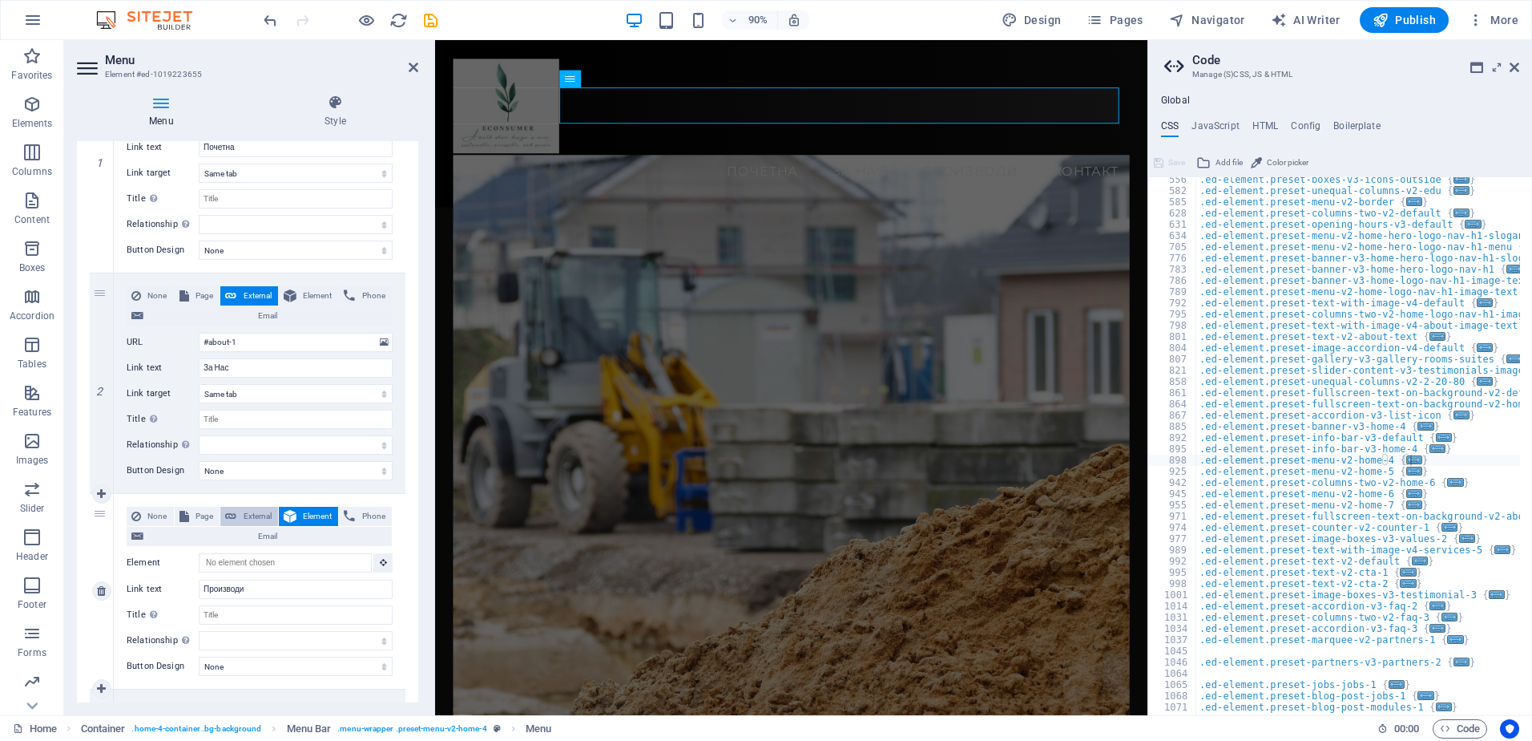
click at [266, 518] on span "External" at bounding box center [257, 516] width 32 height 19
select select
select select "blank"
select select
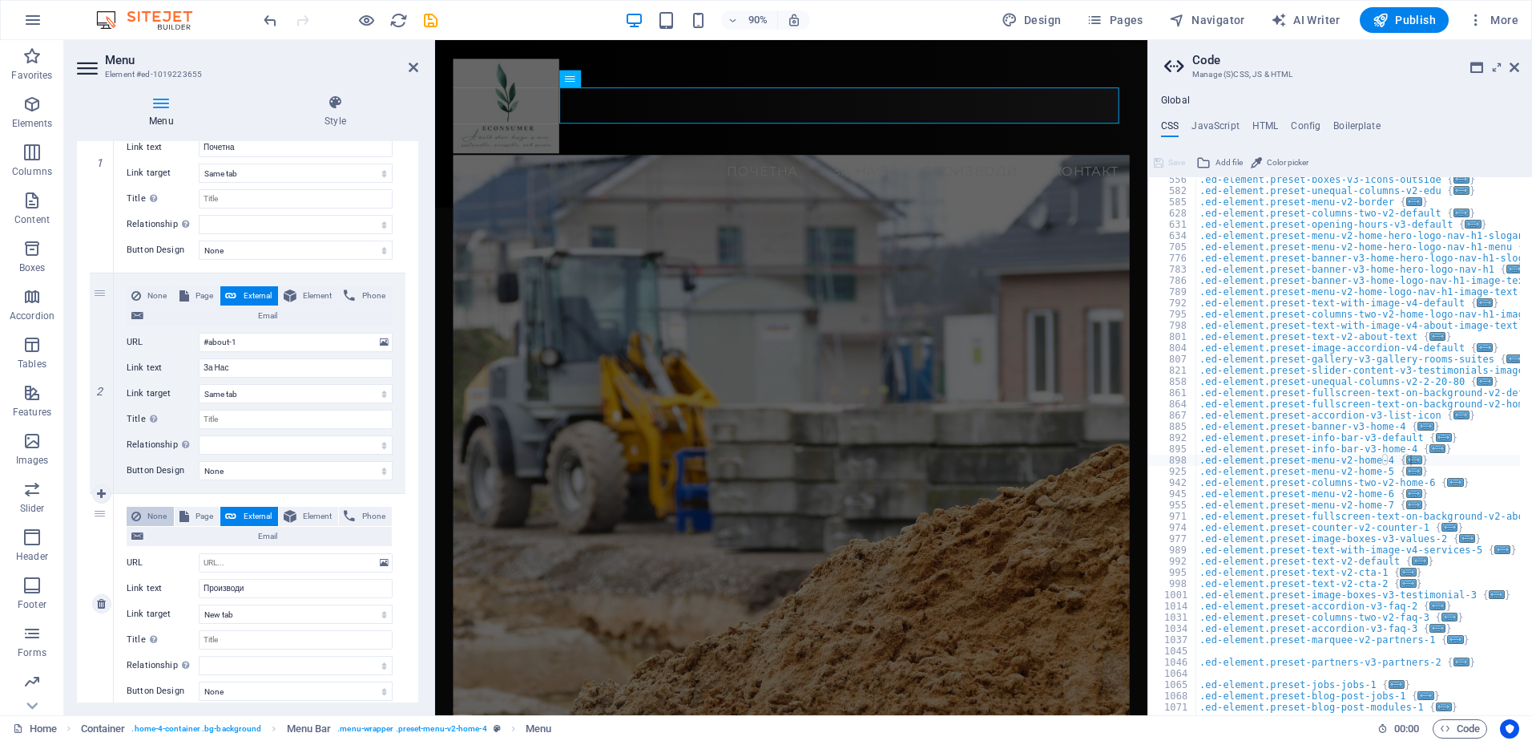
click at [159, 513] on span "None" at bounding box center [157, 516] width 23 height 19
select select
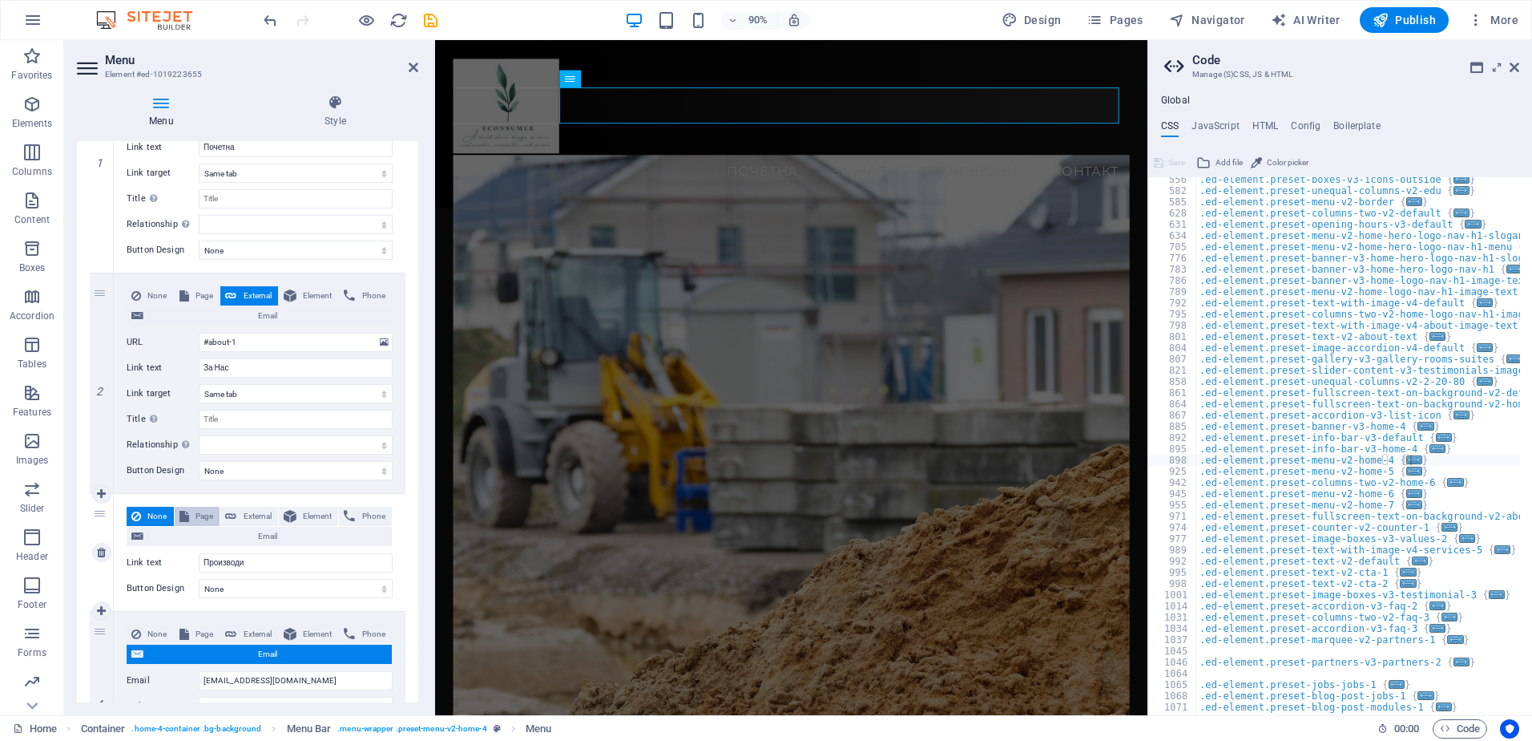
click at [194, 513] on span "Page" at bounding box center [205, 516] width 22 height 19
select select
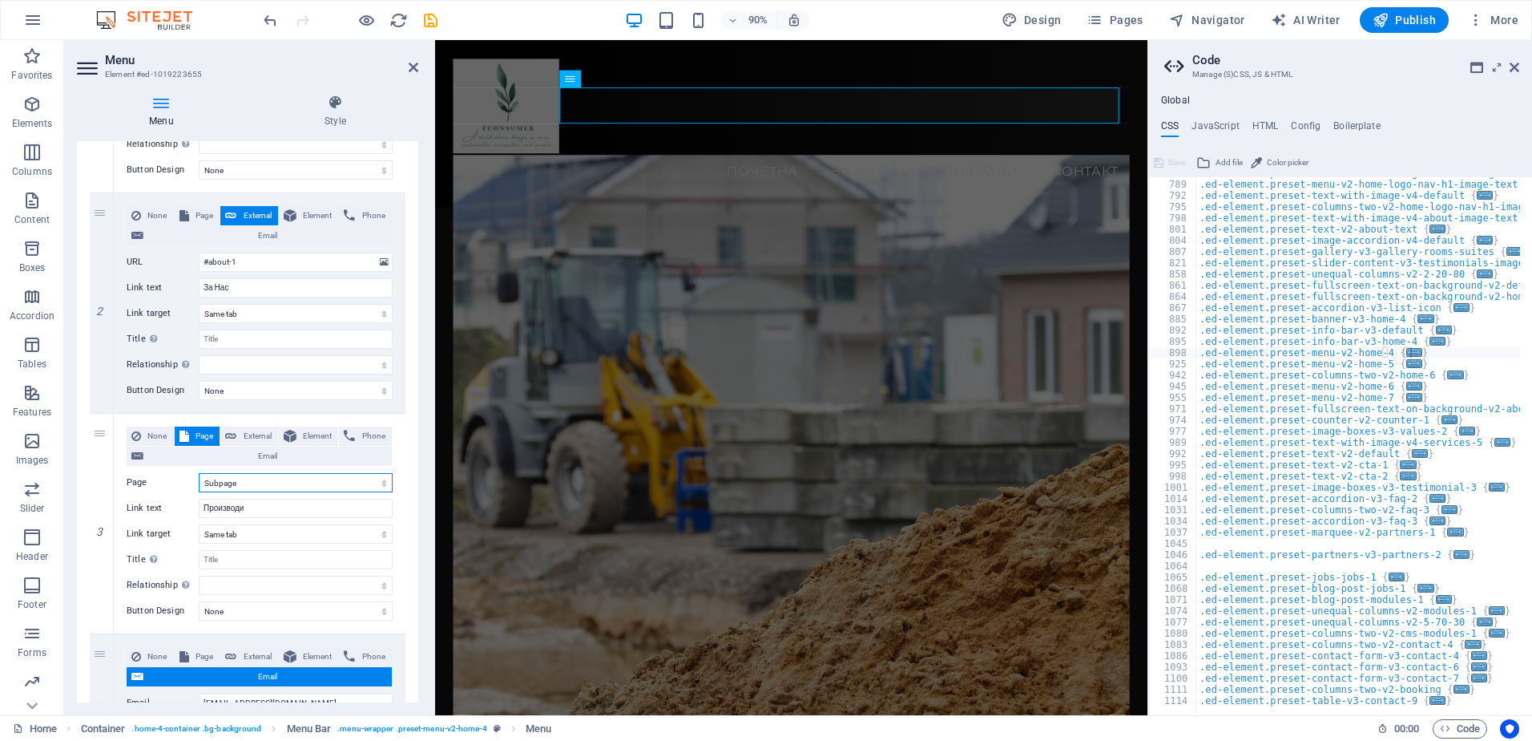
scroll to position [877, 0]
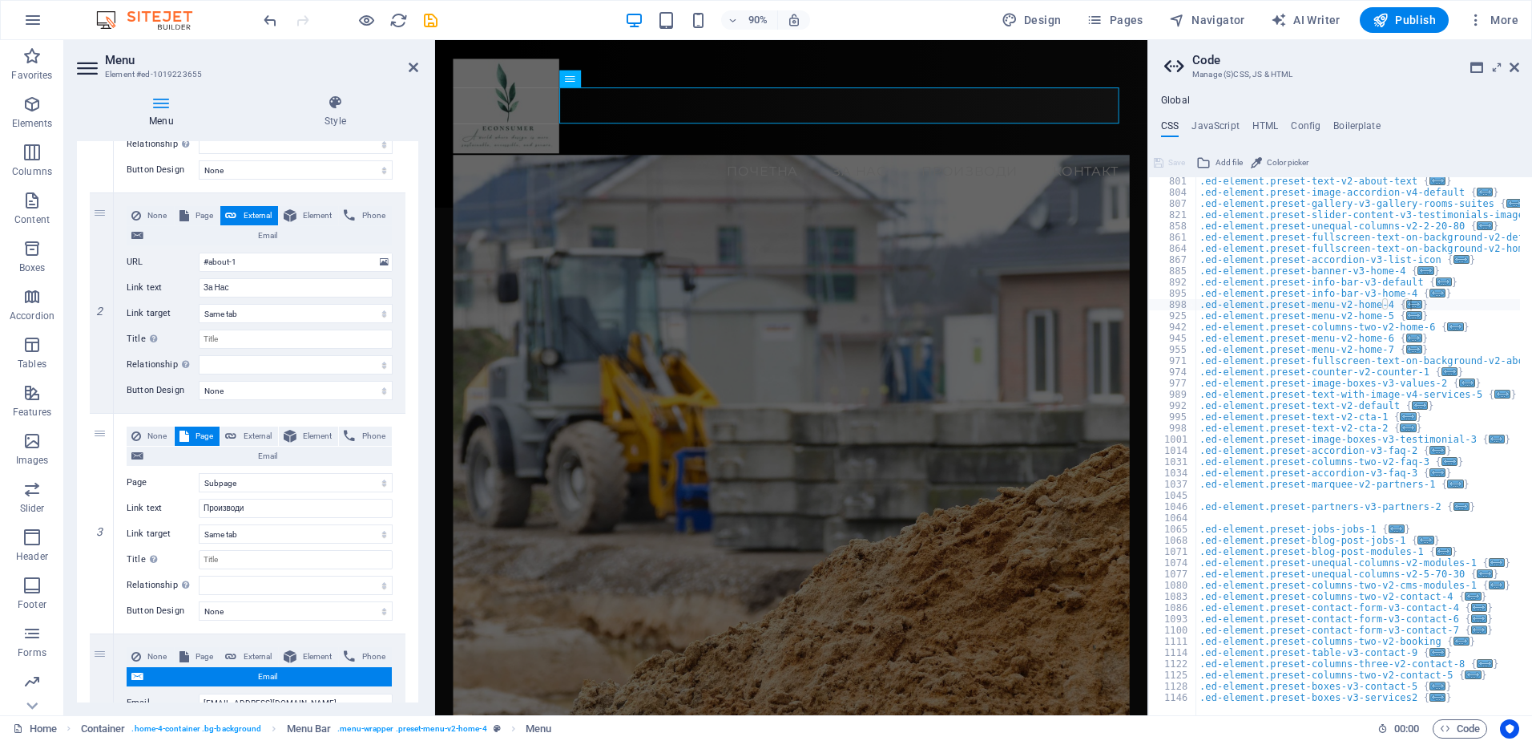
type textarea ".ed-element.preset-accordion-v3-list-icon {"
click at [1295, 256] on div ".ed-element.preset-text-v2-about-text { ... } .ed-element.preset-image-accordio…" at bounding box center [1527, 450] width 660 height 548
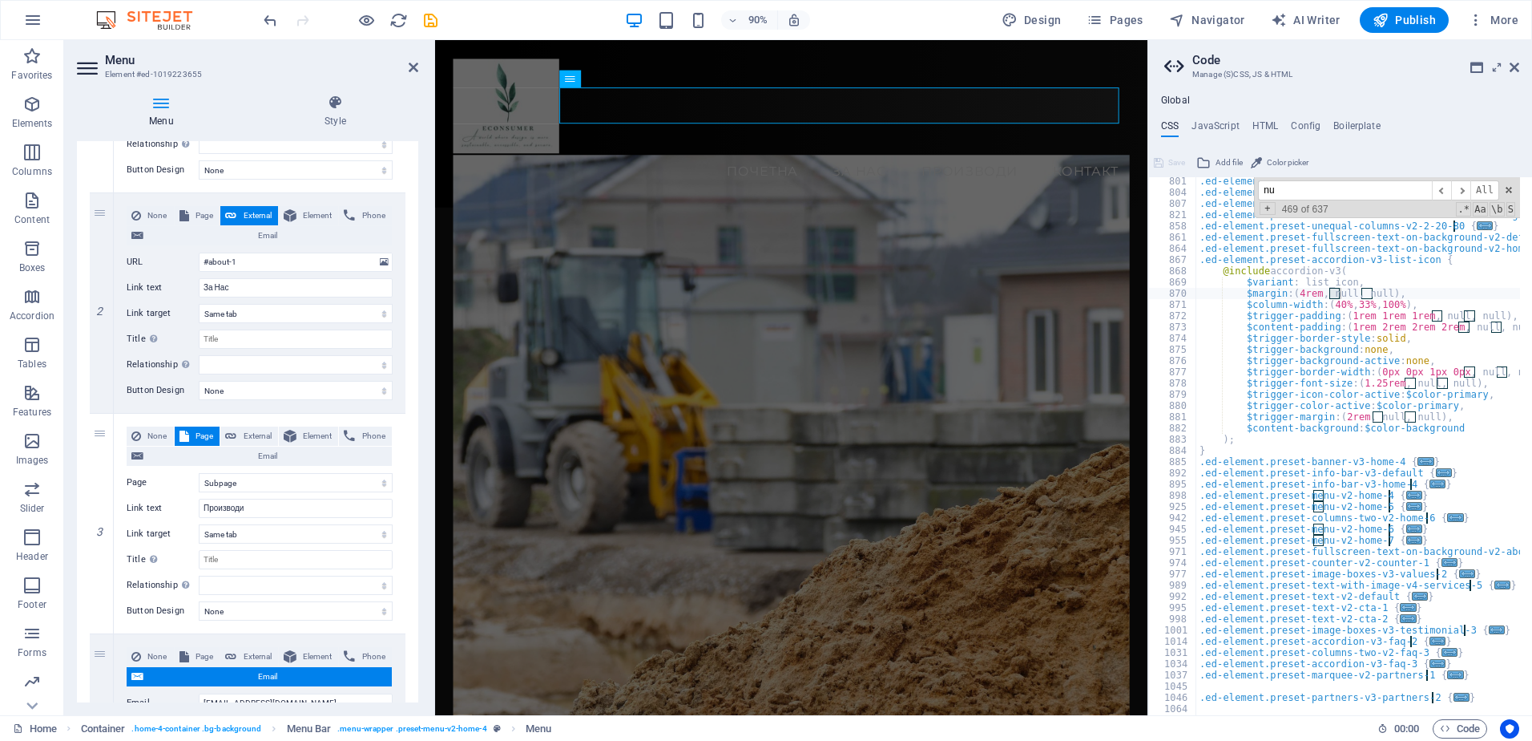
type input "n"
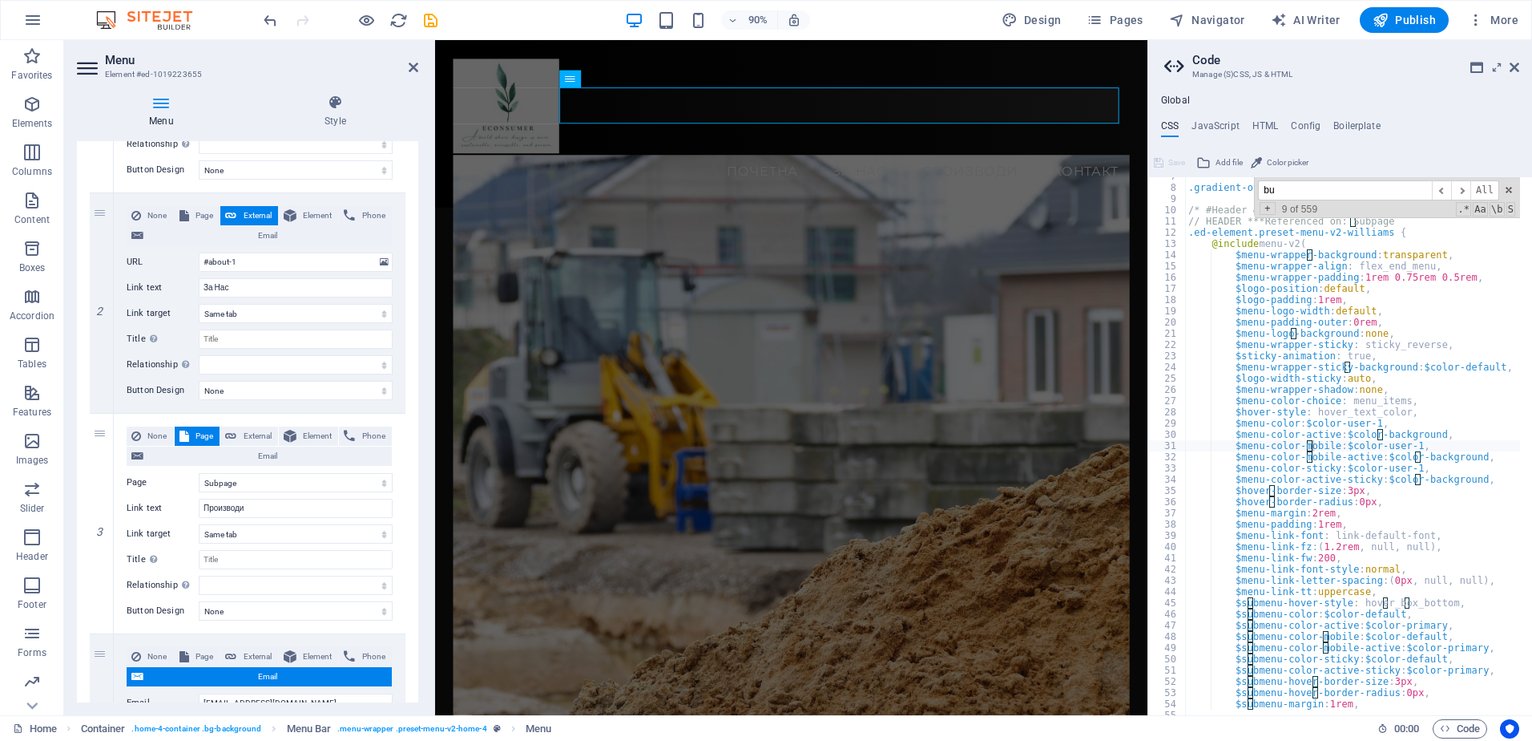
scroll to position [1252, 0]
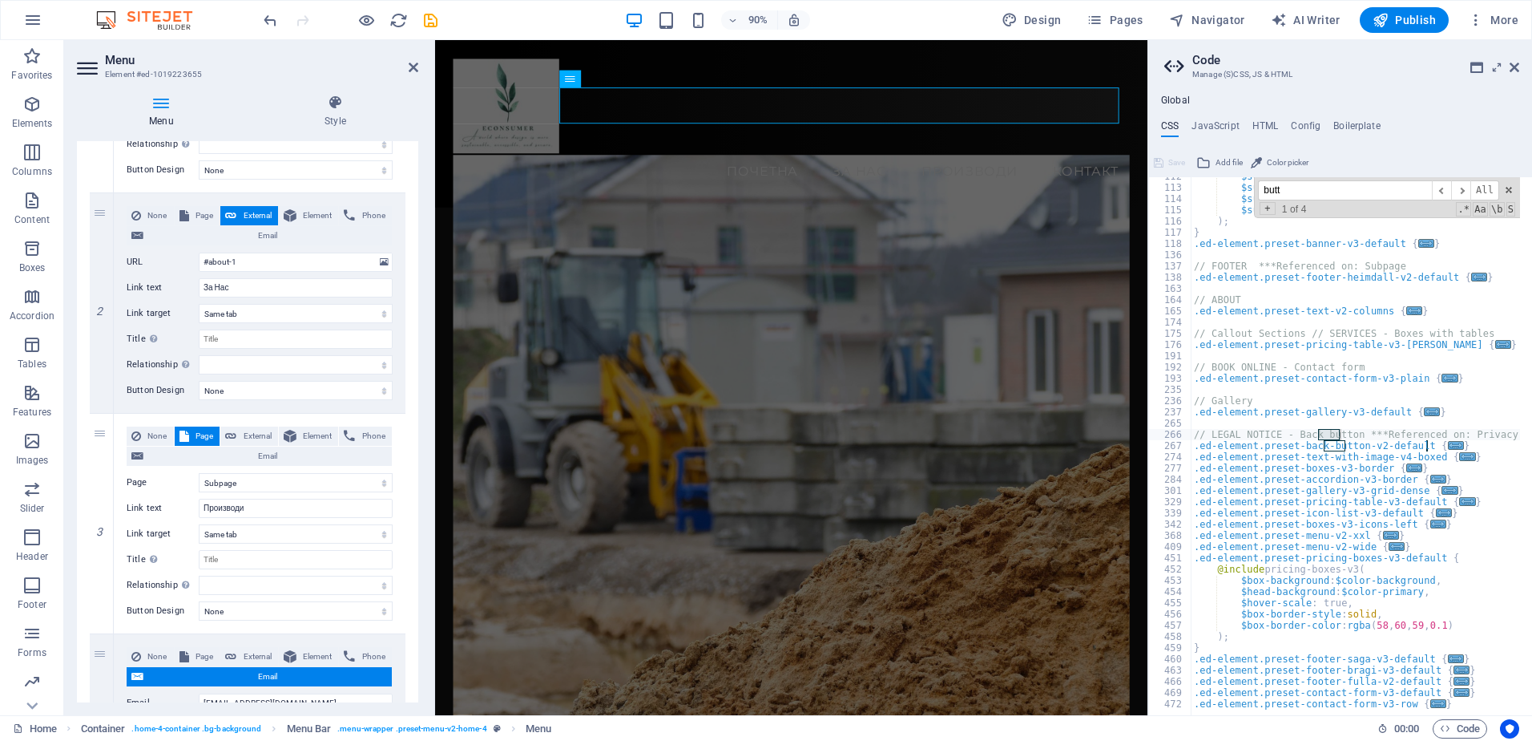
type input "butt"
type textarea "}"
click at [1426, 470] on div "$submenu-horizontal : menu_orientation_column, $submenu-horizontal-align : cent…" at bounding box center [1521, 445] width 660 height 548
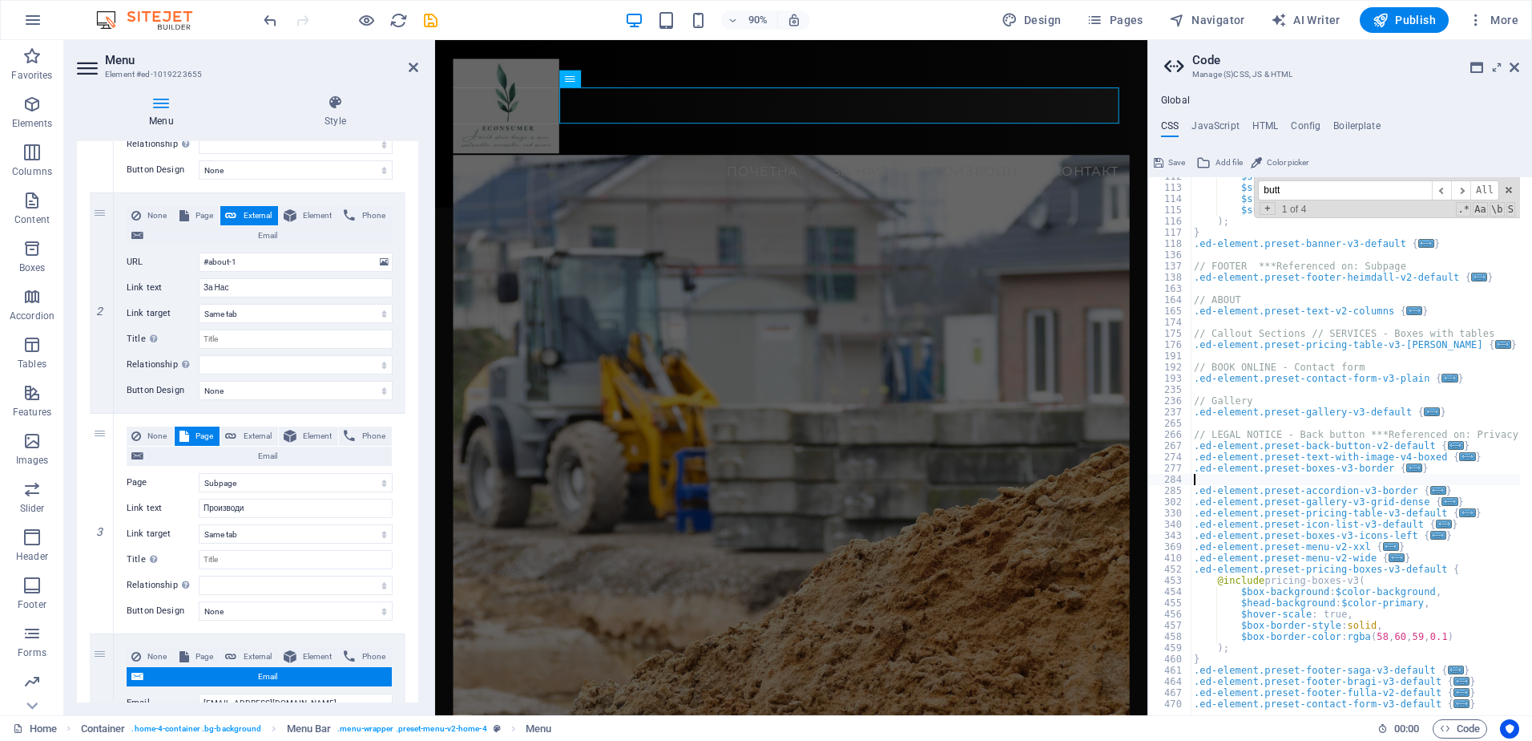
paste textarea "#ed-1019223619"
type textarea "#ed-1019223619"
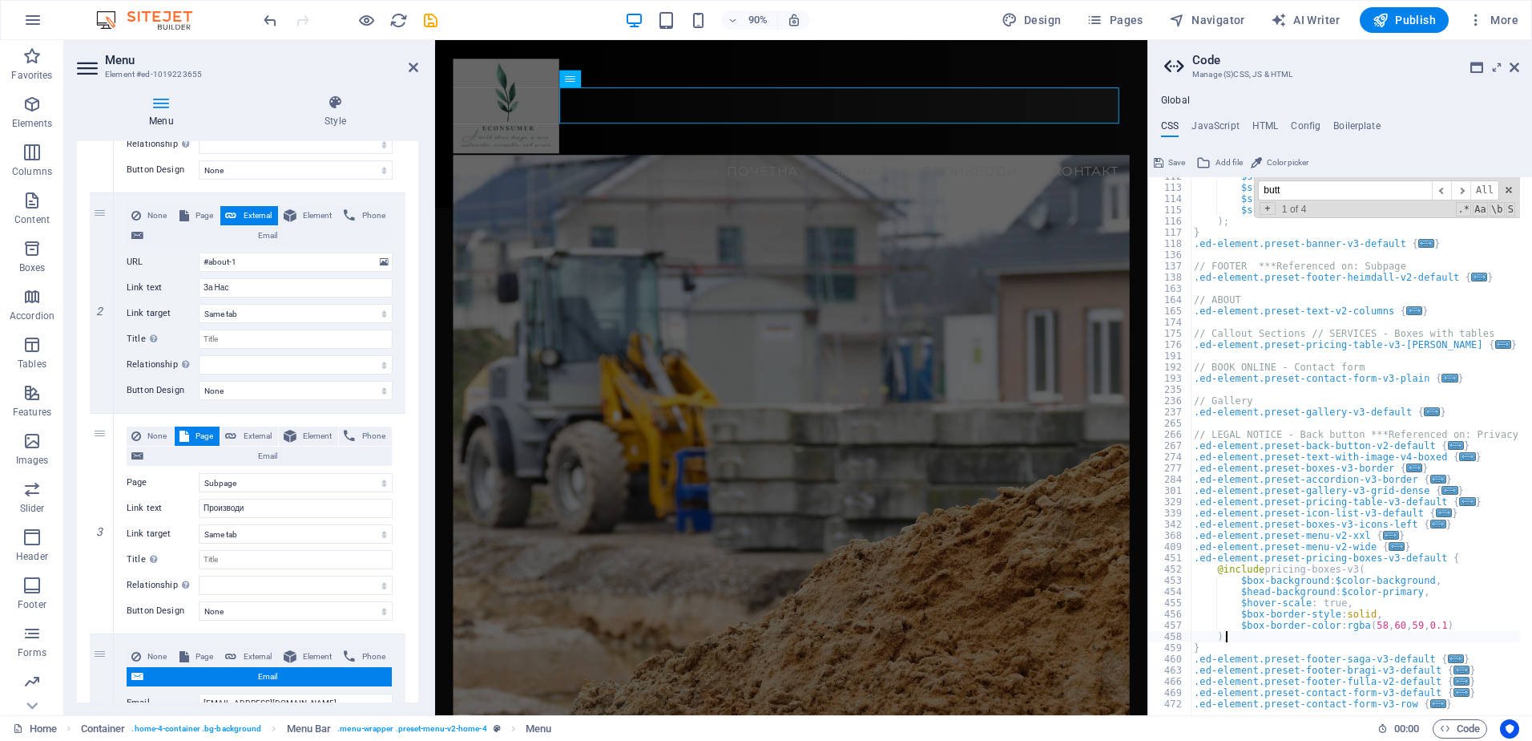
click at [1233, 639] on div "$submenu-horizontal : menu_orientation_column, $submenu-horizontal-align : cent…" at bounding box center [1521, 445] width 660 height 548
paste textarea "return $items . $menu;"
type textarea "return $items . $menu; );"
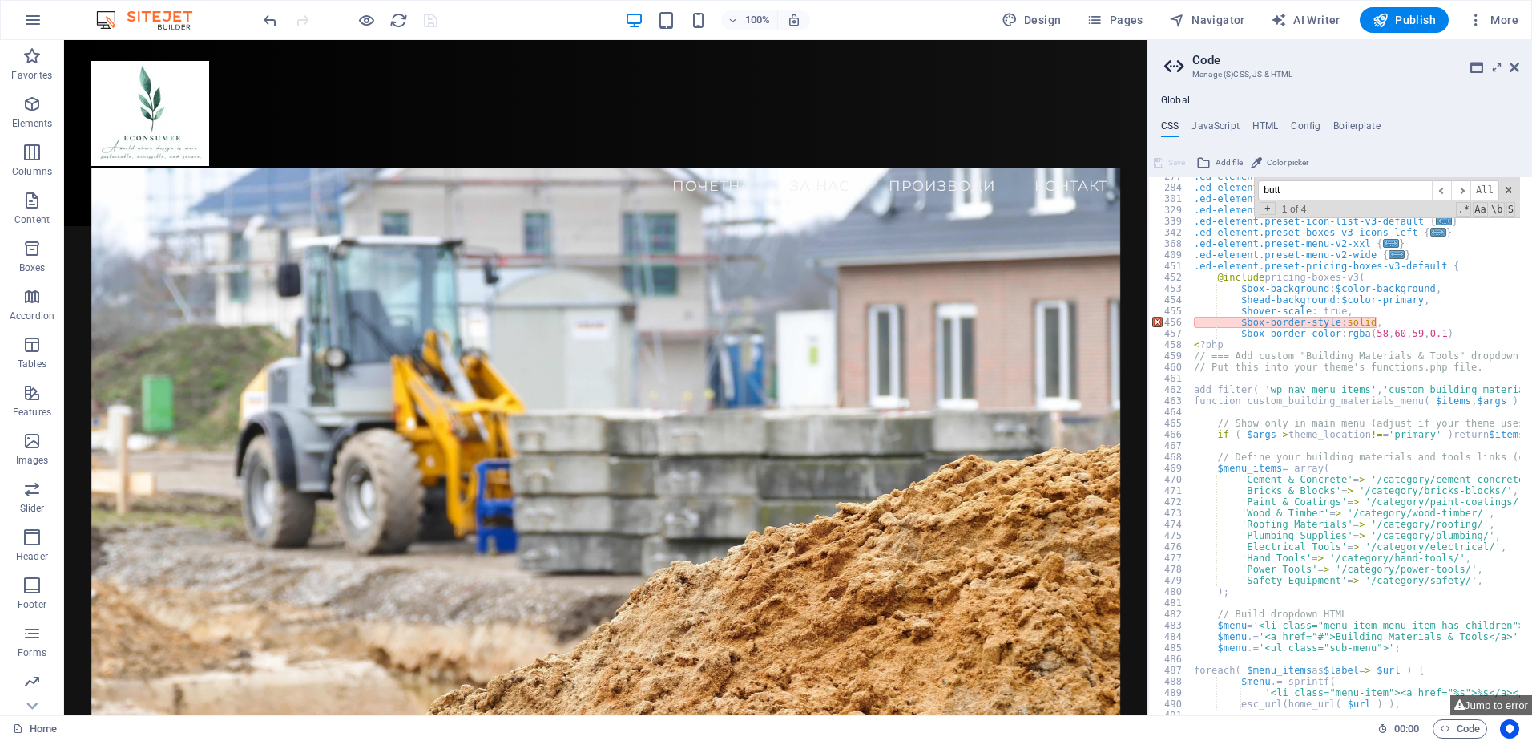
scroll to position [1496, 0]
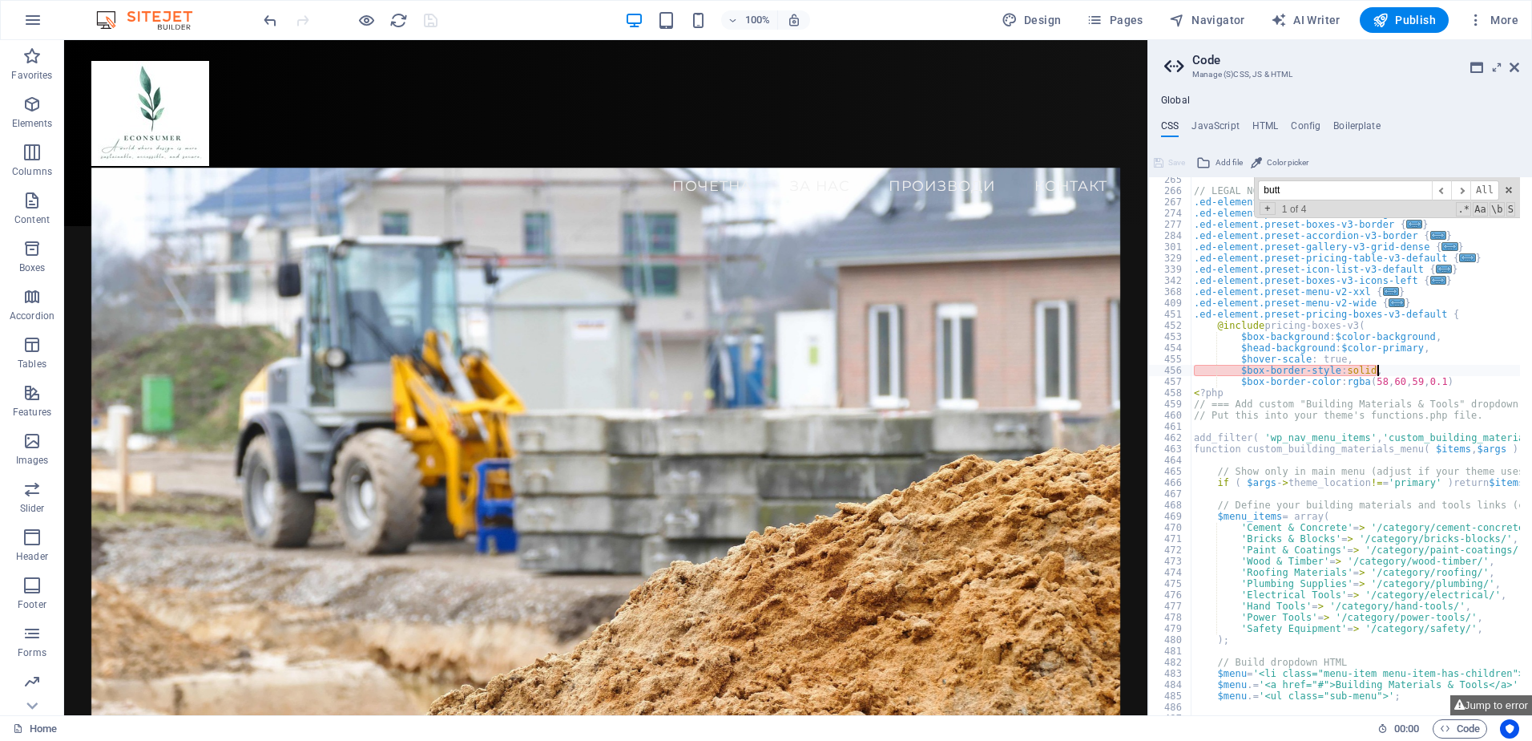
click at [1385, 374] on div "// LEGAL NOTICE - Back button ***Referenced on: Privacy .ed-element.preset-back…" at bounding box center [1521, 448] width 660 height 548
click at [1364, 369] on div "// LEGAL NOTICE - Back button ***Referenced on: Privacy .ed-element.preset-back…" at bounding box center [1521, 448] width 660 height 548
click at [1367, 369] on div "// LEGAL NOTICE - Back button ***Referenced on: Privacy .ed-element.preset-back…" at bounding box center [1521, 448] width 660 height 548
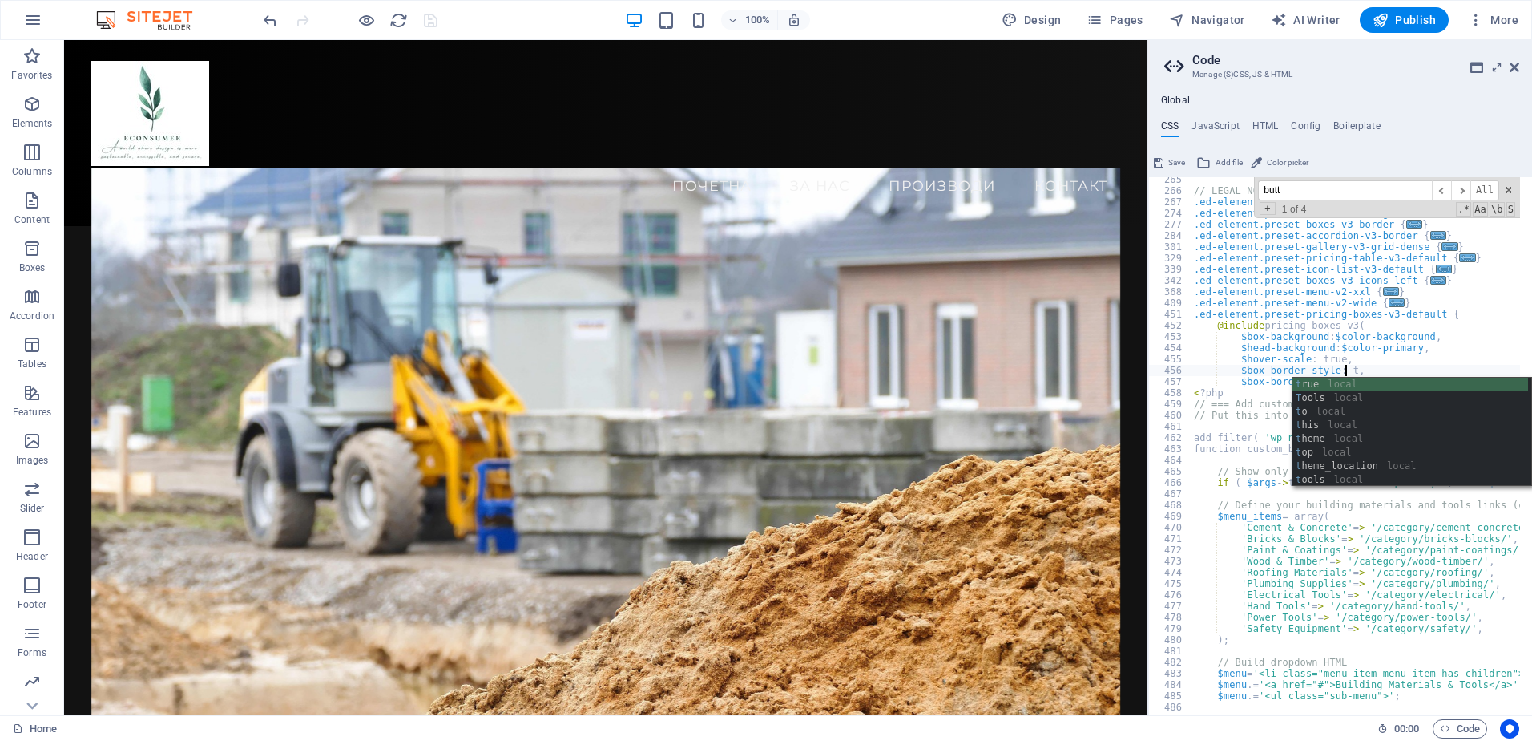
scroll to position [0, 16]
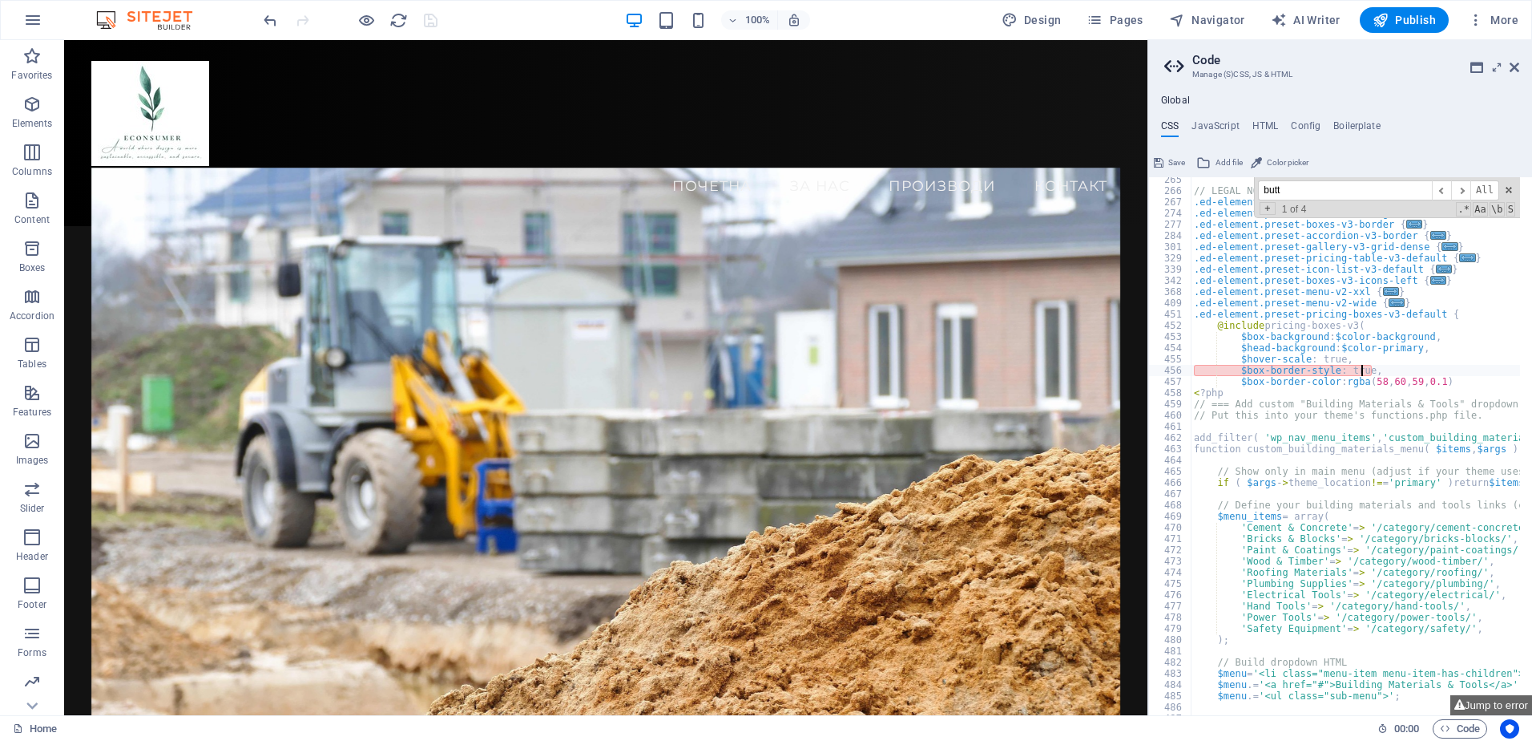
type textarea "$box-border-style: true,"
click at [1359, 367] on div "// LEGAL NOTICE - Back button ***Referenced on: Privacy .ed-element.preset-back…" at bounding box center [1521, 448] width 660 height 548
type textarea "$box-border-style:"
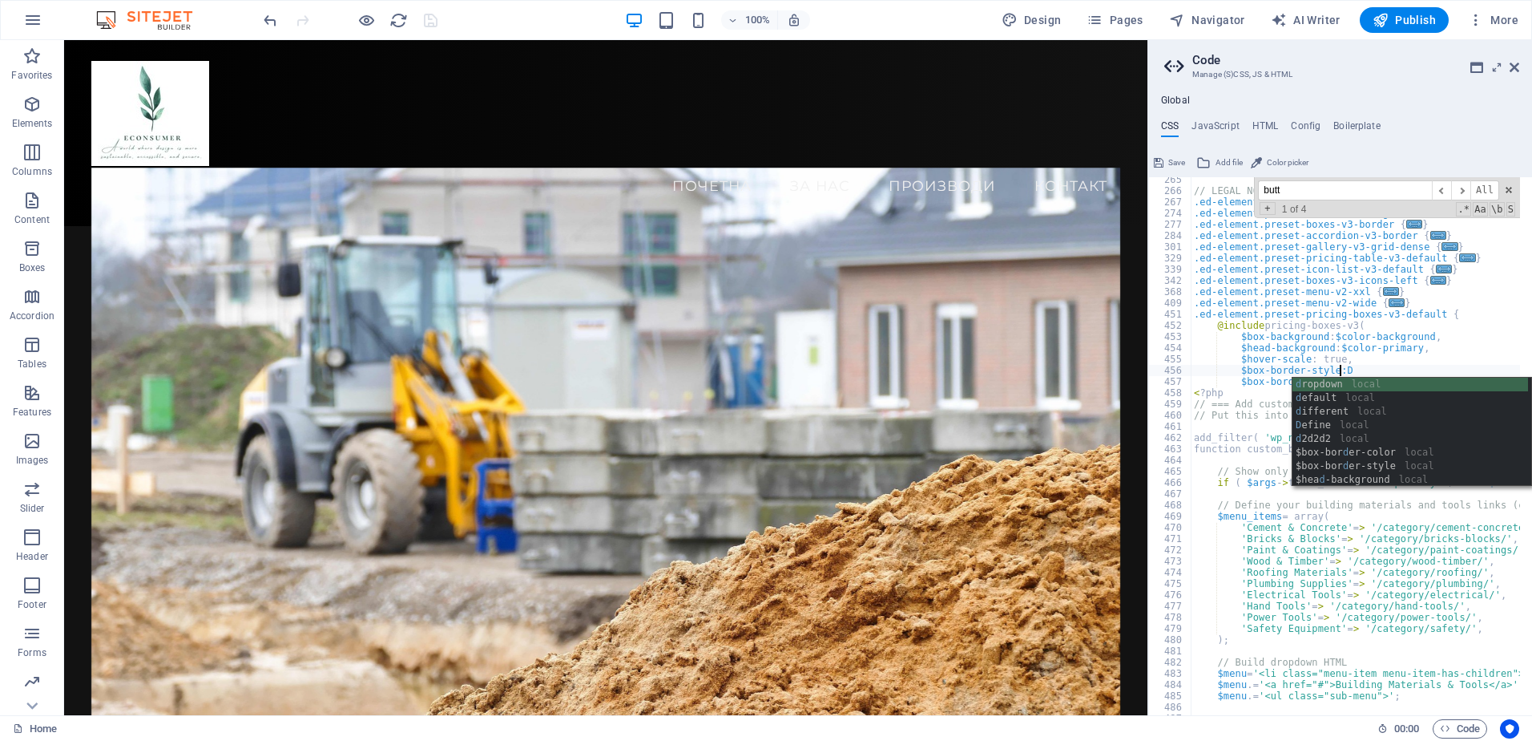
scroll to position [0, 15]
click at [1389, 378] on div "dro pdown local $box-bor d e r -c o lor local $hea d -backg ro und local $menu-…" at bounding box center [1411, 445] width 236 height 136
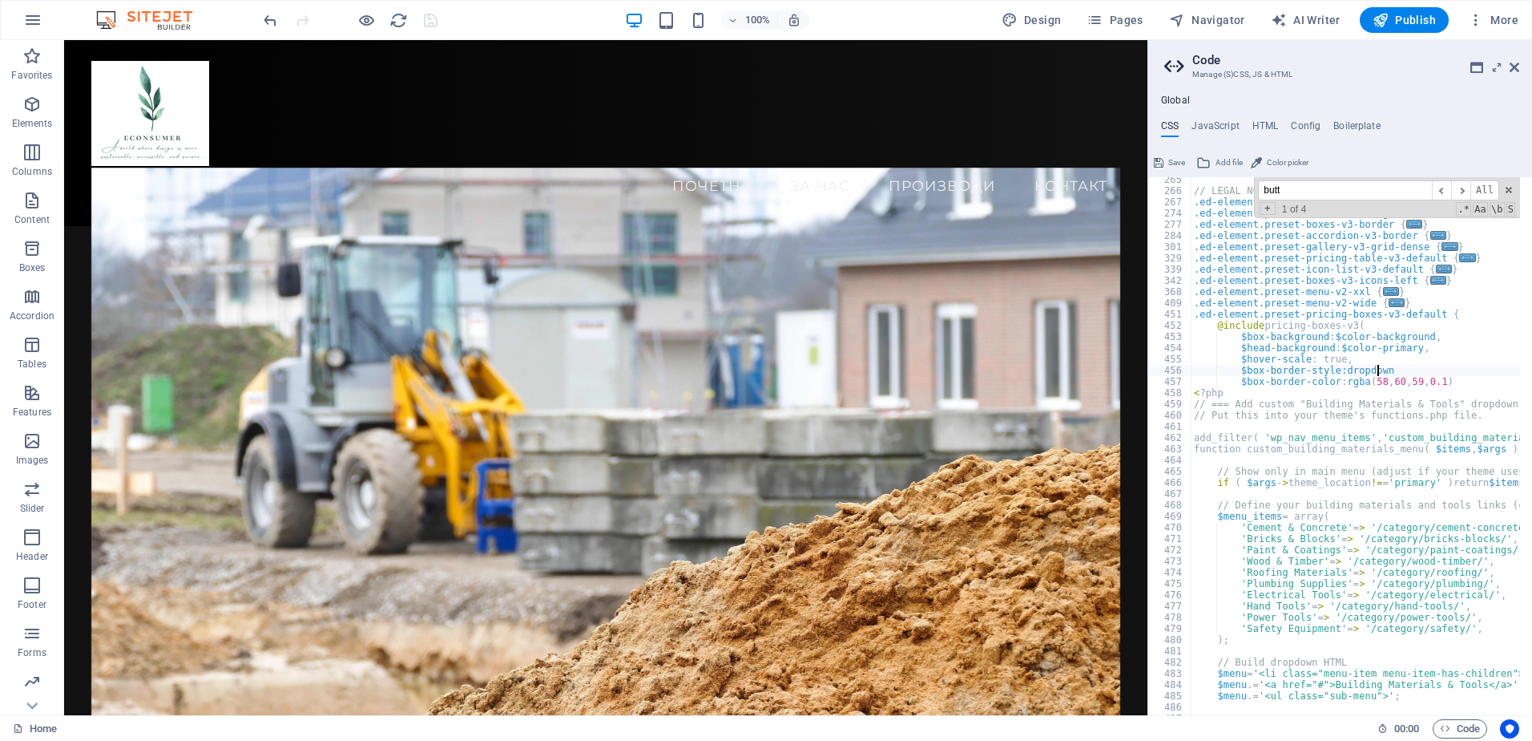
scroll to position [0, 18]
type textarea "$box-border-style:dropdown;"
click at [1367, 373] on div "// LEGAL NOTICE - Back button ***Referenced on: Privacy .ed-element.preset-back…" at bounding box center [1521, 448] width 660 height 548
click at [1364, 349] on div "// LEGAL NOTICE - Back button ***Referenced on: Privacy .ed-element.preset-back…" at bounding box center [1521, 448] width 660 height 548
click at [1407, 388] on div "// LEGAL NOTICE - Back button ***Referenced on: Privacy .ed-element.preset-back…" at bounding box center [1521, 448] width 660 height 548
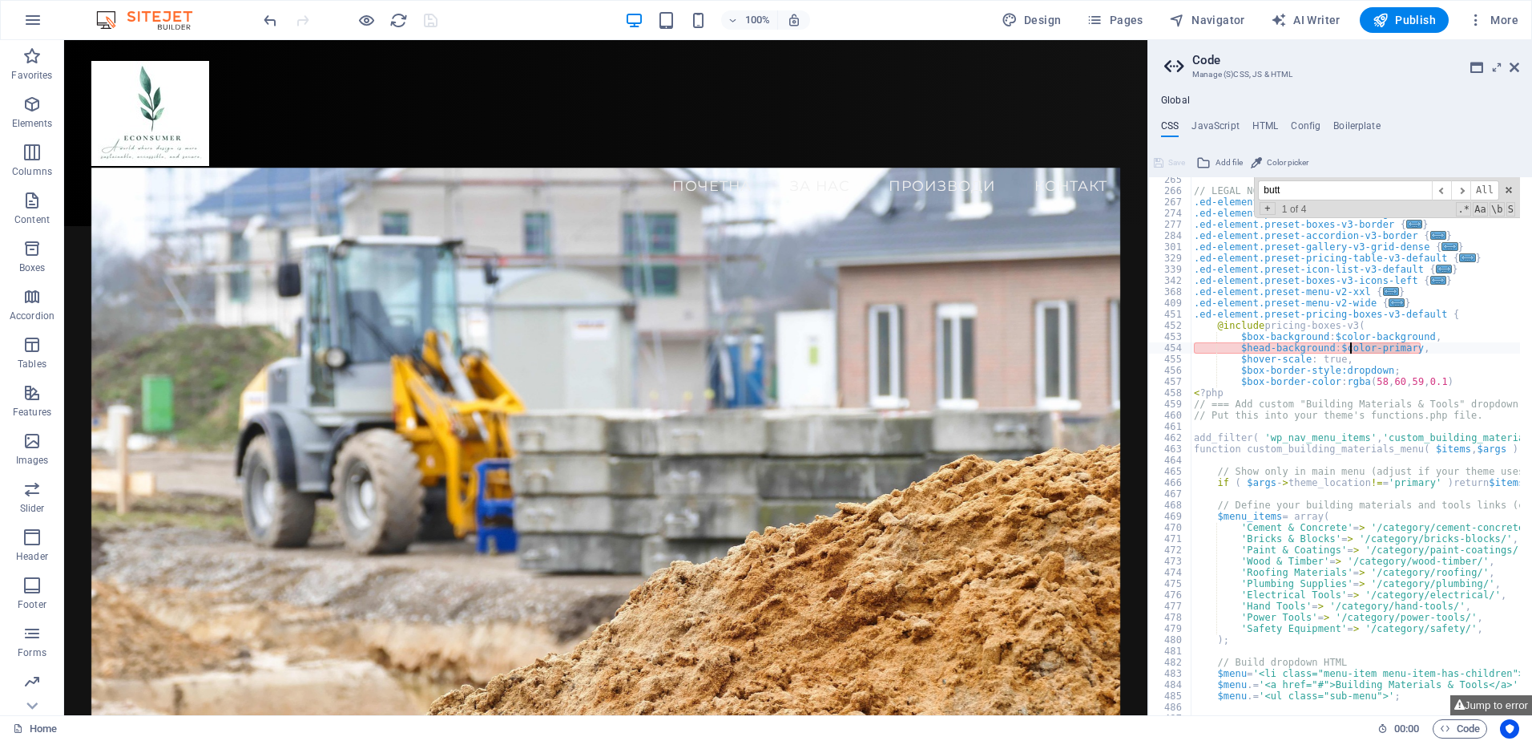
drag, startPoint x: 1409, startPoint y: 347, endPoint x: 1348, endPoint y: 345, distance: 60.9
click at [1348, 345] on div "// LEGAL NOTICE - Back button ***Referenced on: Privacy .ed-element.preset-back…" at bounding box center [1521, 448] width 660 height 548
click at [1408, 349] on div "// LEGAL NOTICE - Back button ***Referenced on: Privacy .ed-element.preset-back…" at bounding box center [1355, 446] width 329 height 538
click at [1428, 388] on div "// LEGAL NOTICE - Back button ***Referenced on: Privacy .ed-element.preset-back…" at bounding box center [1521, 448] width 660 height 548
click at [1385, 482] on div "// LEGAL NOTICE - Back button ***Referenced on: Privacy .ed-element.preset-back…" at bounding box center [1521, 448] width 660 height 548
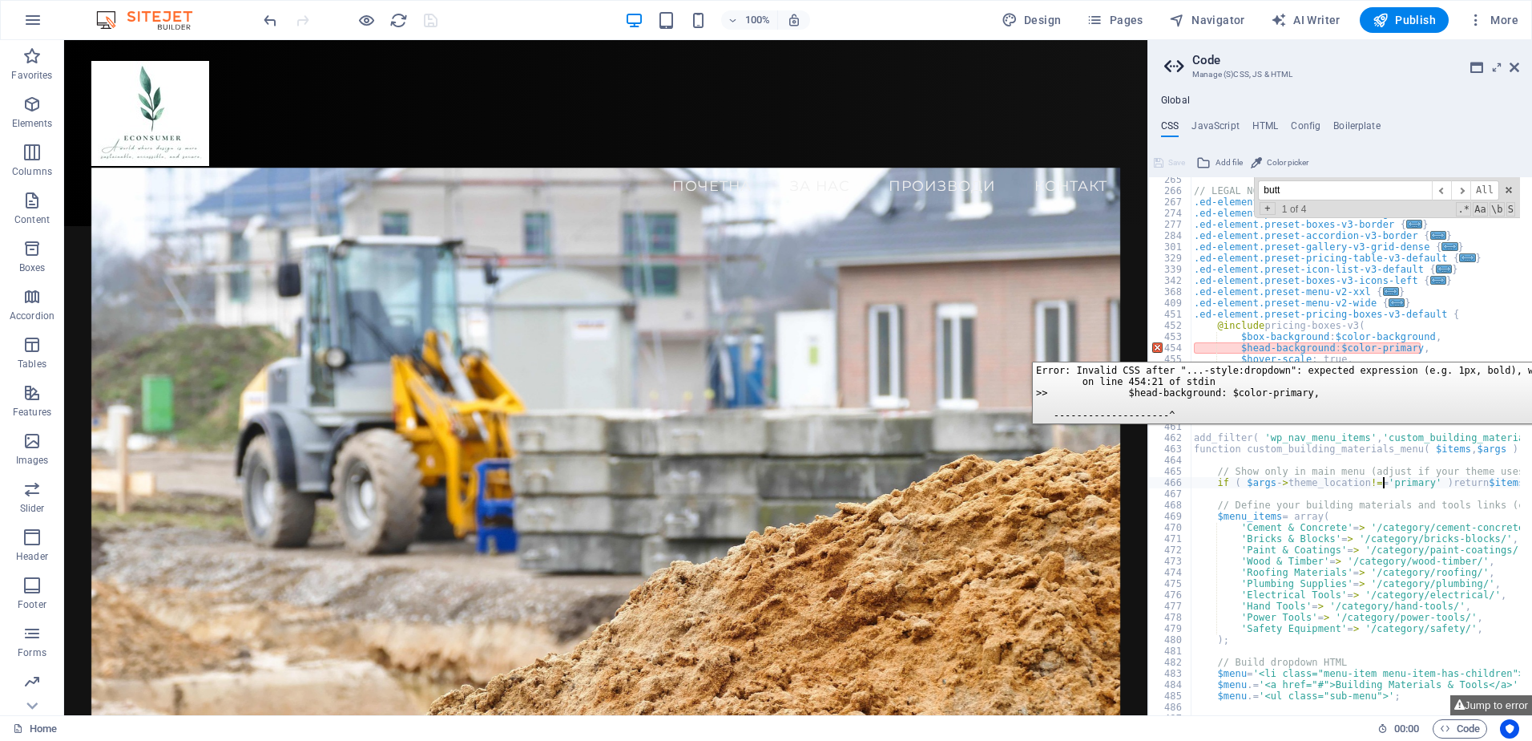
click at [1161, 349] on div "454" at bounding box center [1170, 347] width 43 height 11
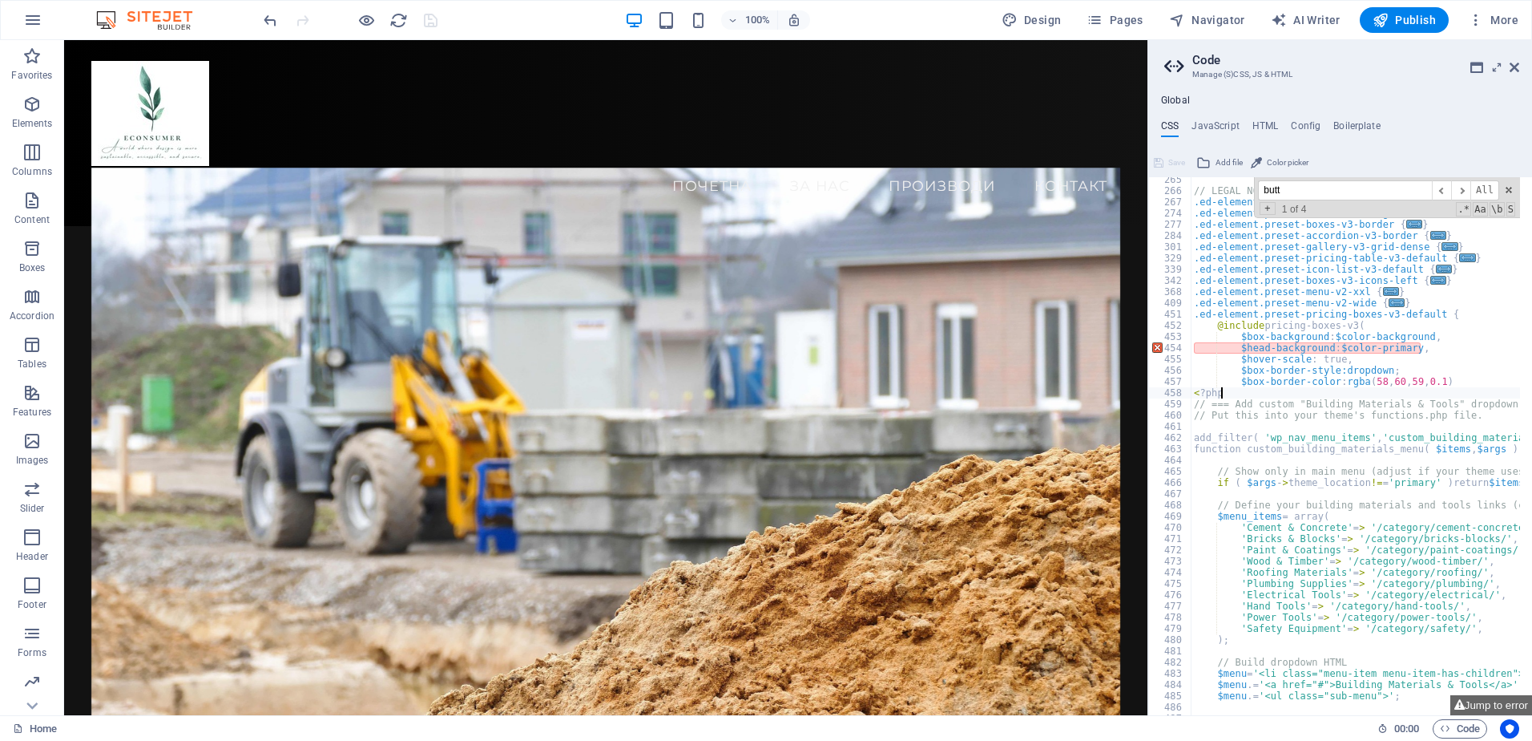
click at [1352, 398] on div "// LEGAL NOTICE - Back button ***Referenced on: Privacy .ed-element.preset-back…" at bounding box center [1521, 448] width 660 height 548
drag, startPoint x: 1421, startPoint y: 349, endPoint x: 1235, endPoint y: 343, distance: 186.0
click at [1235, 343] on div "// LEGAL NOTICE - Back button ***Referenced on: Privacy .ed-element.preset-back…" at bounding box center [1521, 448] width 660 height 548
click at [1415, 349] on div "// LEGAL NOTICE - Back button ***Referenced on: Privacy .ed-element.preset-back…" at bounding box center [1355, 446] width 329 height 538
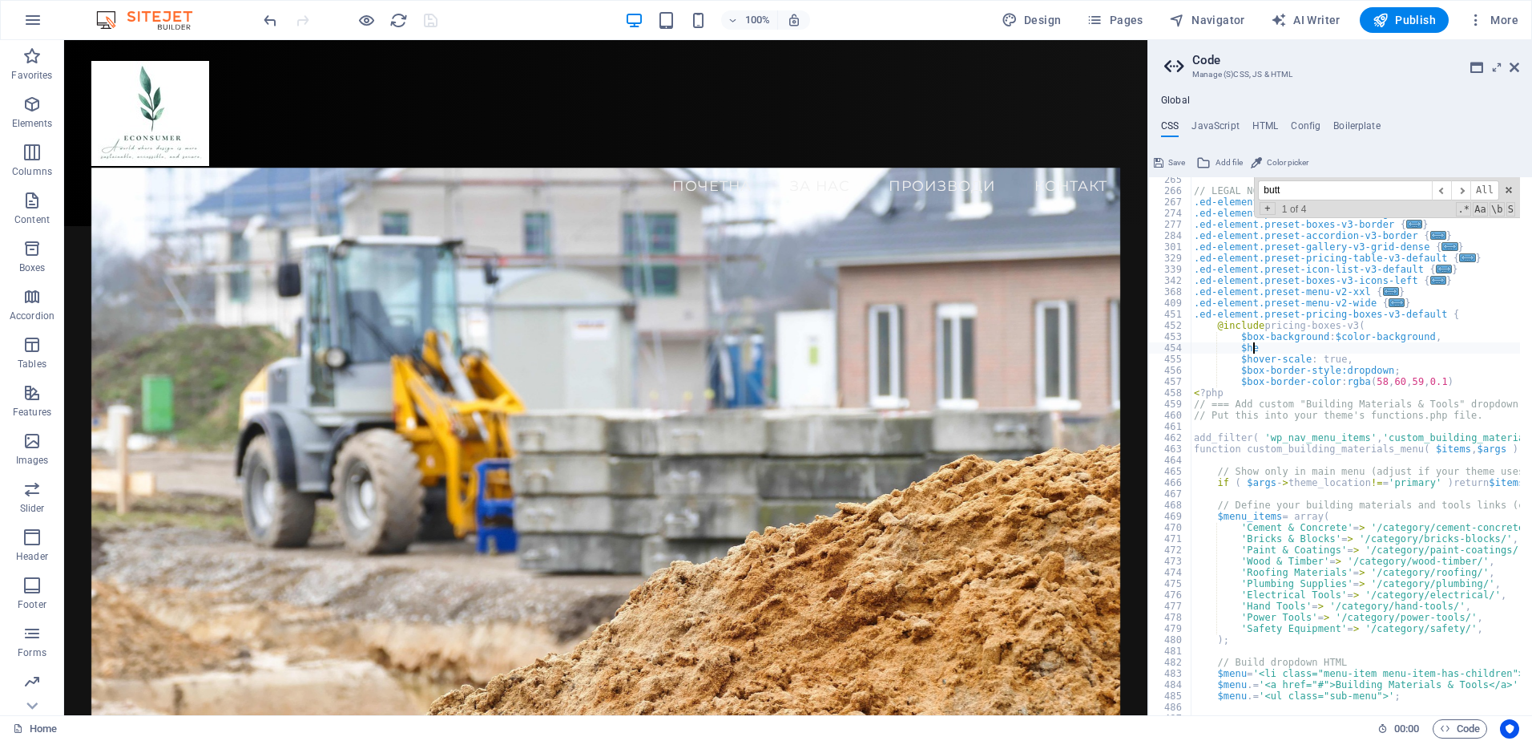
type textarea "$"
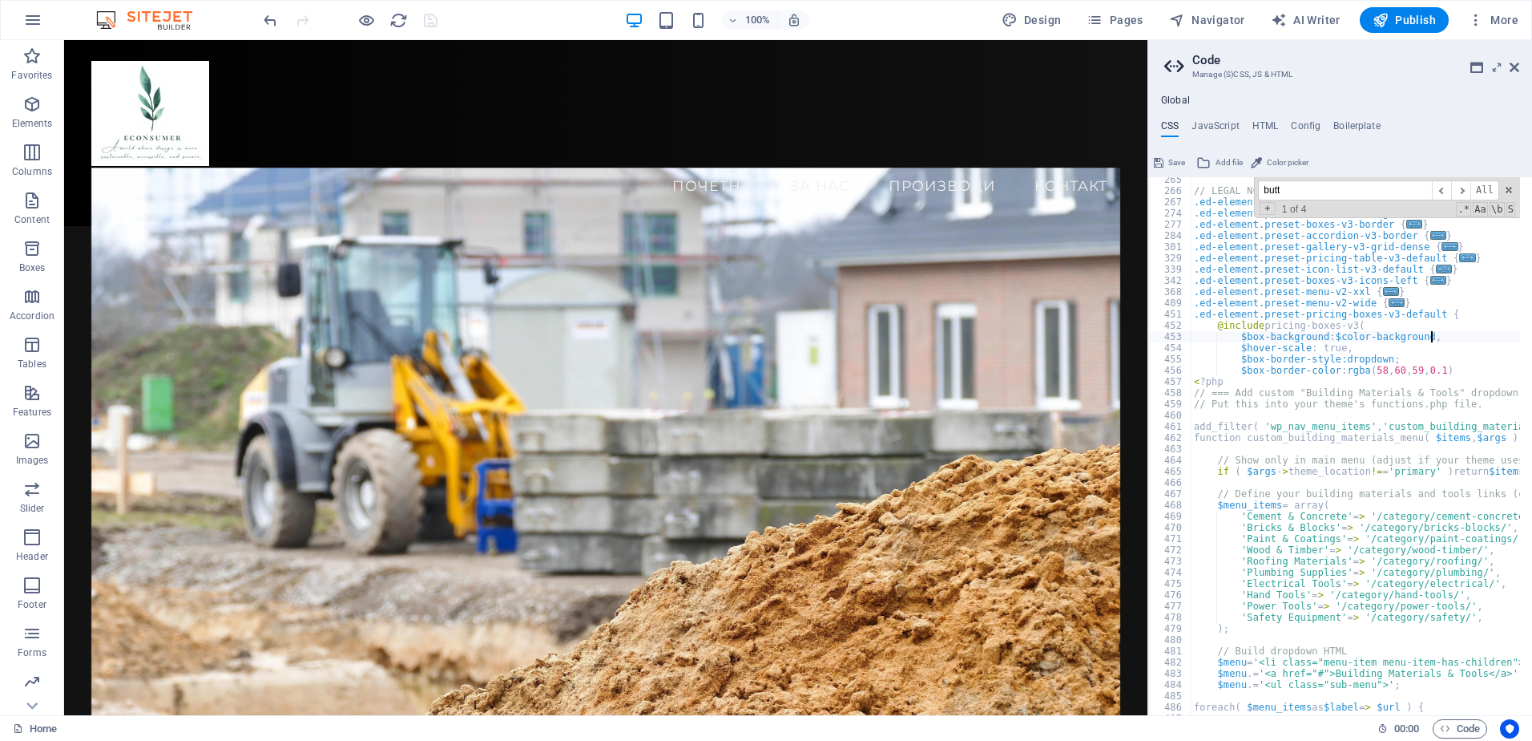
type textarea "$box-background: $color-background,"
type textarea "$"
type textarea "@include pricing-boxes-v3("
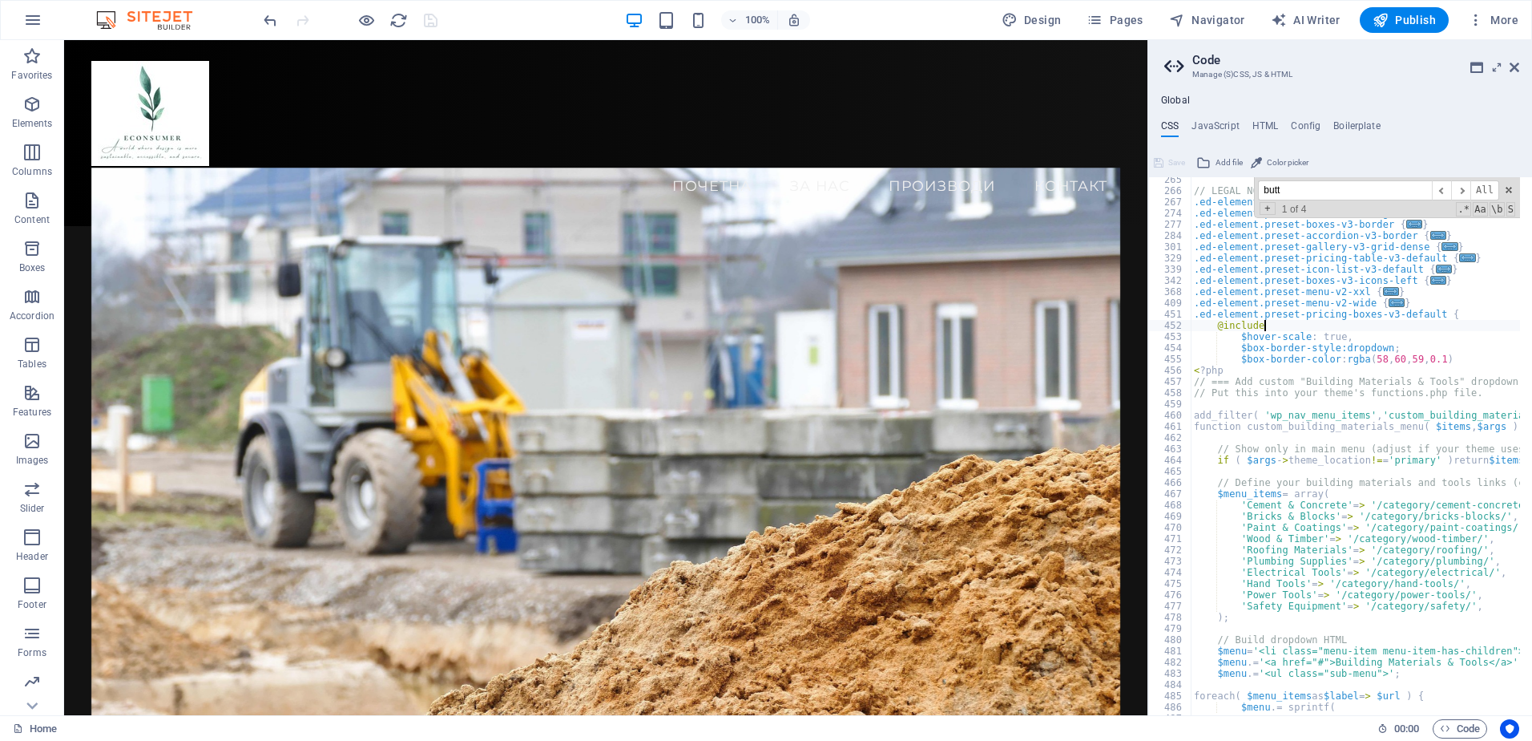
type textarea "@"
type textarea ".ed-element.preset-pricing-boxes-v3-default {"
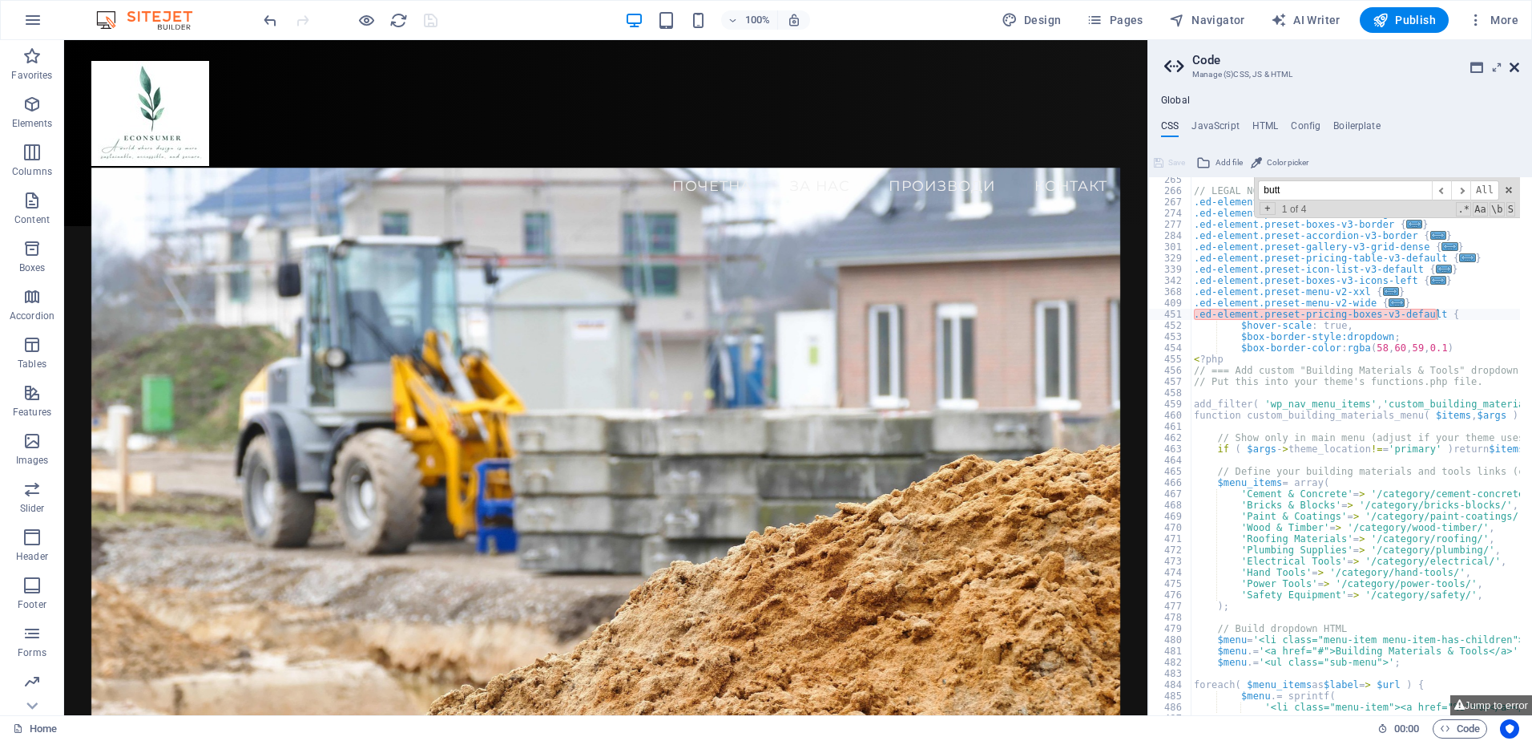
click at [1511, 63] on icon at bounding box center [1515, 67] width 10 height 13
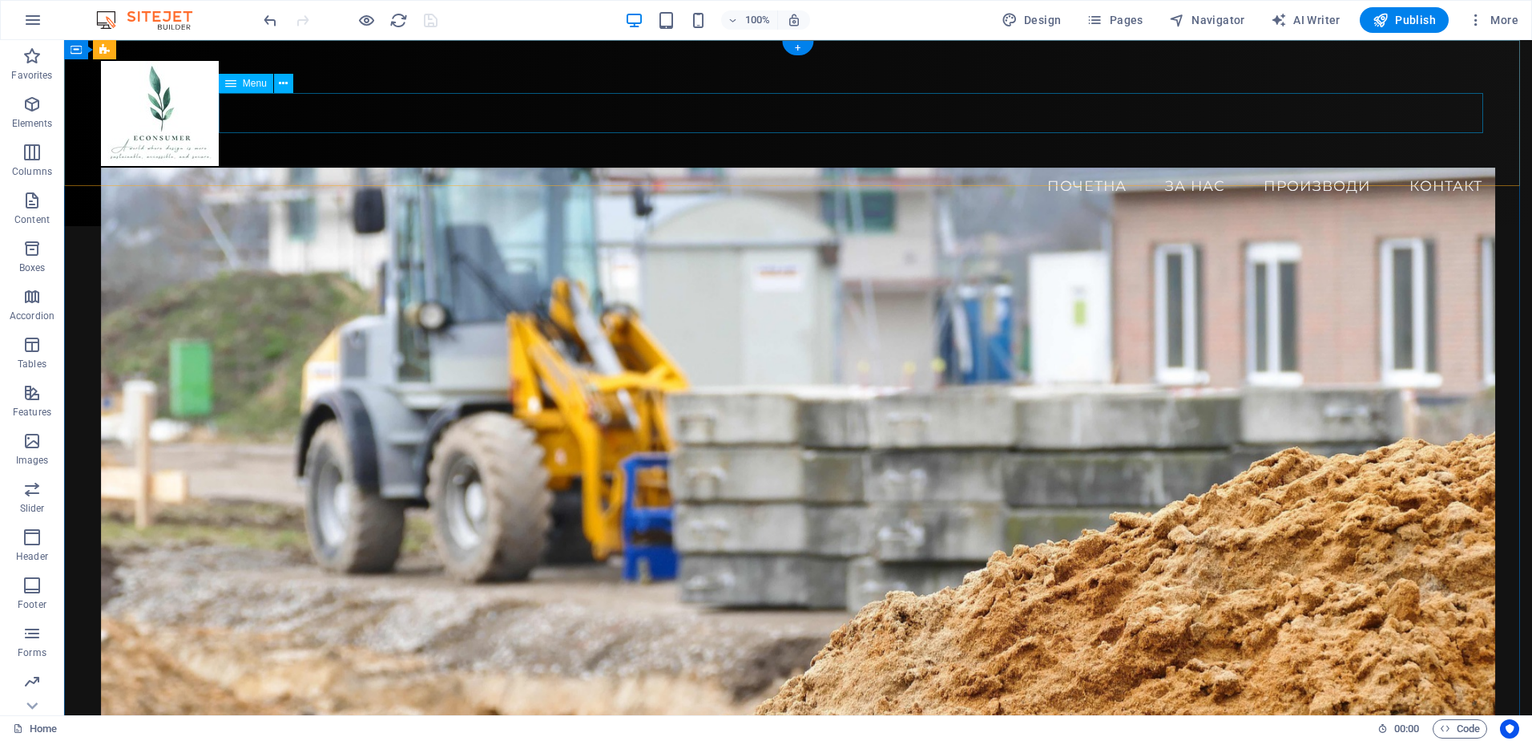
click at [1293, 166] on nav "Почетна За Нас Производи Контакт" at bounding box center [798, 186] width 1395 height 40
select select
select select "1"
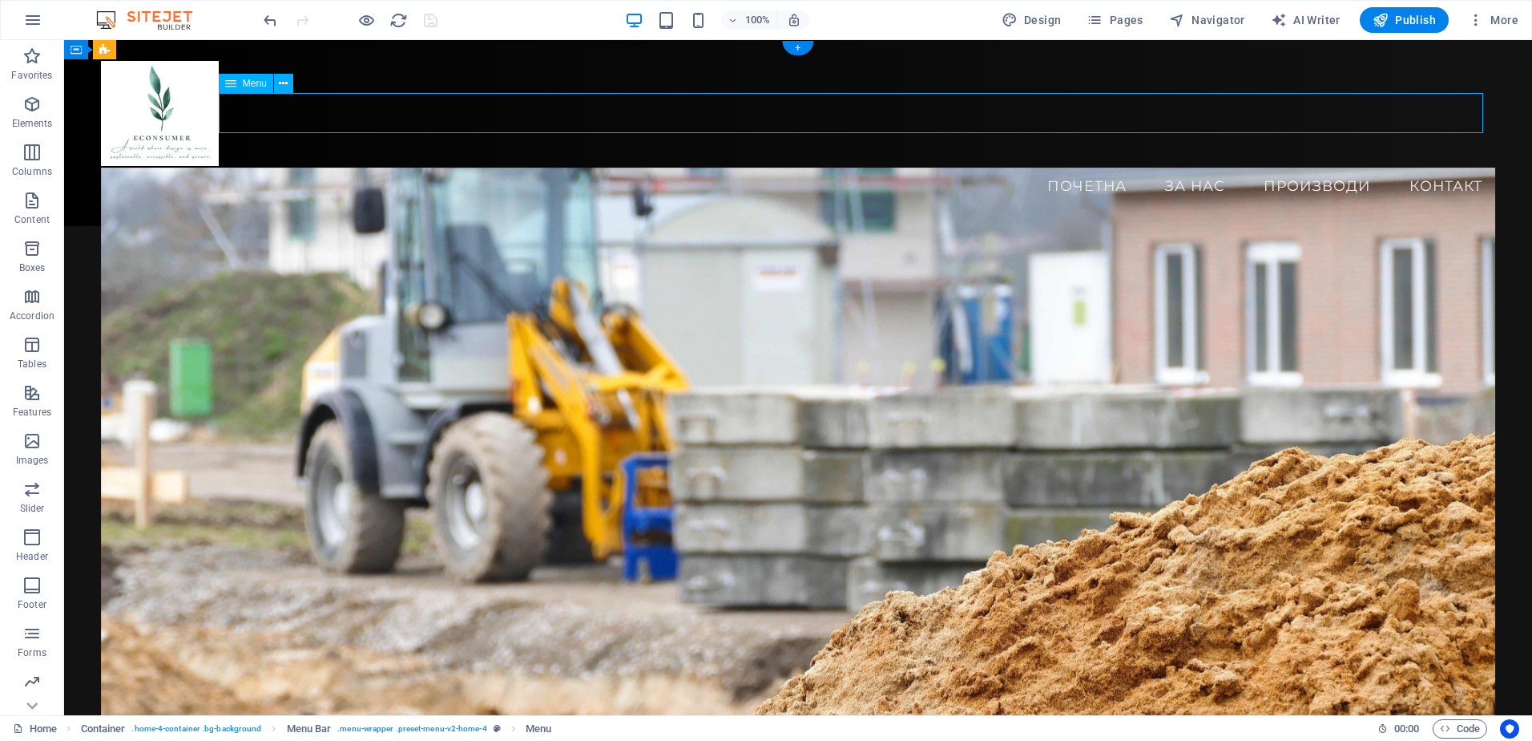
select select
